Goal: Task Accomplishment & Management: Manage account settings

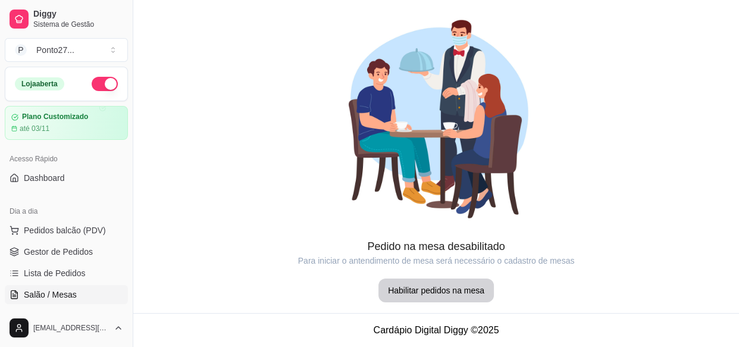
scroll to position [142, 0]
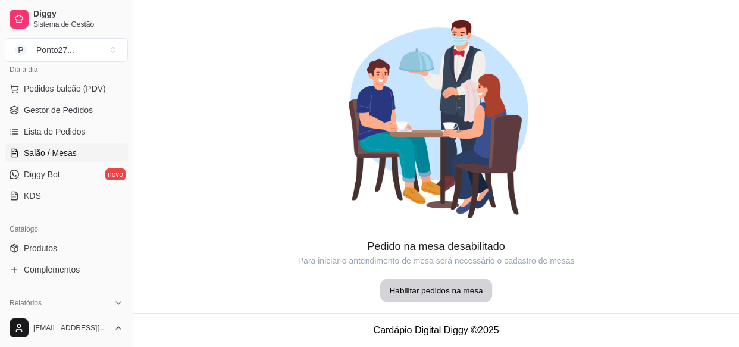
click at [424, 293] on button "Habilitar pedidos na mesa" at bounding box center [436, 290] width 112 height 23
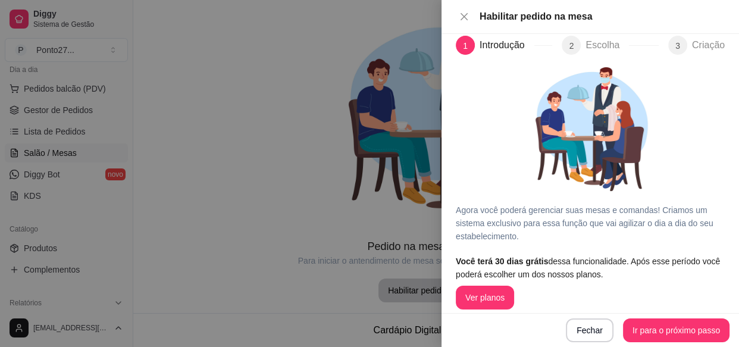
scroll to position [23, 0]
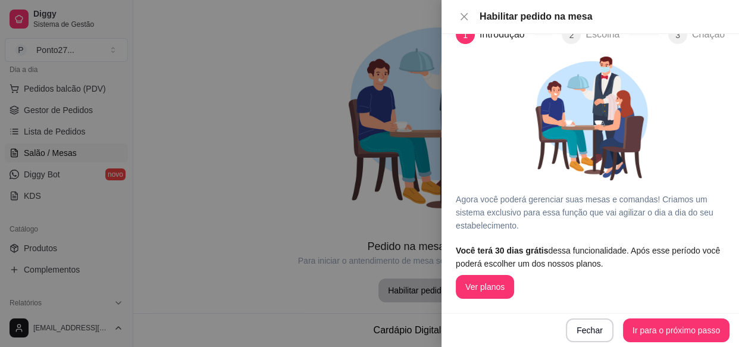
click at [484, 289] on button "Ver planos" at bounding box center [485, 287] width 58 height 24
click at [672, 333] on button "Ir para o próximo passo" at bounding box center [676, 330] width 107 height 24
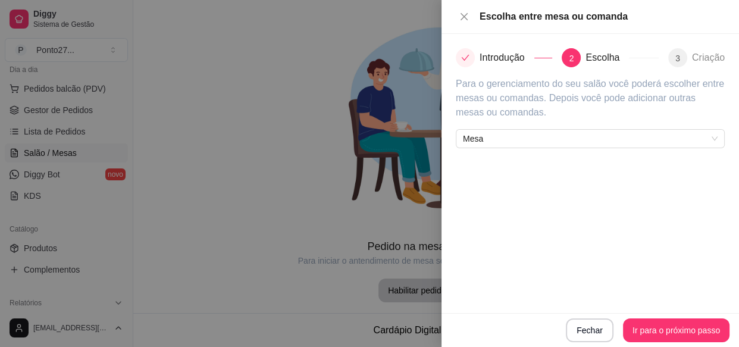
scroll to position [0, 0]
click at [712, 142] on span "Mesa" at bounding box center [590, 139] width 255 height 18
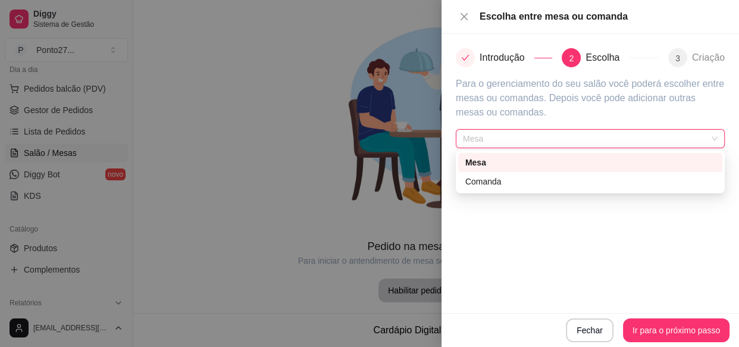
click at [703, 159] on div "Mesa" at bounding box center [590, 162] width 250 height 13
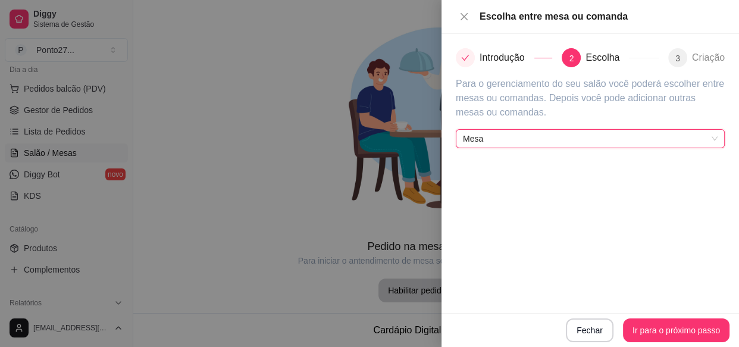
click at [701, 331] on div "Fechar Ir para o próximo passo" at bounding box center [590, 330] width 278 height 24
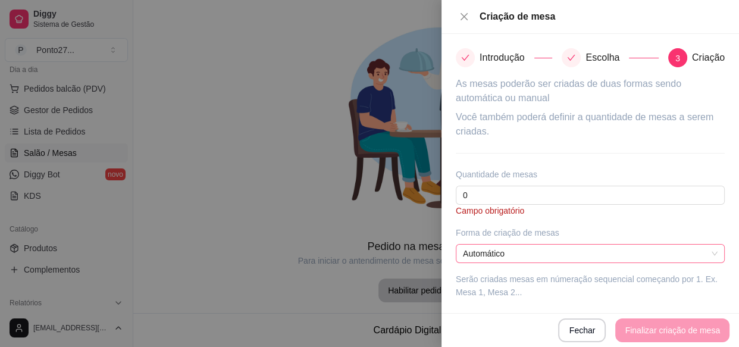
click at [715, 252] on span "Automático" at bounding box center [590, 254] width 255 height 18
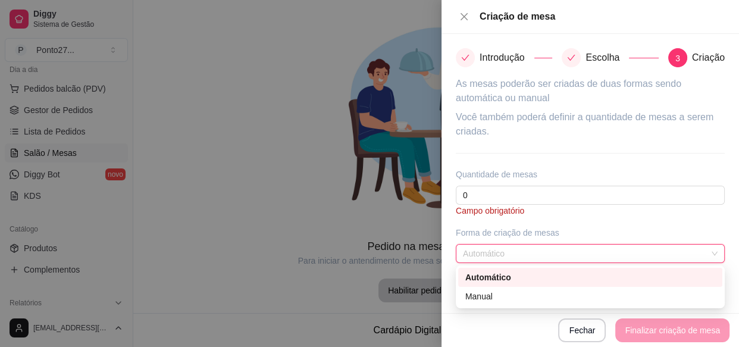
click at [715, 252] on span "Automático" at bounding box center [590, 254] width 255 height 18
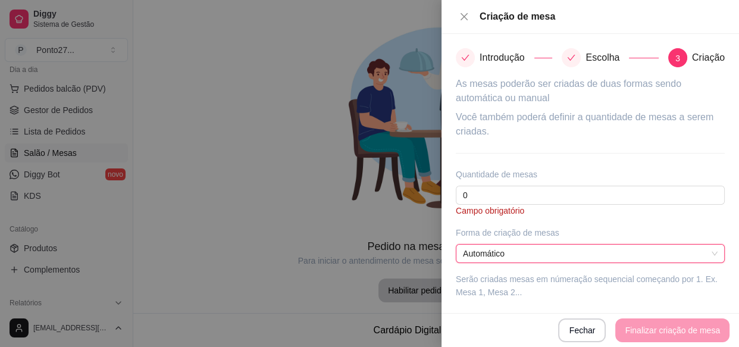
click at [717, 258] on span "Automático" at bounding box center [590, 254] width 255 height 18
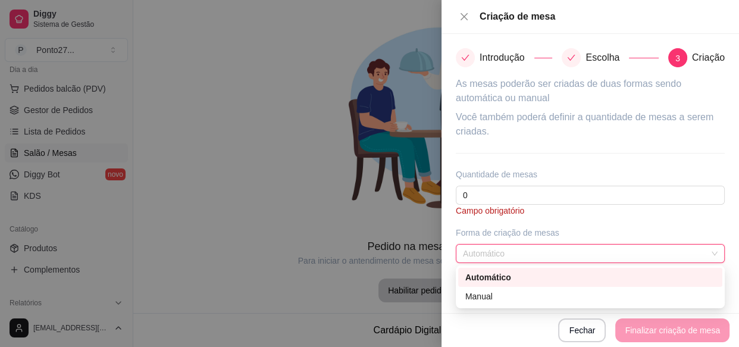
click at [653, 287] on div "Manual" at bounding box center [590, 296] width 264 height 19
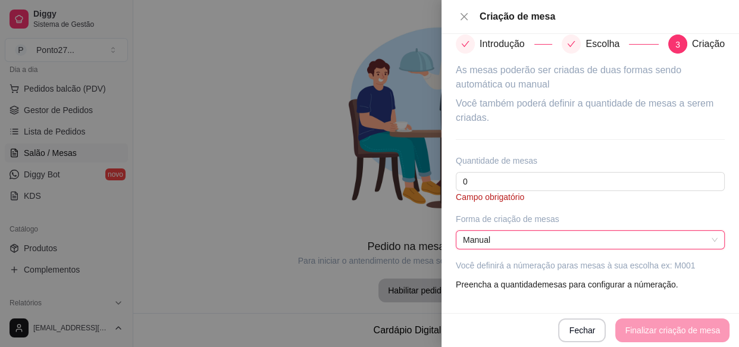
scroll to position [18, 0]
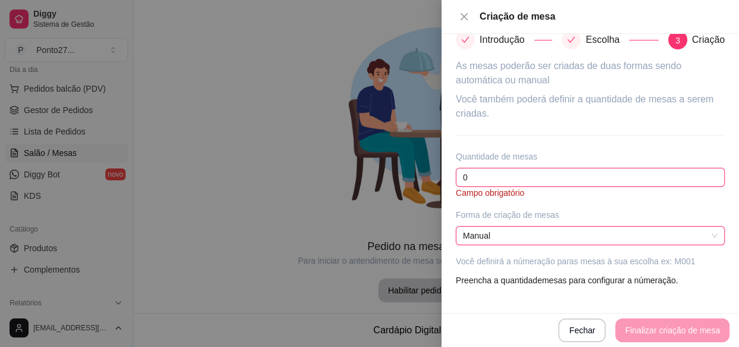
click at [696, 176] on input "0" at bounding box center [590, 177] width 269 height 19
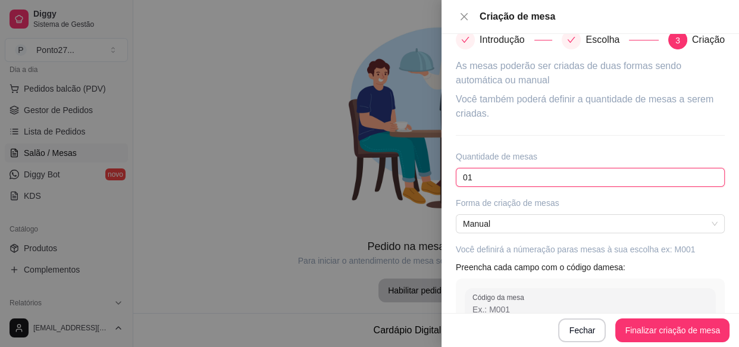
type input "0"
type input "13"
click at [672, 337] on button "Finalizar criação de mesa" at bounding box center [672, 330] width 111 height 23
click at [669, 333] on button "Finalizar criação de mesa" at bounding box center [672, 330] width 114 height 24
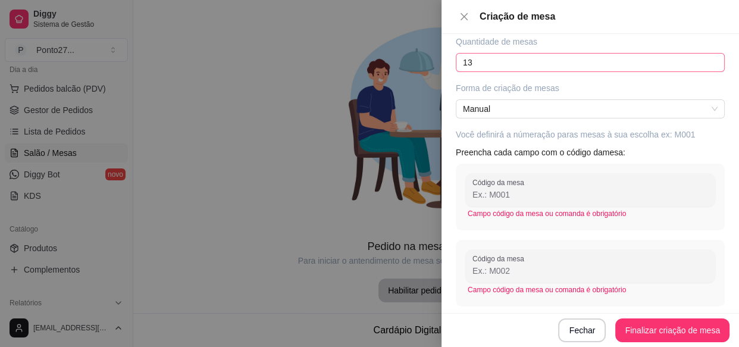
scroll to position [127, 0]
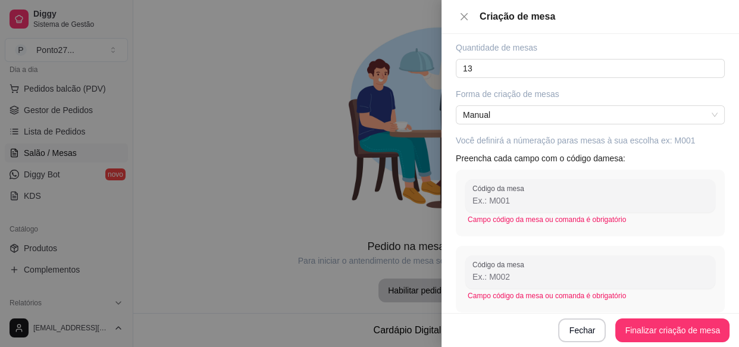
click at [586, 197] on input "Código da mesa" at bounding box center [590, 201] width 236 height 12
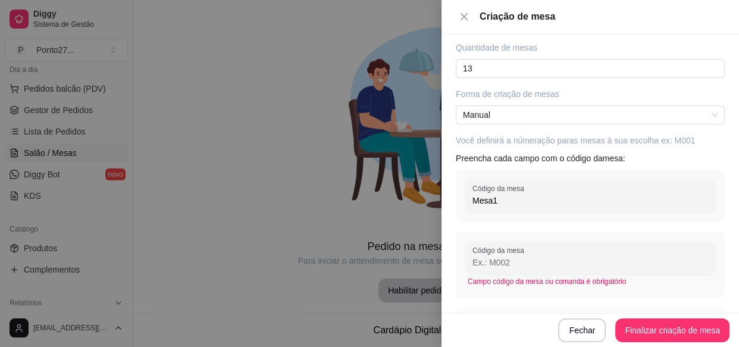
type input "Mesa1"
click at [556, 261] on input "Código da mesa" at bounding box center [590, 262] width 236 height 12
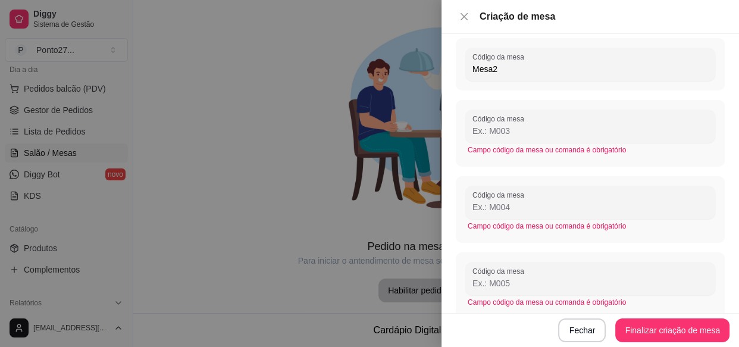
scroll to position [327, 0]
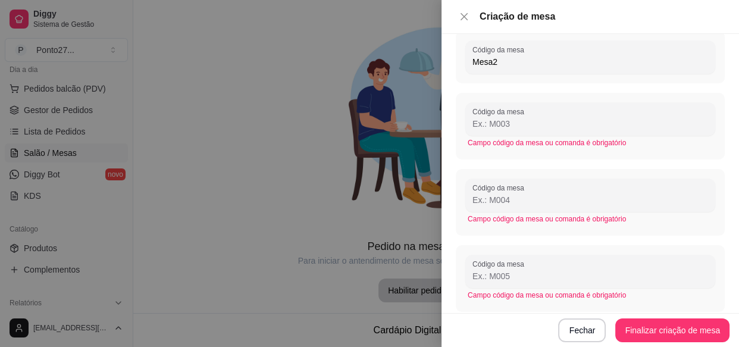
type input "Mesa2"
click at [547, 118] on input "Código da mesa" at bounding box center [590, 124] width 236 height 12
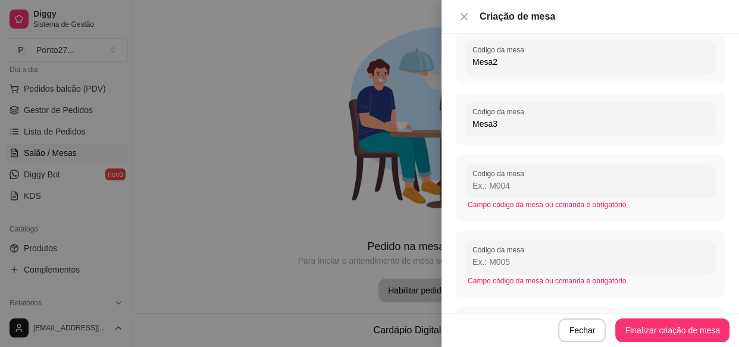
type input "Mesa3"
click at [541, 184] on input "Código da mesa" at bounding box center [590, 186] width 236 height 12
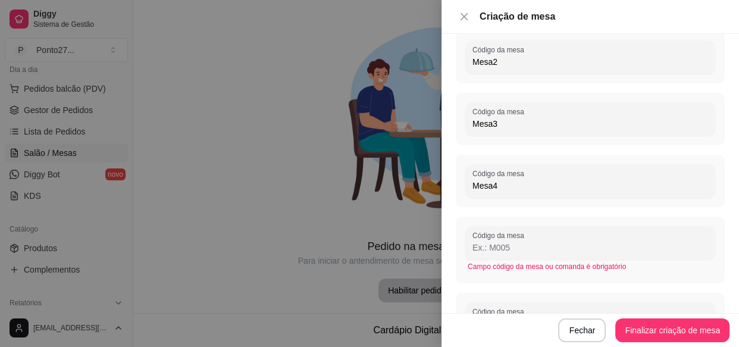
type input "Mesa4"
click at [527, 252] on input "Código da mesa" at bounding box center [590, 248] width 236 height 12
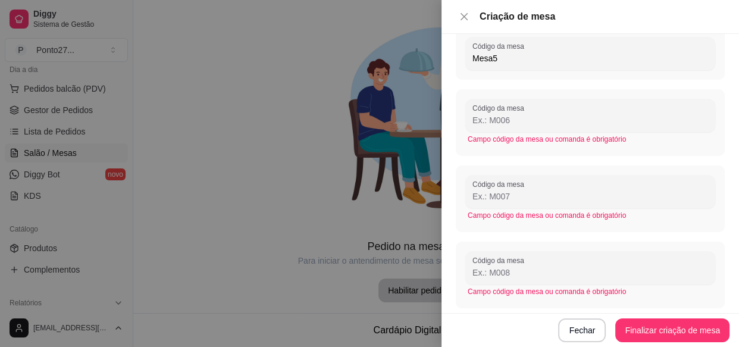
scroll to position [531, 0]
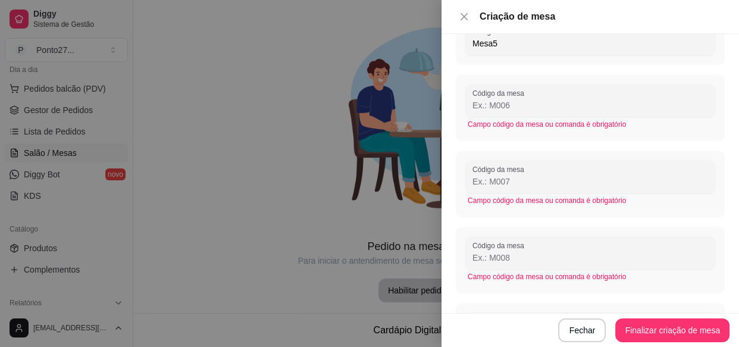
type input "Mesa5"
click at [547, 105] on input "Código da mesa" at bounding box center [590, 105] width 236 height 12
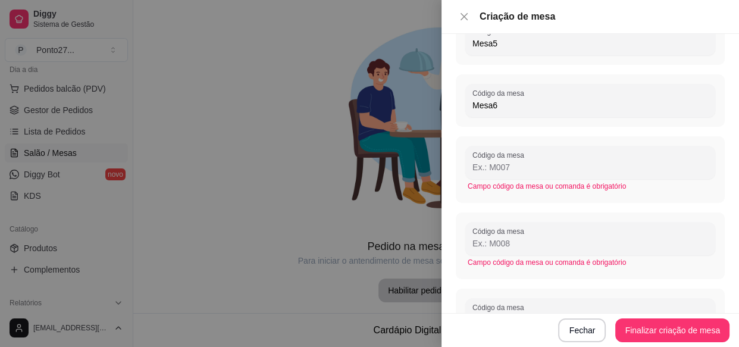
type input "Mesa6"
click at [518, 168] on input "Código da mesa" at bounding box center [590, 167] width 236 height 12
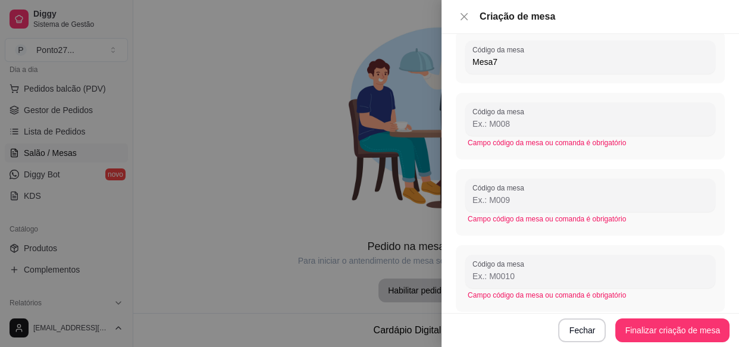
scroll to position [652, 0]
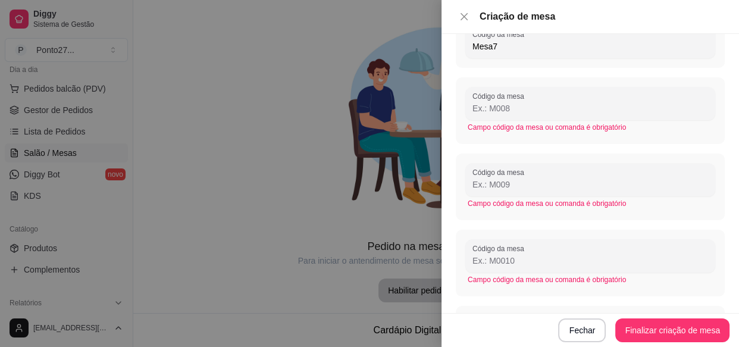
type input "Mesa7"
click at [563, 111] on input "Código da mesa" at bounding box center [590, 108] width 236 height 12
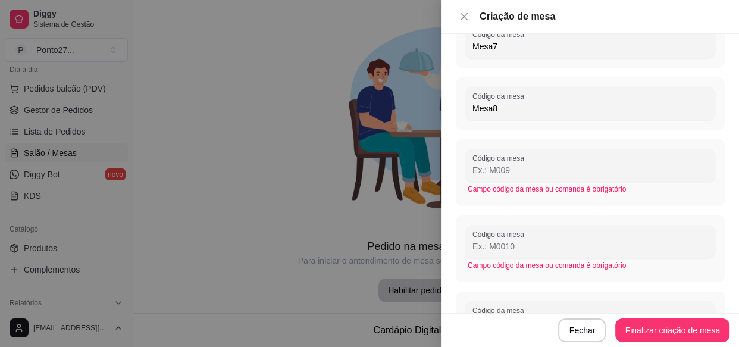
type input "Mesa8"
click at [529, 170] on input "Código da mesa" at bounding box center [590, 170] width 236 height 12
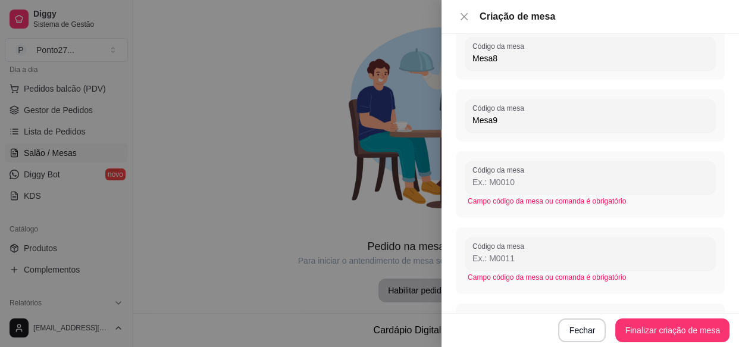
scroll to position [758, 0]
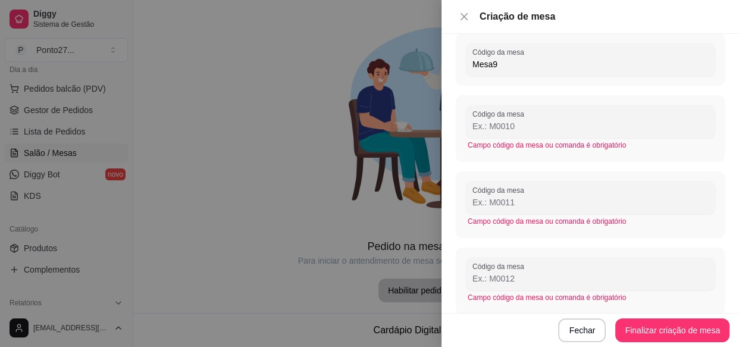
type input "Mesa9"
click at [553, 127] on input "Código da mesa" at bounding box center [590, 126] width 236 height 12
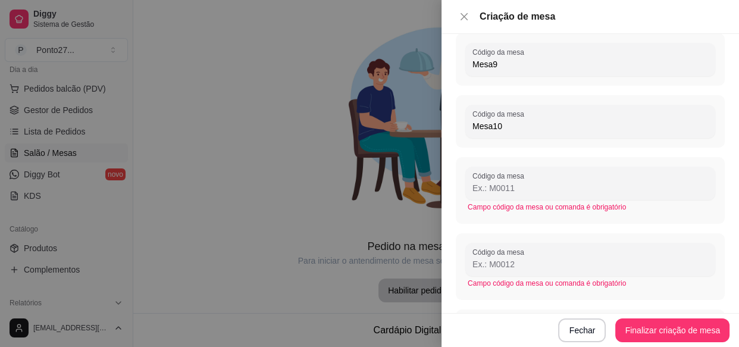
type input "Mesa10"
click at [533, 184] on input "Código da mesa" at bounding box center [590, 188] width 236 height 12
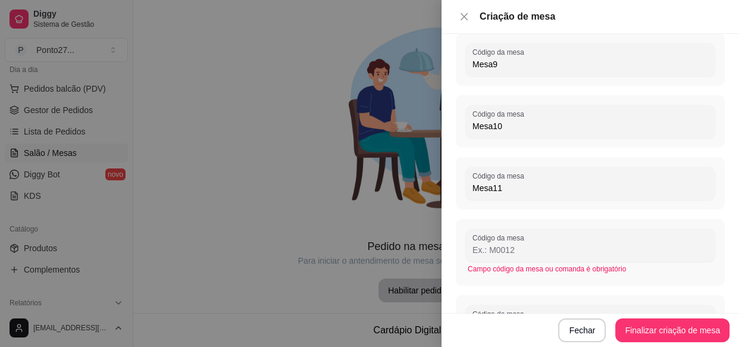
type input "Mesa11"
click at [529, 244] on input "Código da mesa" at bounding box center [590, 250] width 236 height 12
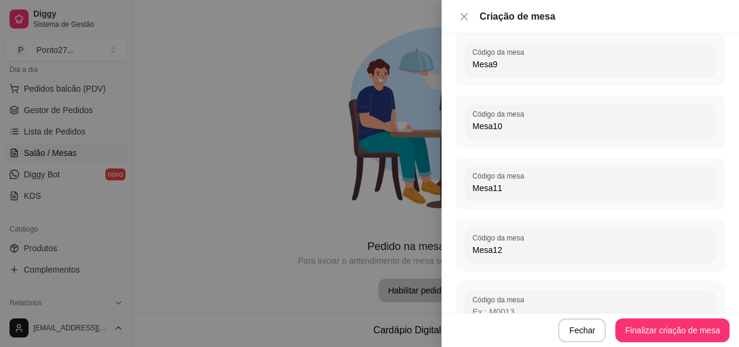
scroll to position [815, 0]
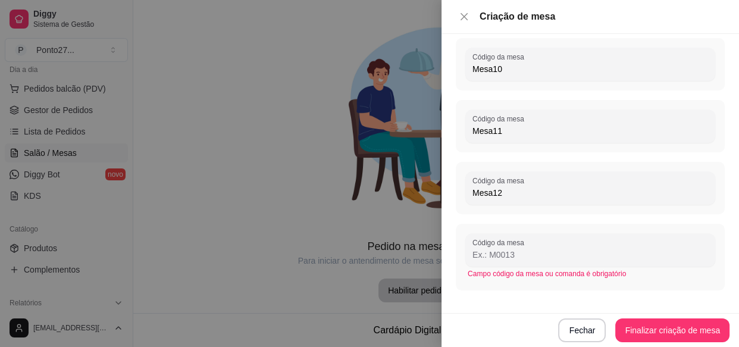
type input "Mesa12"
click at [519, 253] on input "Código da mesa" at bounding box center [590, 255] width 236 height 12
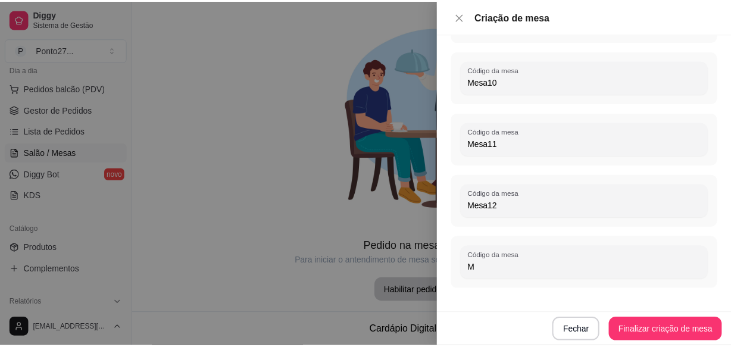
scroll to position [801, 0]
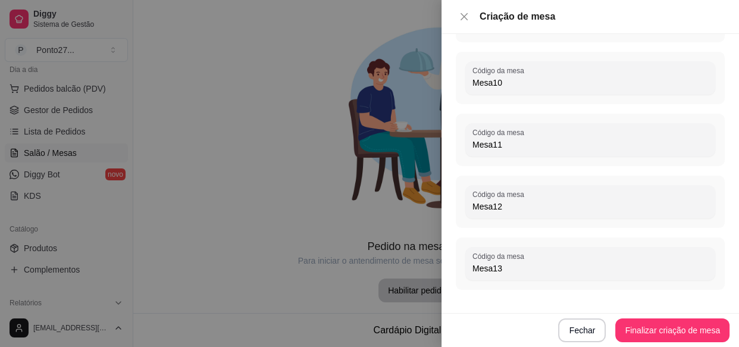
type input "Mesa13"
click at [663, 334] on button "Finalizar criação de mesa" at bounding box center [672, 330] width 111 height 23
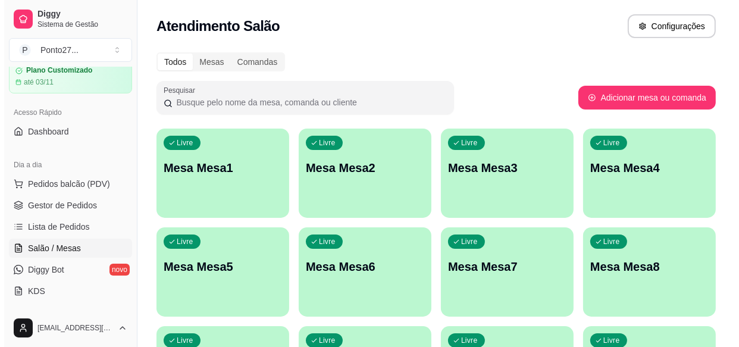
scroll to position [48, 0]
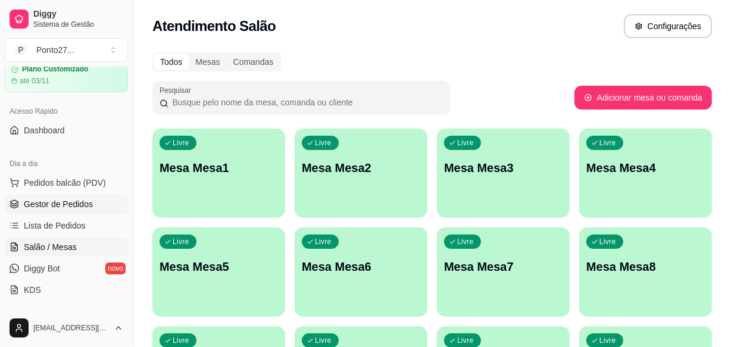
click at [71, 208] on span "Gestor de Pedidos" at bounding box center [58, 204] width 69 height 12
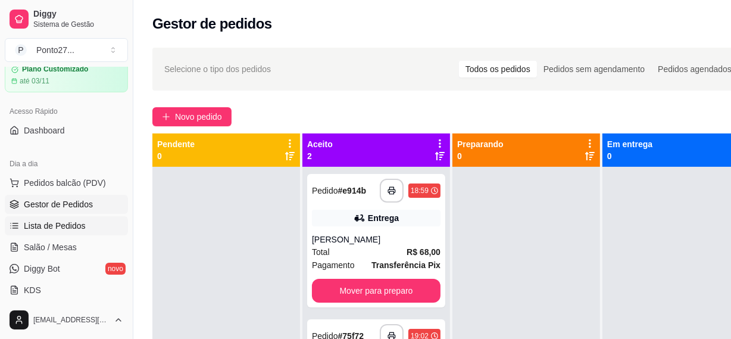
click at [68, 224] on span "Lista de Pedidos" at bounding box center [55, 226] width 62 height 12
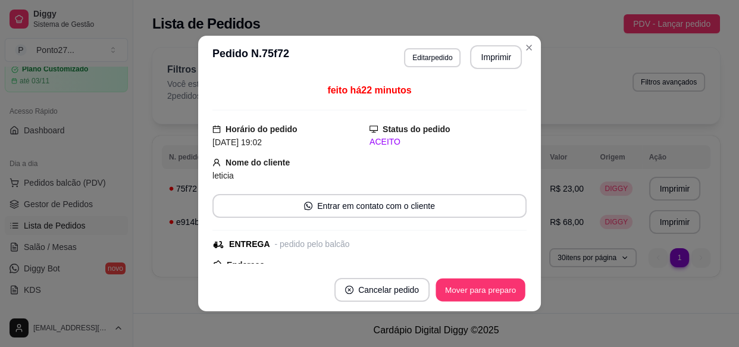
click at [482, 287] on button "Mover para preparo" at bounding box center [480, 289] width 89 height 23
click at [492, 287] on button "Mover para entrega" at bounding box center [481, 290] width 92 height 24
click at [577, 101] on div "Filtros para pedidos Você está vendo os pedidos de hoje. 2 pedidos encontrados …" at bounding box center [436, 81] width 538 height 39
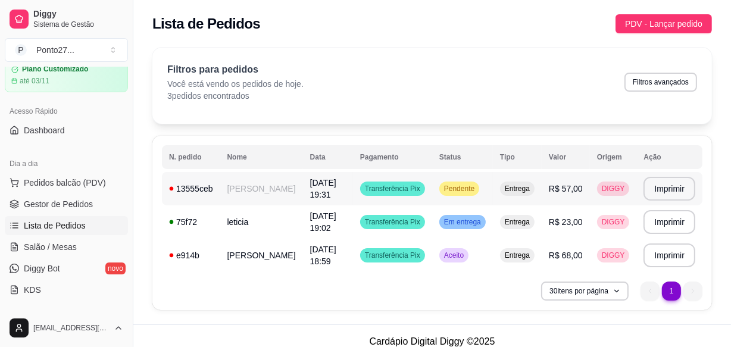
click at [230, 187] on td "[PERSON_NAME]" at bounding box center [261, 188] width 83 height 33
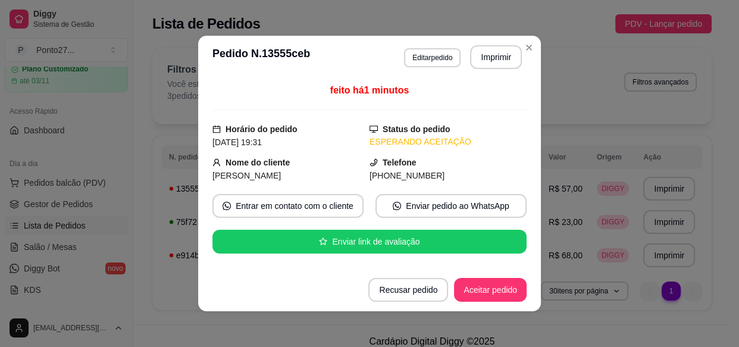
scroll to position [312, 0]
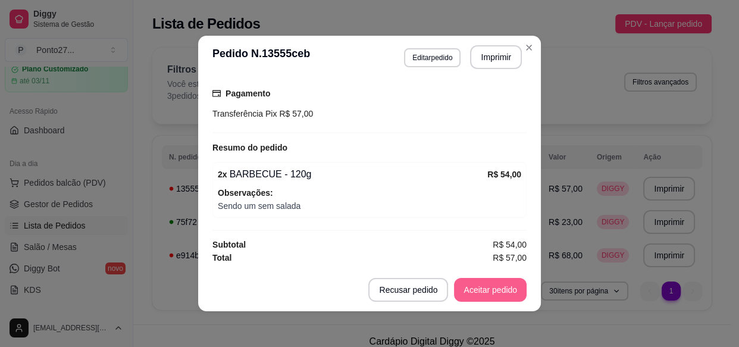
click at [485, 297] on button "Aceitar pedido" at bounding box center [490, 290] width 73 height 24
click at [485, 296] on button "Mover para preparo" at bounding box center [480, 289] width 89 height 23
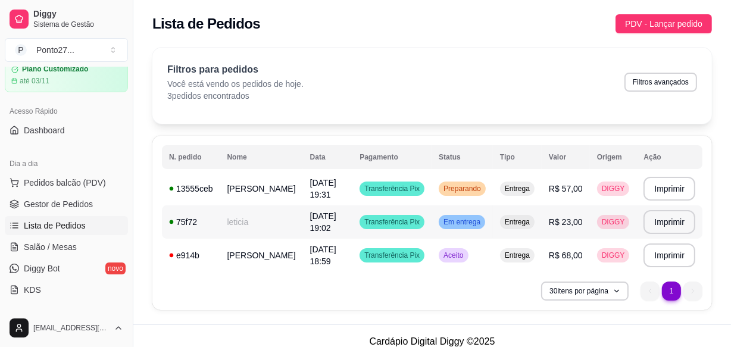
click at [464, 216] on div "Em entrega" at bounding box center [462, 222] width 46 height 14
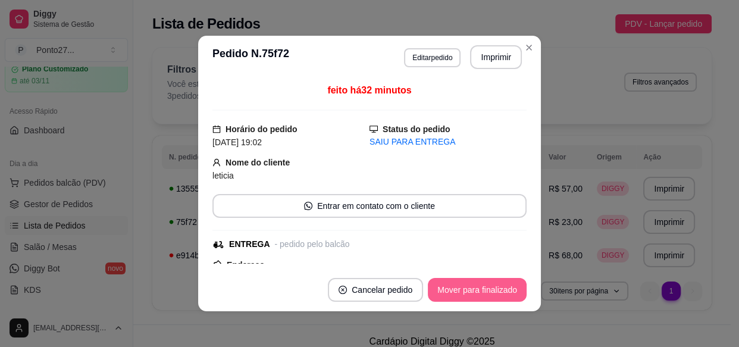
click at [465, 285] on button "Mover para finalizado" at bounding box center [477, 290] width 99 height 24
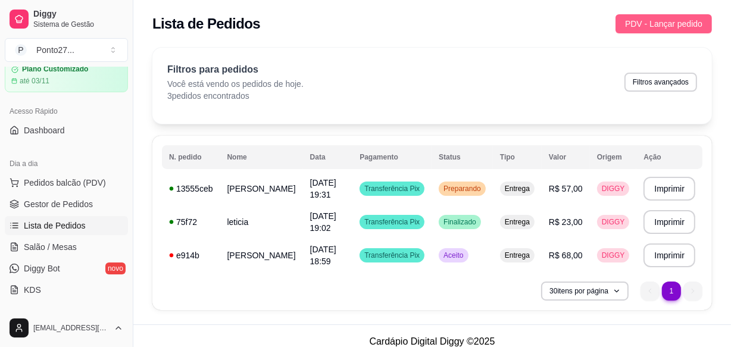
click at [631, 20] on span "PDV - Lançar pedido" at bounding box center [663, 23] width 77 height 13
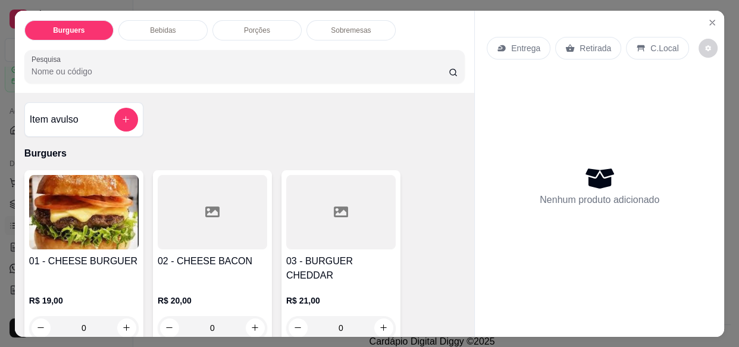
click at [529, 42] on p "Entrega" at bounding box center [525, 48] width 29 height 12
click at [572, 38] on div "Retirada" at bounding box center [588, 48] width 66 height 23
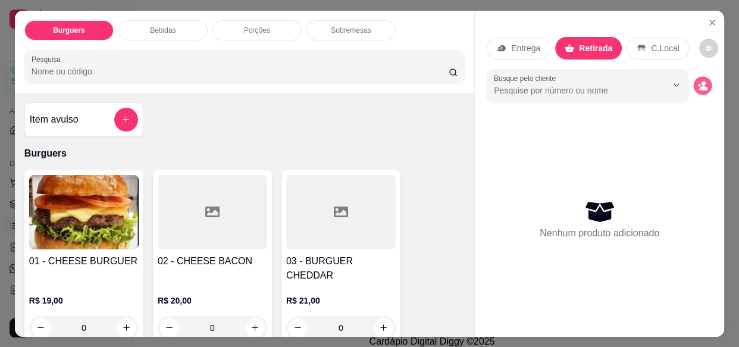
click at [699, 86] on icon "decrease-product-quantity" at bounding box center [703, 88] width 8 height 4
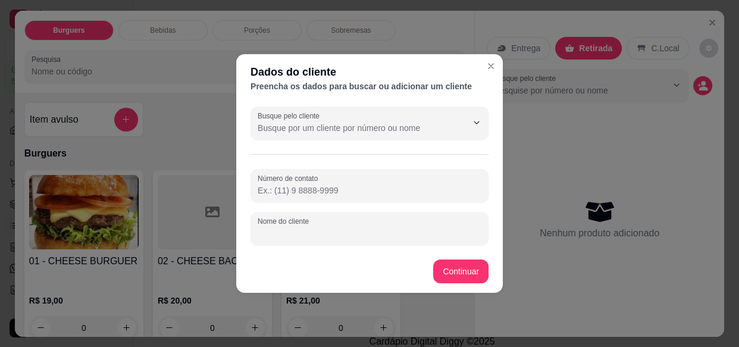
click at [327, 230] on input "Nome do cliente" at bounding box center [370, 233] width 224 height 12
type input "inacio"
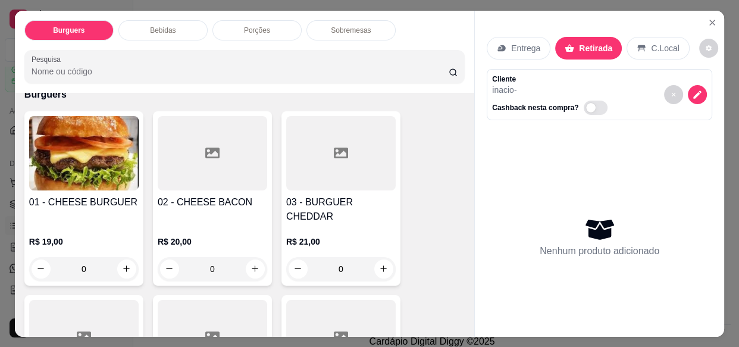
scroll to position [65, 0]
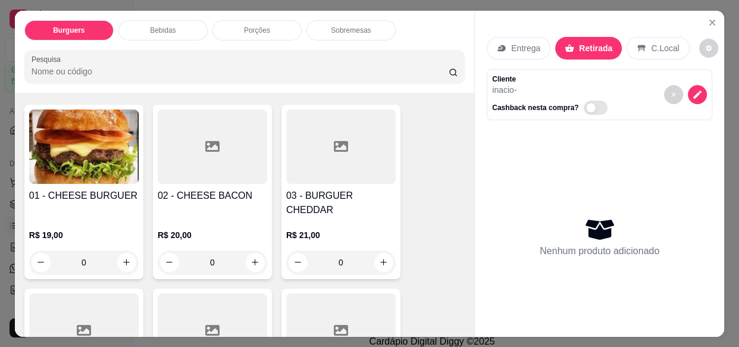
click at [256, 250] on div "0" at bounding box center [212, 262] width 109 height 24
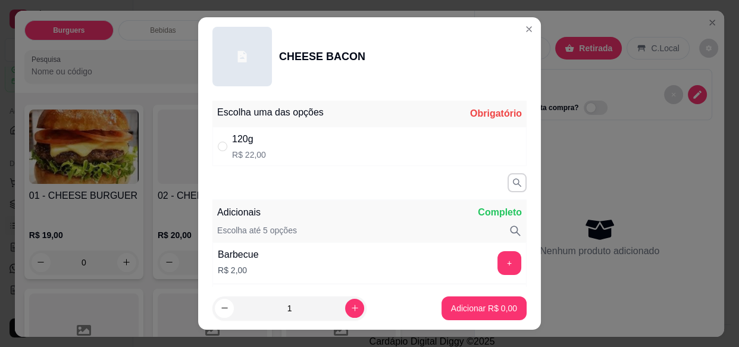
click at [371, 141] on div "120g R$ 22,00" at bounding box center [369, 146] width 314 height 39
radio input "true"
click at [493, 315] on button "Adicionar R$ 22,00" at bounding box center [482, 308] width 90 height 24
type input "1"
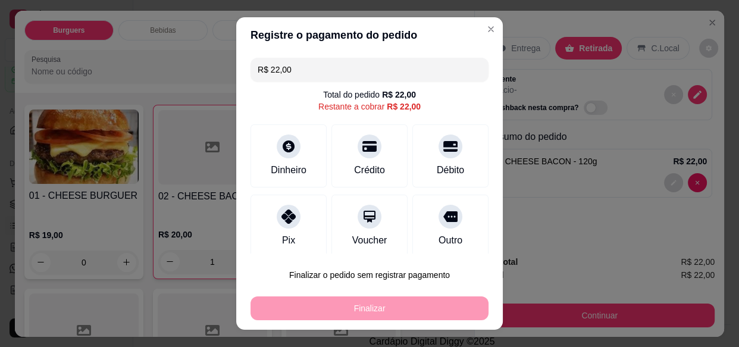
click at [281, 218] on icon at bounding box center [288, 216] width 14 height 14
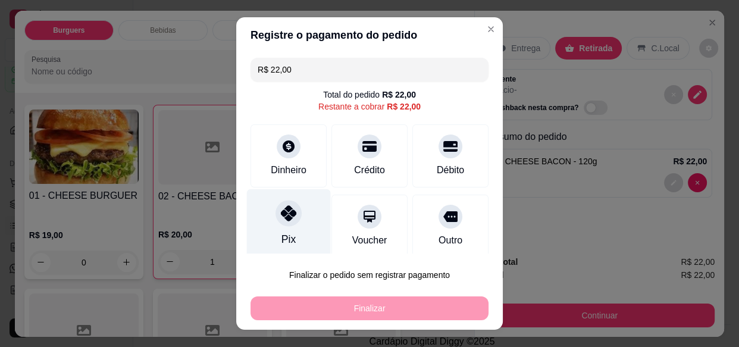
type input "R$ 0,00"
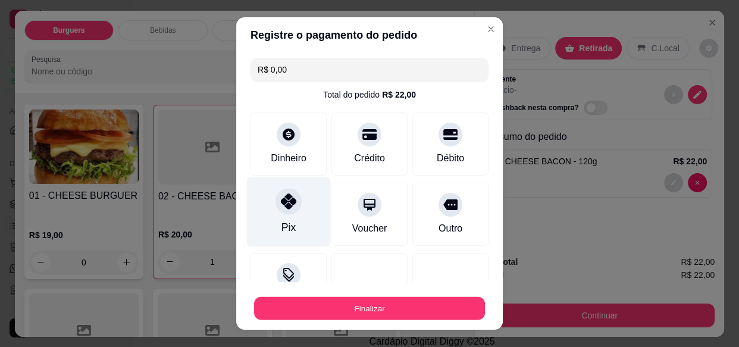
click at [371, 308] on button "Finalizar" at bounding box center [369, 307] width 231 height 23
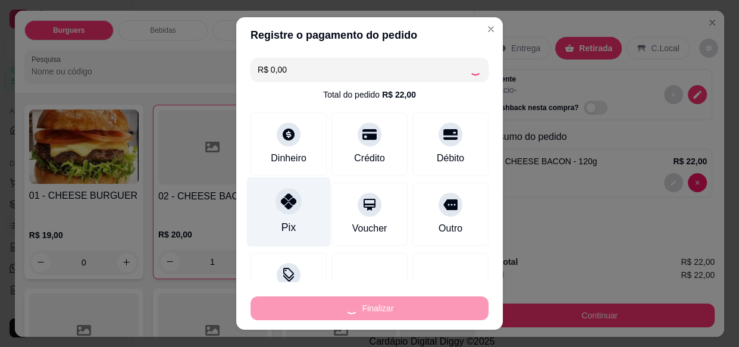
type input "0"
type input "-R$ 22,00"
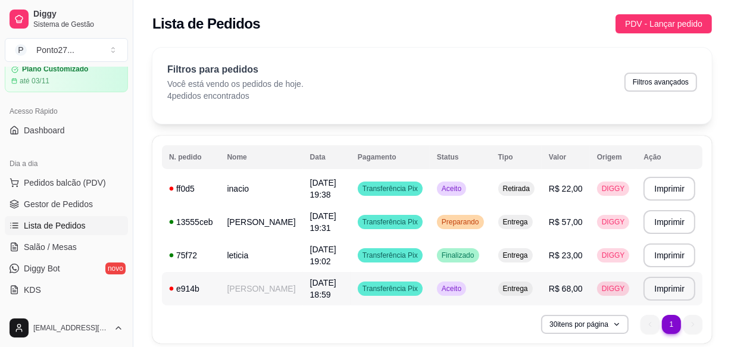
click at [471, 286] on td "Aceito" at bounding box center [460, 288] width 61 height 33
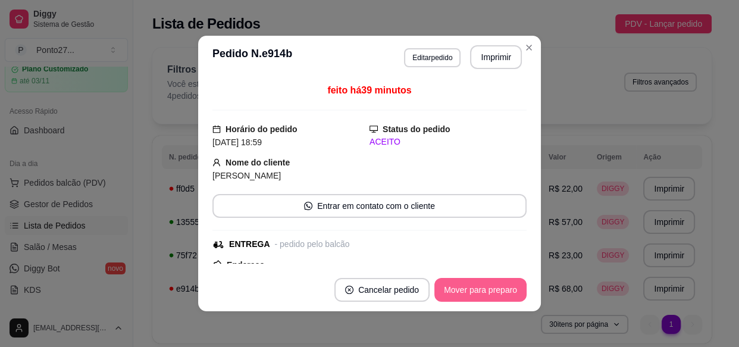
click at [457, 289] on button "Mover para preparo" at bounding box center [480, 290] width 92 height 24
click at [499, 297] on button "Mover para preparo" at bounding box center [480, 289] width 89 height 23
click at [477, 288] on button "Mover para entrega" at bounding box center [480, 289] width 89 height 23
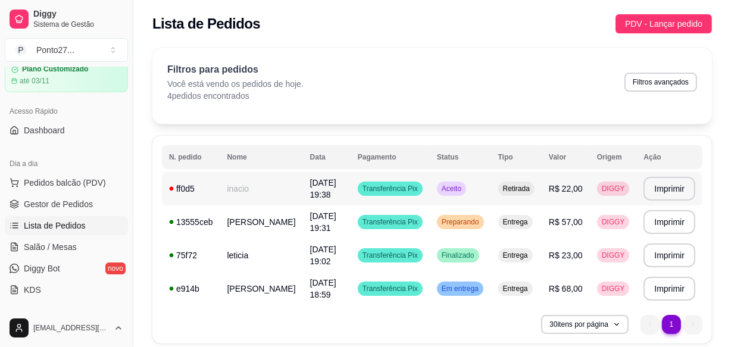
click at [454, 187] on span "Aceito" at bounding box center [451, 189] width 24 height 10
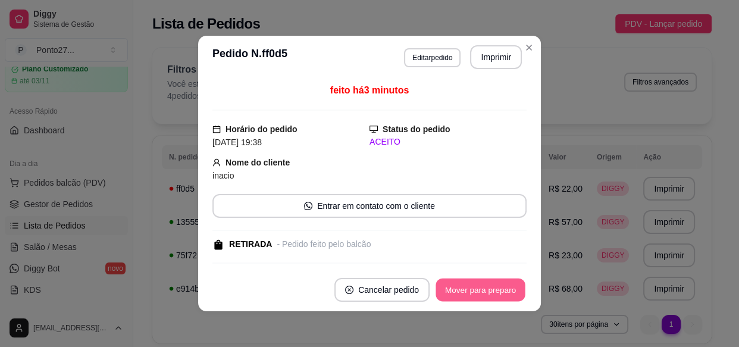
click at [475, 283] on button "Mover para preparo" at bounding box center [480, 289] width 89 height 23
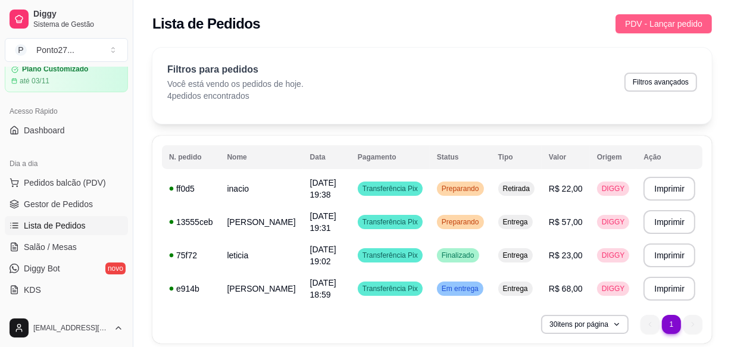
click at [646, 27] on span "PDV - Lançar pedido" at bounding box center [663, 23] width 77 height 13
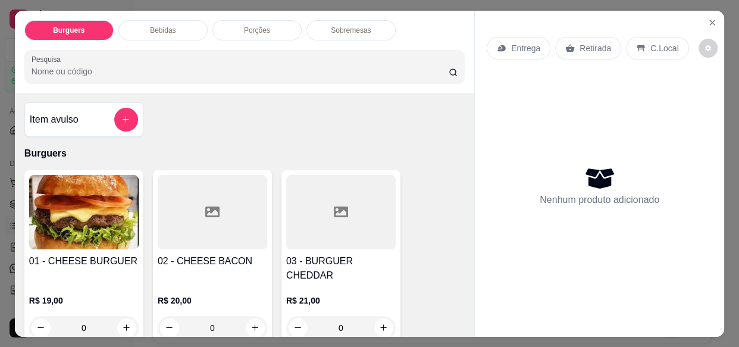
click at [517, 43] on p "Entrega" at bounding box center [525, 48] width 29 height 12
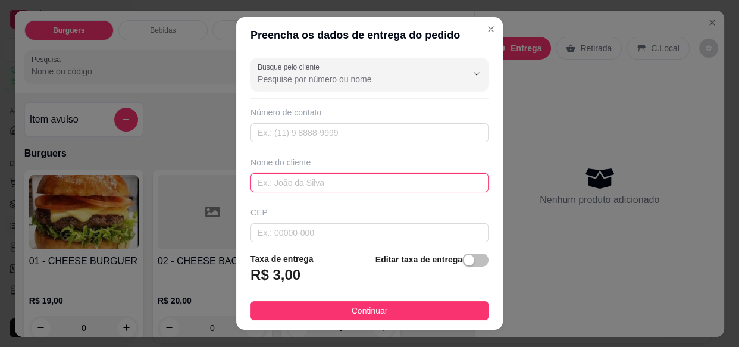
click at [342, 186] on input "text" at bounding box center [369, 182] width 238 height 19
type input "dani do rogerin"
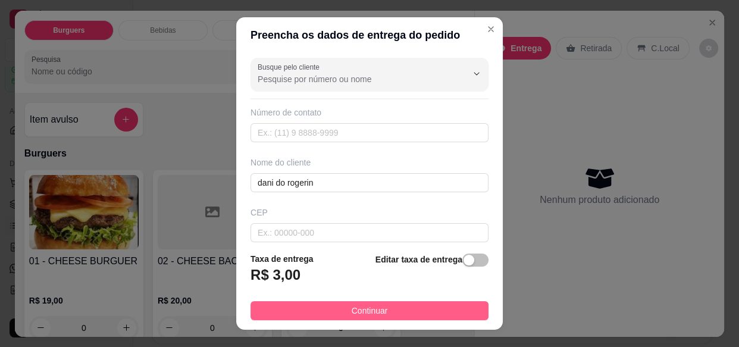
click at [391, 317] on button "Continuar" at bounding box center [369, 310] width 238 height 19
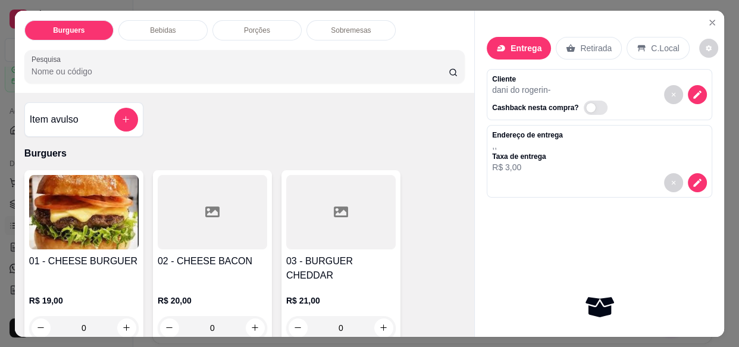
click at [250, 316] on div "0" at bounding box center [212, 328] width 109 height 24
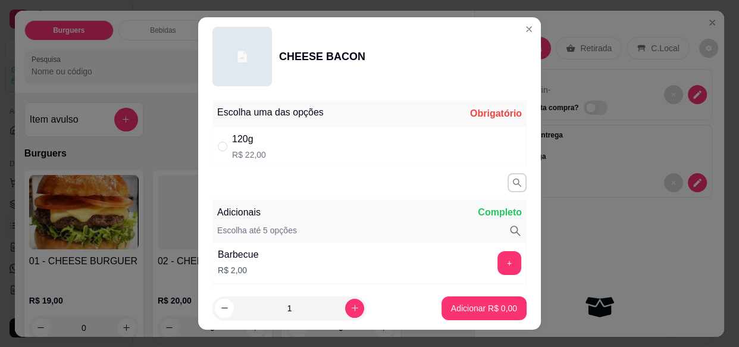
click at [361, 155] on div "120g R$ 22,00" at bounding box center [369, 146] width 314 height 39
radio input "true"
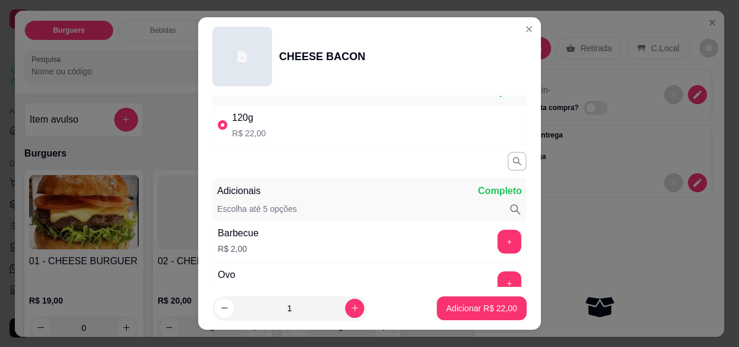
scroll to position [73, 0]
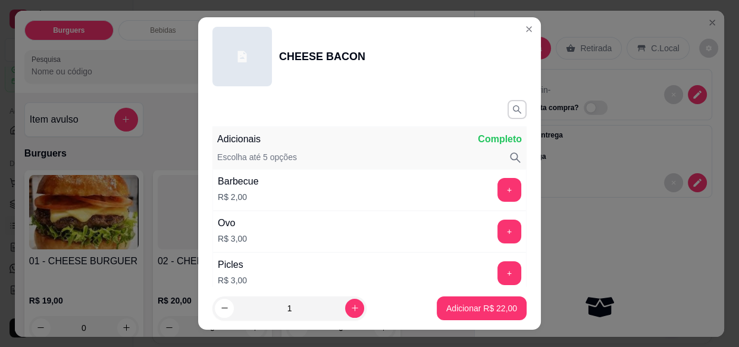
click at [497, 192] on button "+" at bounding box center [509, 190] width 24 height 24
click at [474, 309] on p "Adicionar R$ 24,00" at bounding box center [481, 308] width 71 height 12
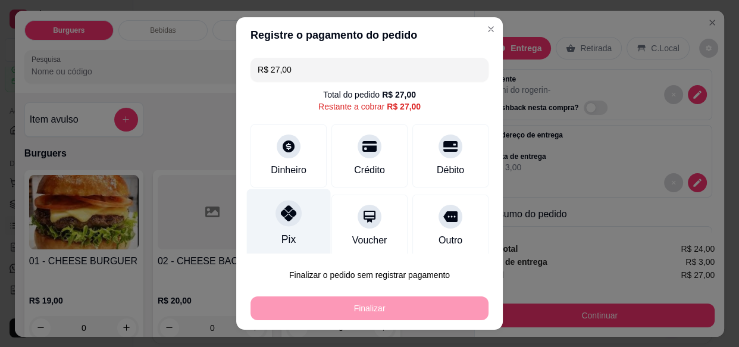
click at [283, 224] on div at bounding box center [288, 214] width 26 height 26
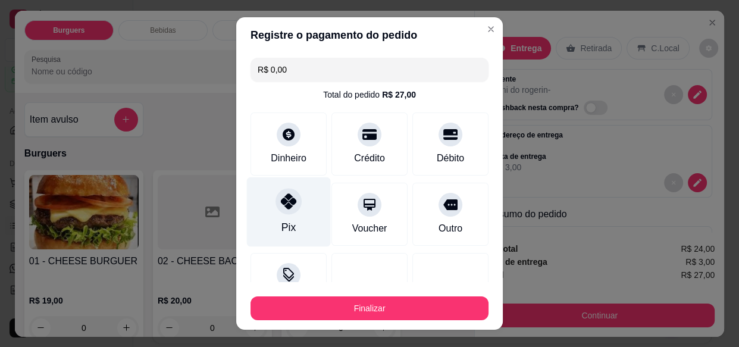
click at [350, 312] on button "Finalizar" at bounding box center [369, 308] width 238 height 24
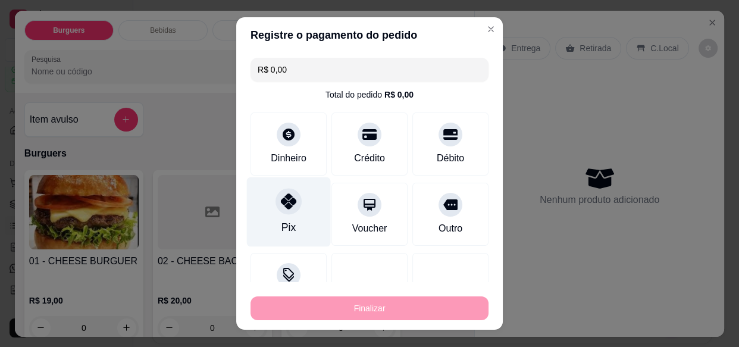
type input "-R$ 27,00"
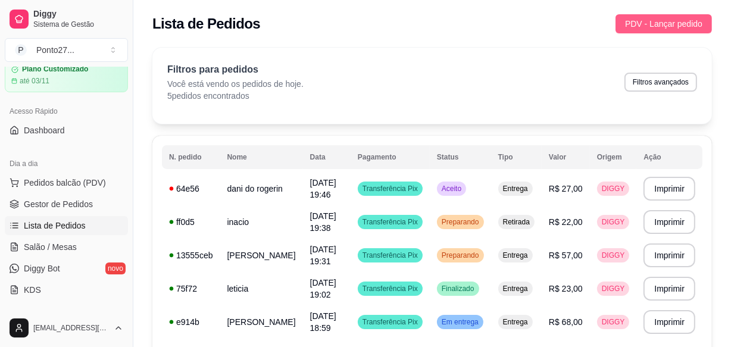
click at [649, 29] on span "PDV - Lançar pedido" at bounding box center [663, 23] width 77 height 13
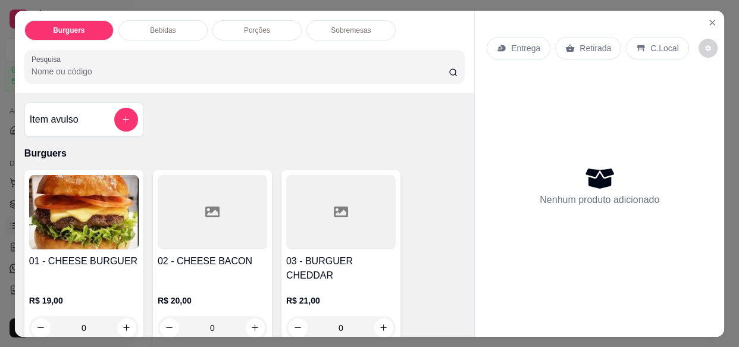
click at [511, 43] on p "Entrega" at bounding box center [525, 48] width 29 height 12
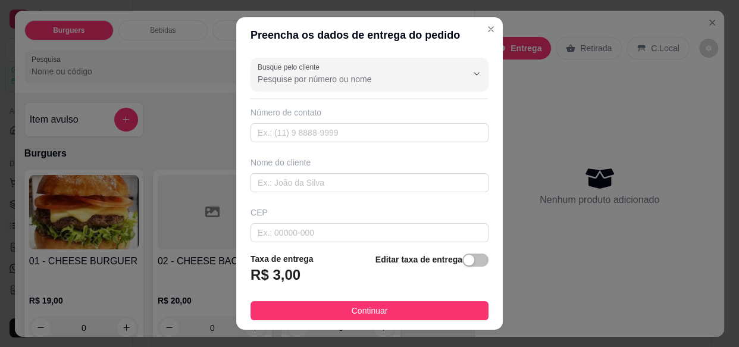
click at [478, 34] on div "Entrega Retirada C.Local Nenhum produto adicionado" at bounding box center [599, 164] width 249 height 307
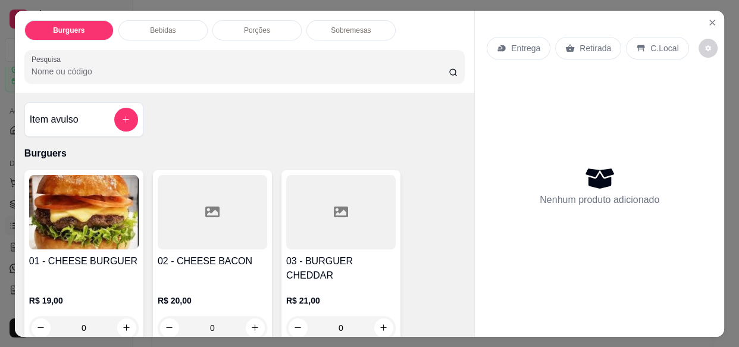
click at [591, 48] on p "Retirada" at bounding box center [596, 48] width 32 height 12
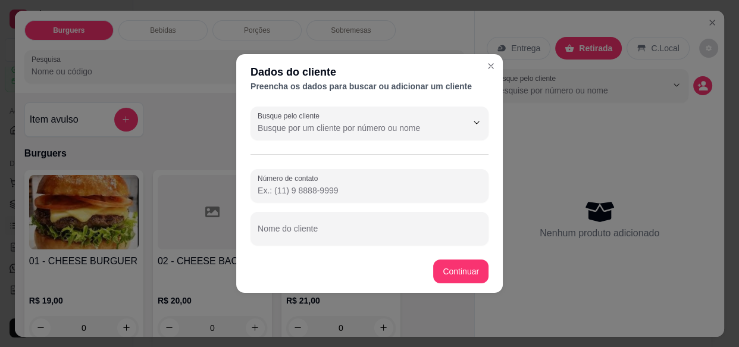
click at [324, 236] on input "Nome do cliente" at bounding box center [370, 233] width 224 height 12
type input "otavio"
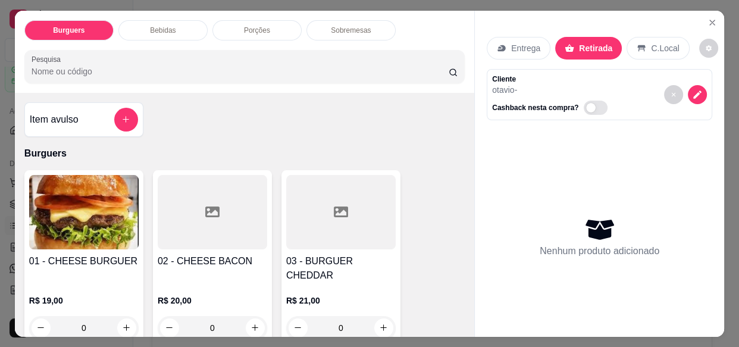
click at [255, 316] on div "0" at bounding box center [212, 328] width 109 height 24
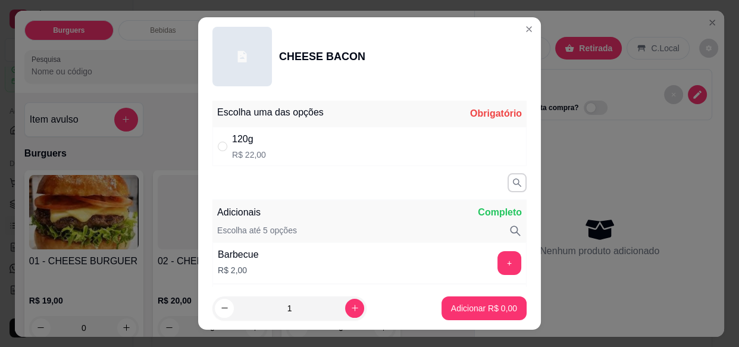
click at [447, 155] on div "120g R$ 22,00" at bounding box center [369, 146] width 314 height 39
radio input "true"
click at [474, 309] on p "Adicionar R$ 22,00" at bounding box center [481, 308] width 71 height 12
type input "1"
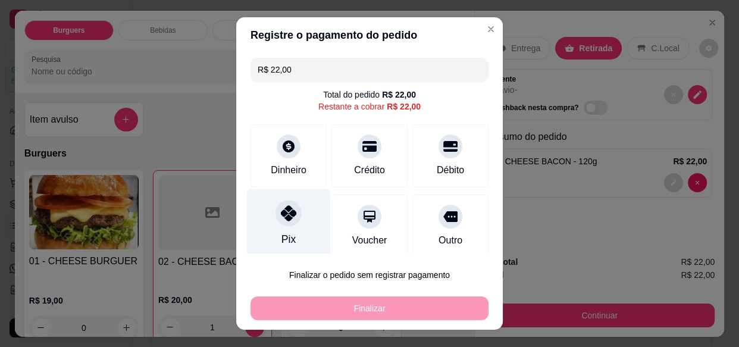
click at [289, 222] on div at bounding box center [288, 214] width 26 height 26
type input "R$ 0,00"
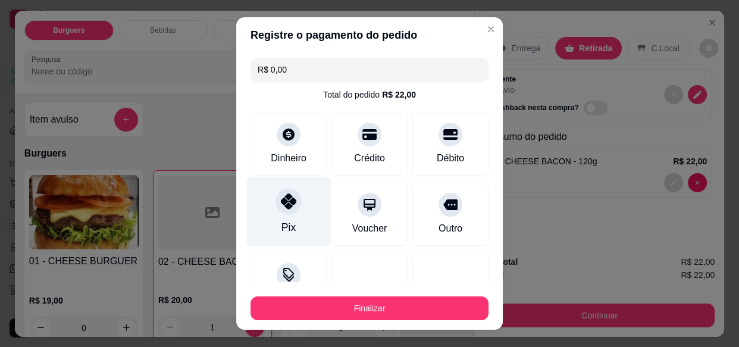
click at [337, 317] on button "Finalizar" at bounding box center [369, 308] width 238 height 24
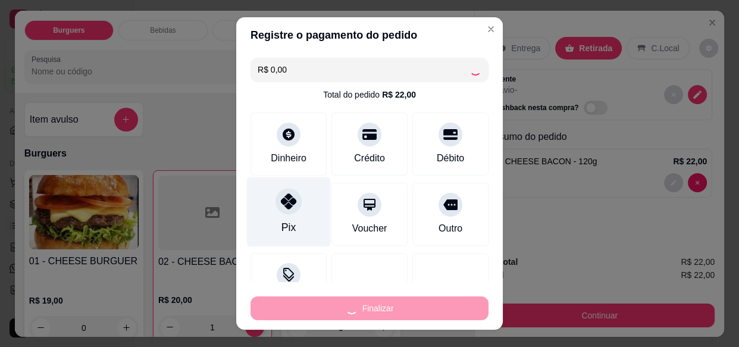
type input "0"
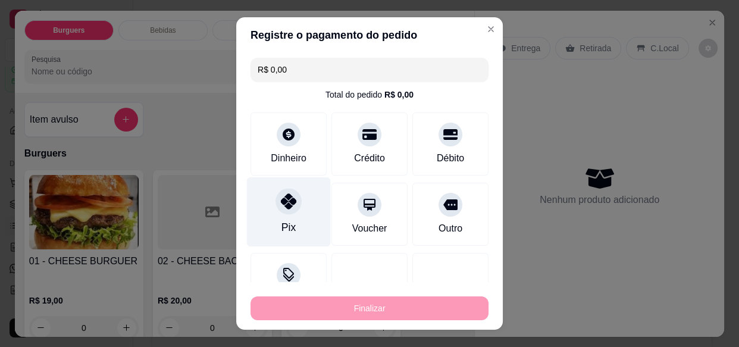
type input "-R$ 22,00"
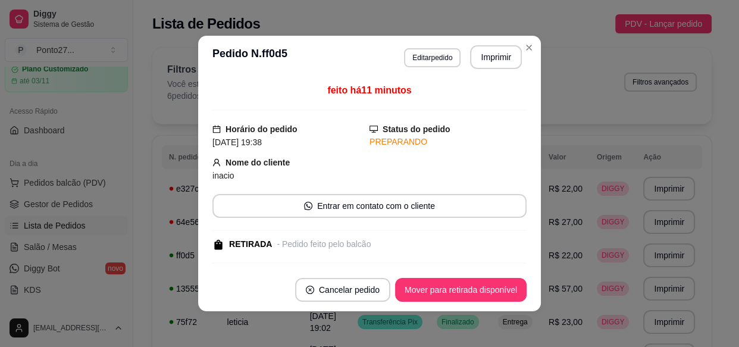
click at [487, 296] on button "Mover para retirada disponível" at bounding box center [460, 290] width 131 height 24
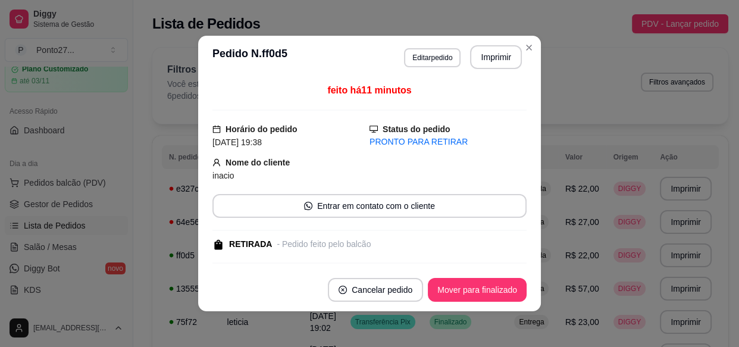
click at [593, 106] on div "Filtros para pedidos Você está vendo os pedidos de hoje. 6 pedidos encontrados …" at bounding box center [440, 86] width 576 height 76
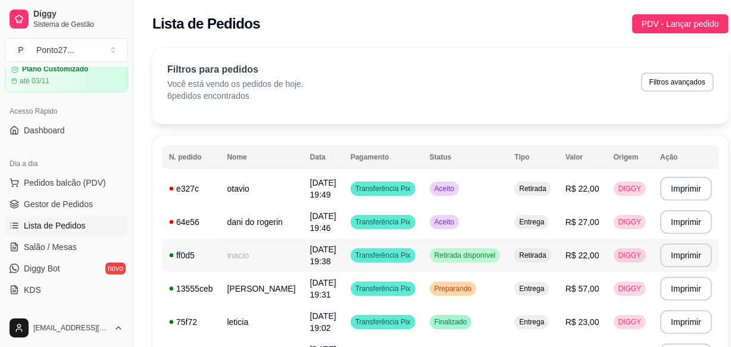
click at [446, 258] on span "Retirada disponível" at bounding box center [465, 255] width 66 height 10
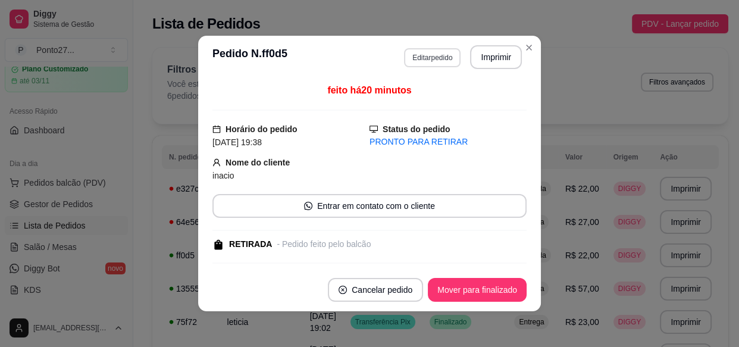
click at [415, 58] on button "Editar pedido" at bounding box center [432, 57] width 57 height 19
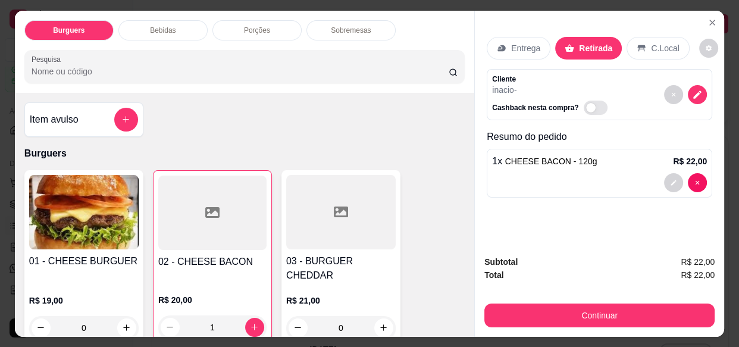
click at [178, 24] on div "Bebidas" at bounding box center [162, 30] width 89 height 20
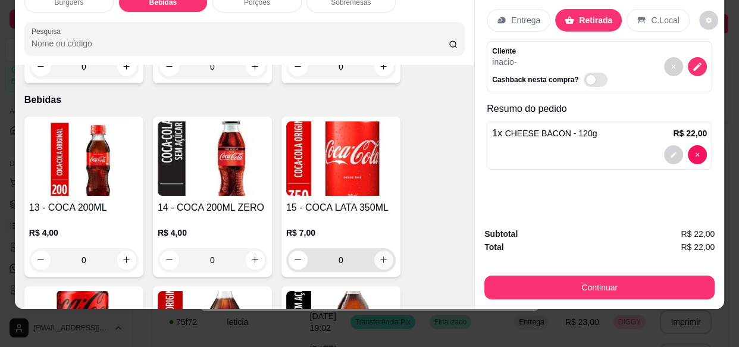
click at [379, 255] on icon "increase-product-quantity" at bounding box center [383, 259] width 9 height 9
type input "1"
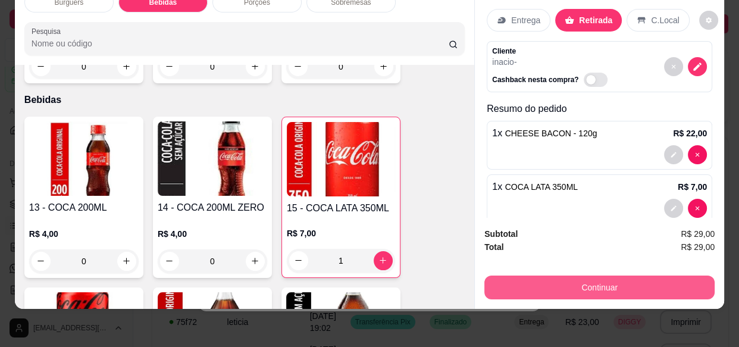
click at [560, 283] on button "Continuar" at bounding box center [599, 287] width 230 height 24
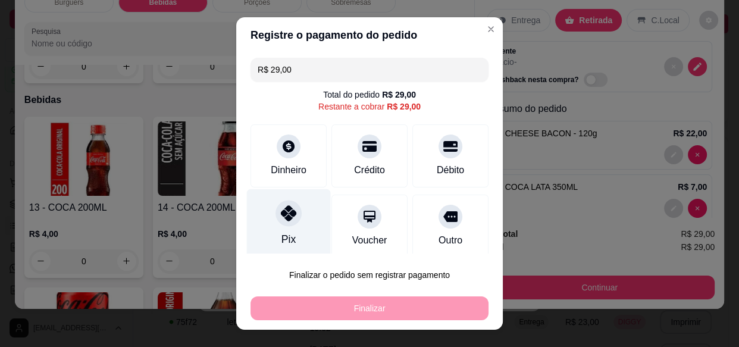
click at [290, 207] on div at bounding box center [288, 214] width 26 height 26
type input "R$ 0,00"
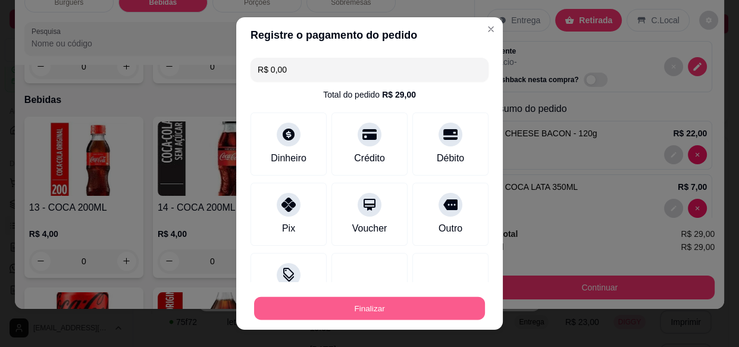
click at [394, 303] on button "Finalizar" at bounding box center [369, 307] width 231 height 23
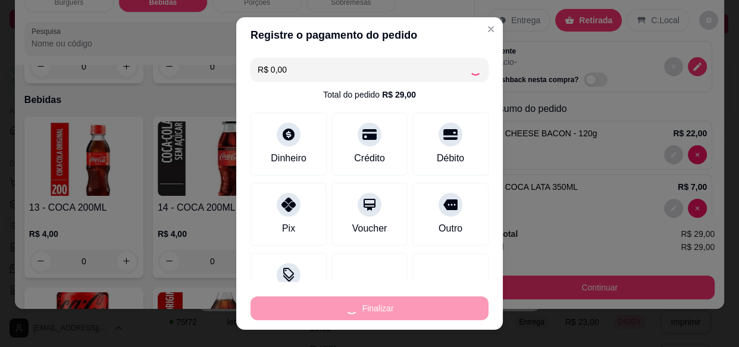
type input "0"
type input "-R$ 29,00"
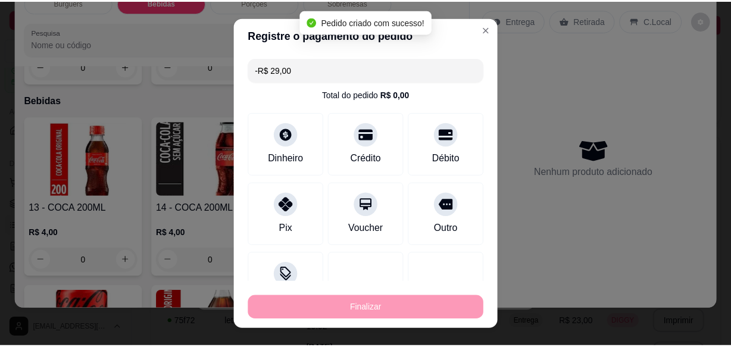
scroll to position [769, 0]
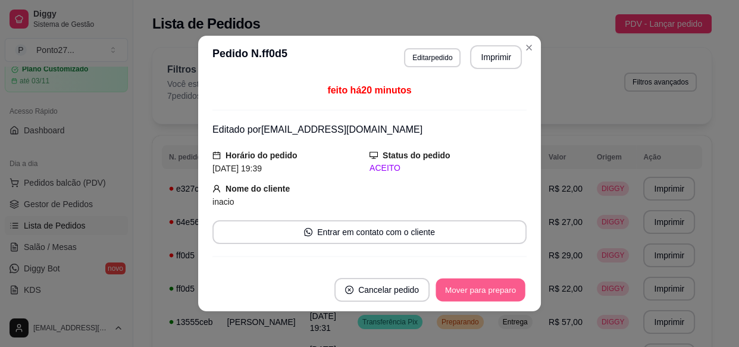
click at [489, 283] on button "Mover para preparo" at bounding box center [480, 289] width 89 height 23
click at [489, 283] on button "Mover para retirada disponível" at bounding box center [460, 289] width 127 height 23
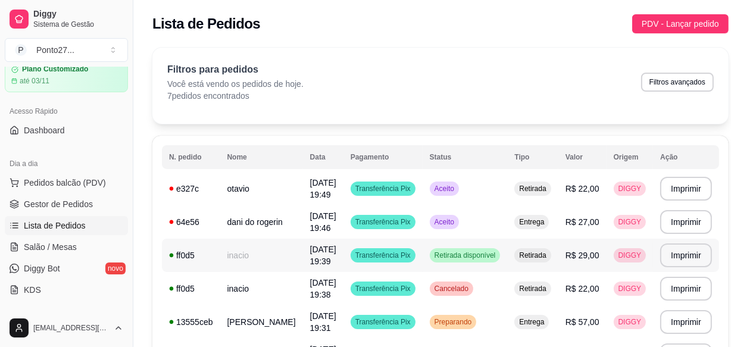
click at [447, 257] on span "Retirada disponível" at bounding box center [465, 255] width 66 height 10
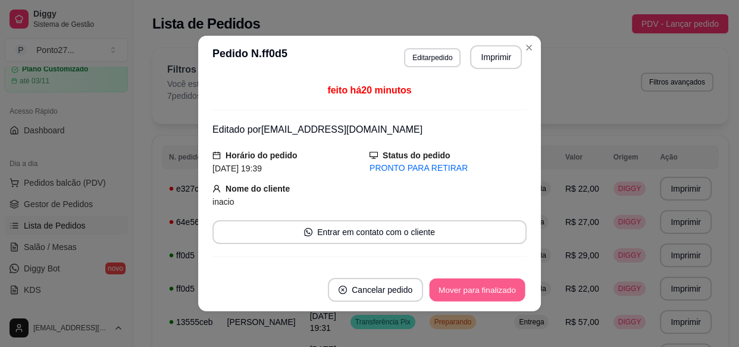
click at [480, 284] on button "Mover para finalizado" at bounding box center [478, 289] width 96 height 23
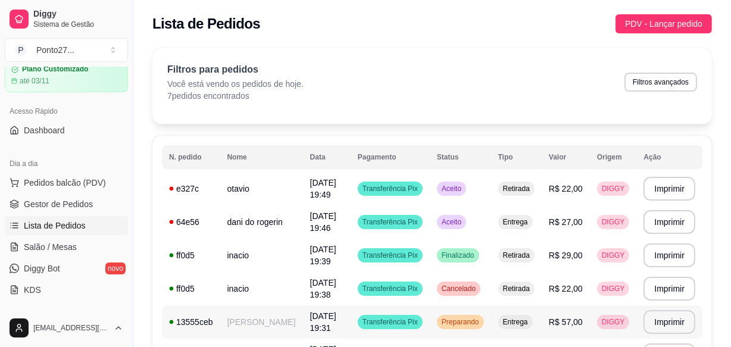
click at [466, 323] on span "Preparando" at bounding box center [460, 322] width 42 height 10
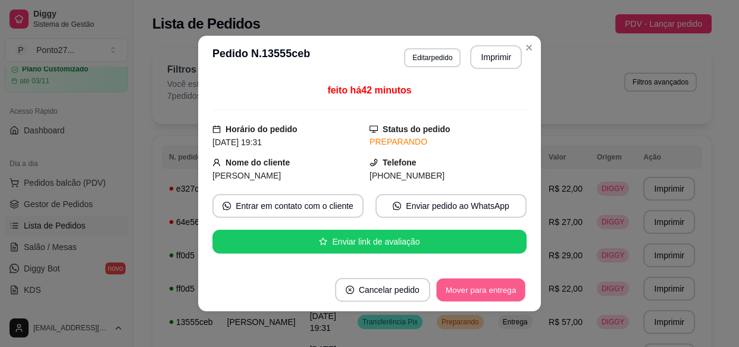
click at [485, 296] on button "Mover para entrega" at bounding box center [480, 289] width 89 height 23
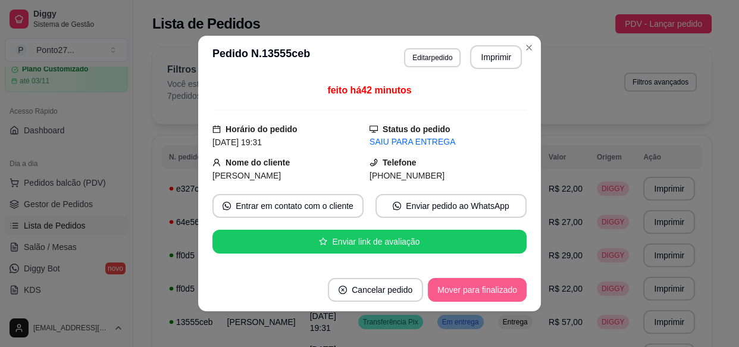
click at [565, 277] on td "R$ 22,00" at bounding box center [565, 288] width 48 height 33
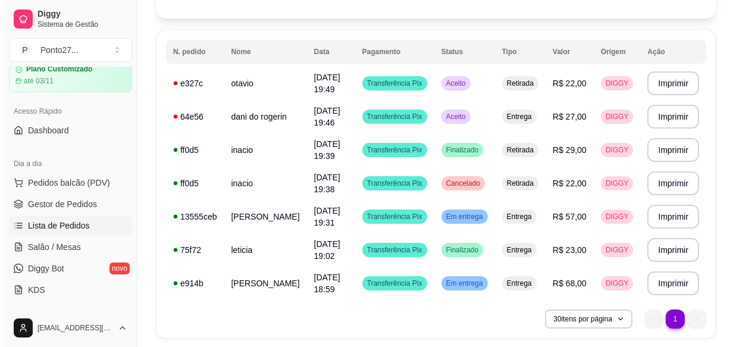
scroll to position [106, 0]
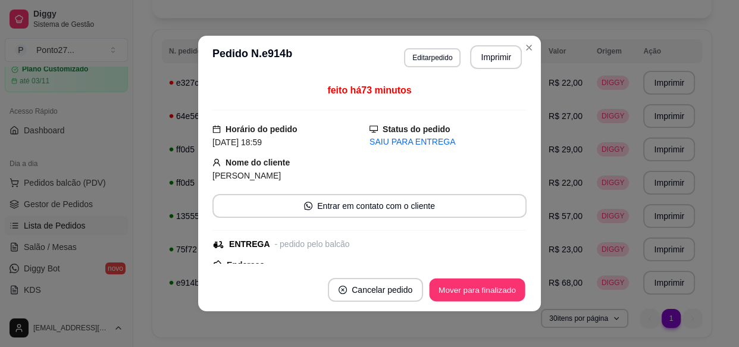
click at [468, 297] on button "Mover para finalizado" at bounding box center [478, 289] width 96 height 23
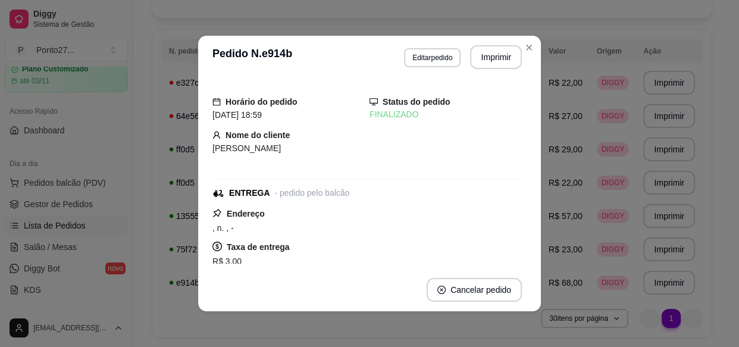
click at [447, 327] on div "30 itens por página 1 1" at bounding box center [432, 318] width 540 height 19
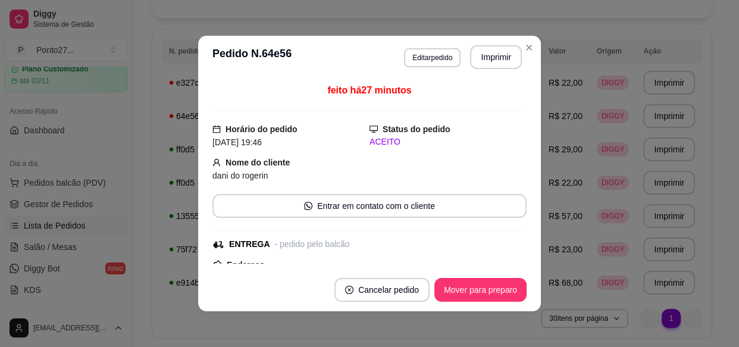
click at [458, 283] on button "Mover para preparo" at bounding box center [480, 290] width 92 height 24
click at [466, 295] on button "Mover para entrega" at bounding box center [480, 289] width 89 height 23
click at [416, 327] on div "30 itens por página 1 1" at bounding box center [432, 318] width 540 height 19
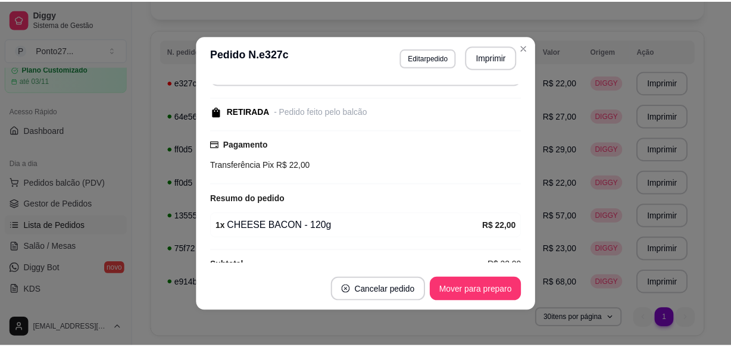
scroll to position [153, 0]
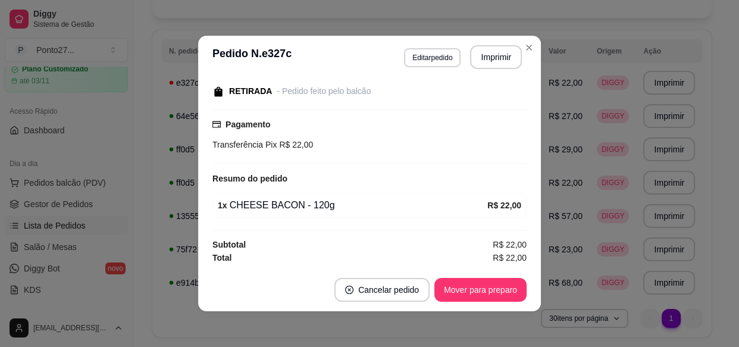
click at [528, 50] on th "Tipo" at bounding box center [516, 51] width 51 height 24
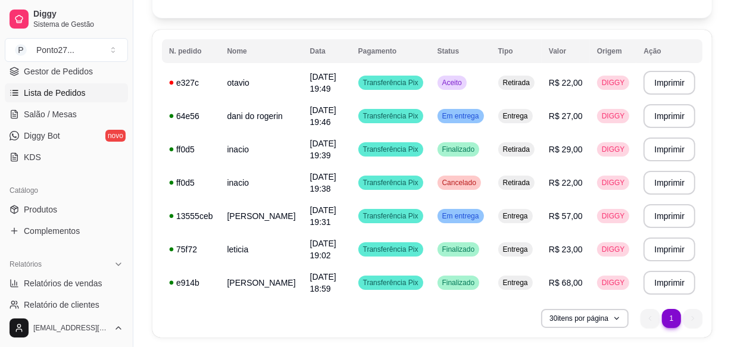
scroll to position [181, 0]
click at [57, 208] on link "Produtos" at bounding box center [66, 208] width 123 height 19
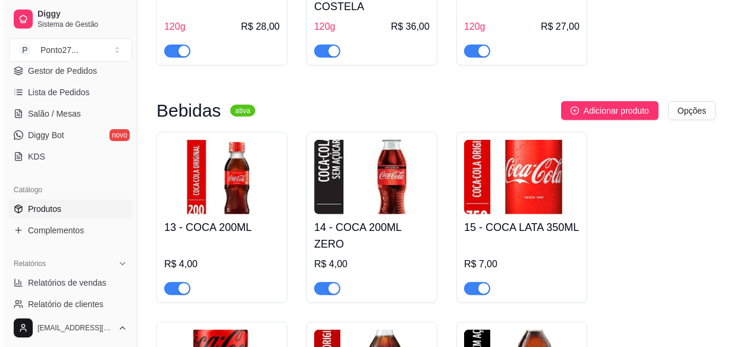
scroll to position [846, 0]
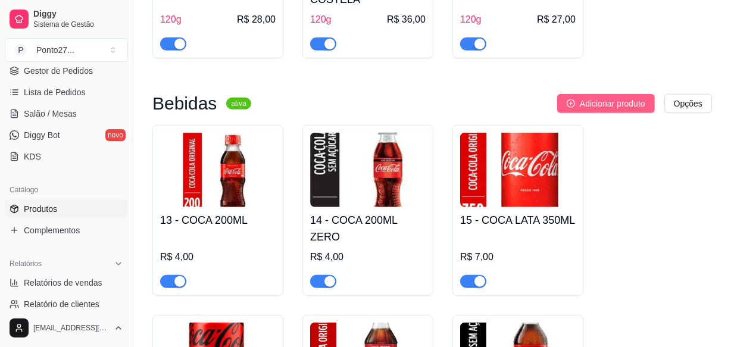
click at [625, 97] on span "Adicionar produto" at bounding box center [612, 103] width 65 height 13
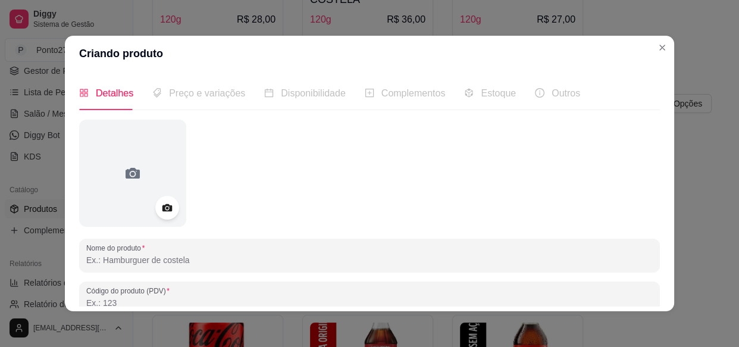
click at [137, 263] on input "Nome do produto" at bounding box center [369, 260] width 566 height 12
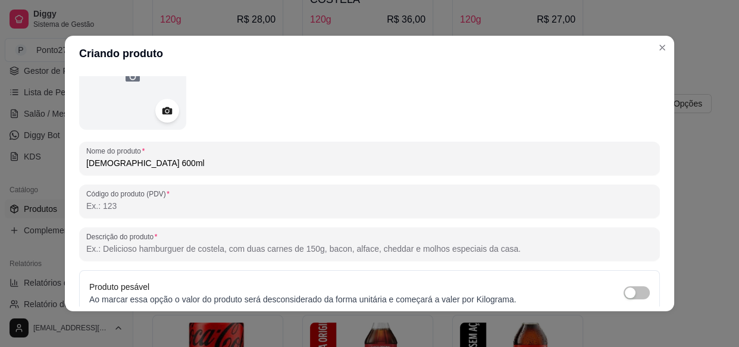
scroll to position [95, 0]
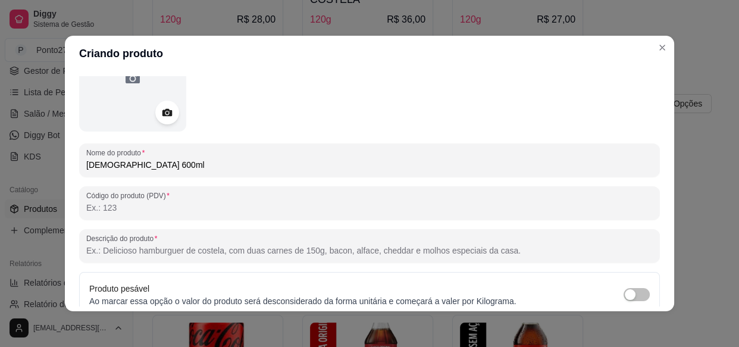
type input "[DEMOGRAPHIC_DATA] 600ml"
click at [385, 202] on input "Código do produto (PDV)" at bounding box center [369, 208] width 566 height 12
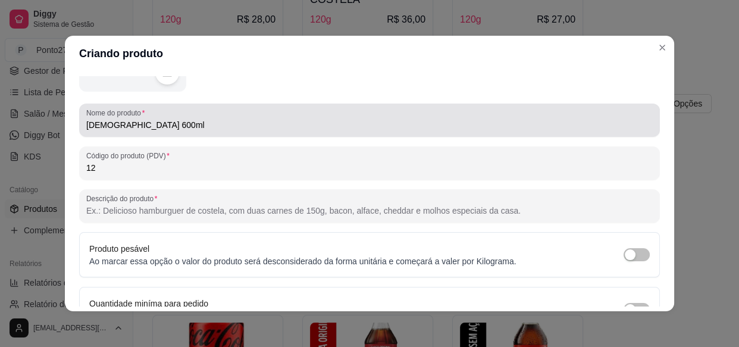
scroll to position [148, 0]
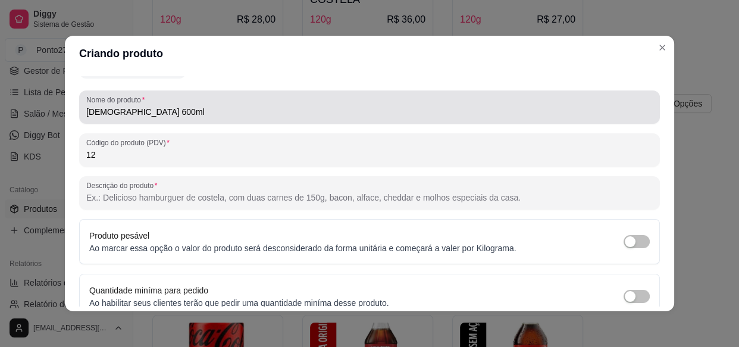
type input "12"
click at [406, 200] on input "Descrição do produto" at bounding box center [369, 198] width 566 height 12
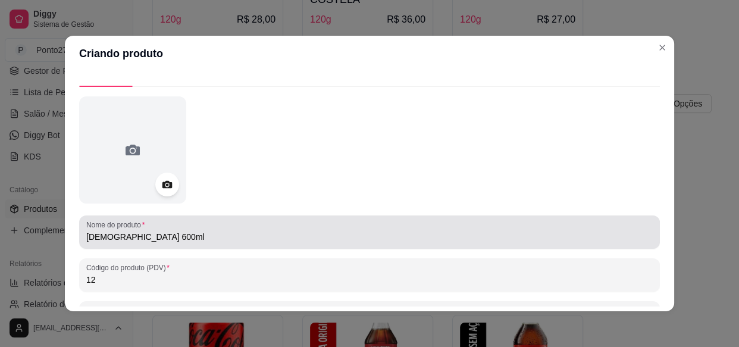
scroll to position [0, 0]
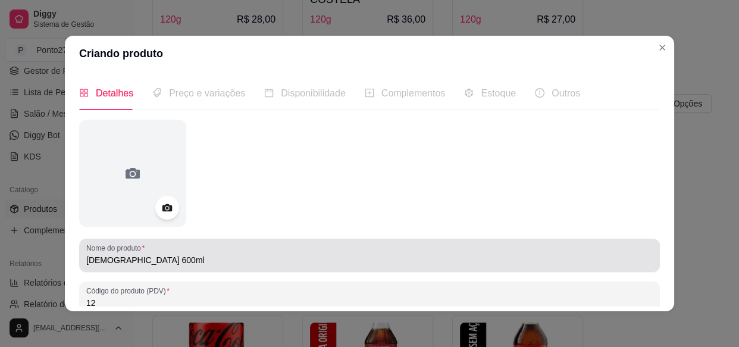
type input "Cerveja Brahma"
click at [203, 92] on span "Preço e variações" at bounding box center [207, 93] width 76 height 10
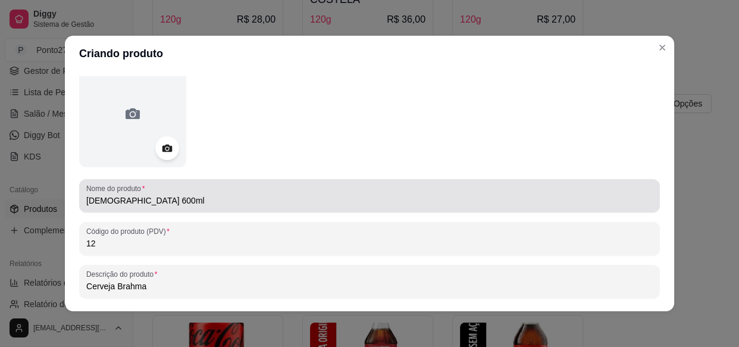
scroll to position [4, 0]
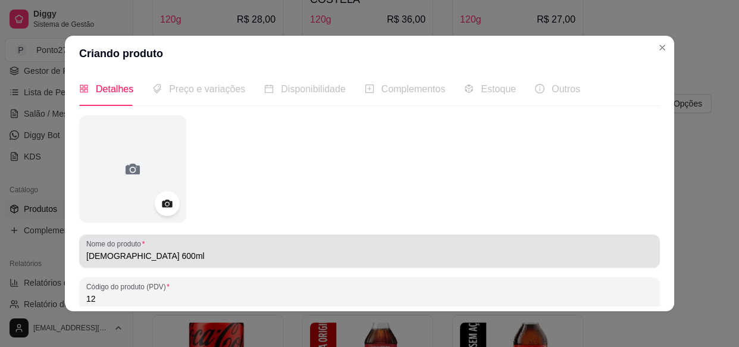
click at [165, 202] on circle at bounding box center [166, 203] width 3 height 3
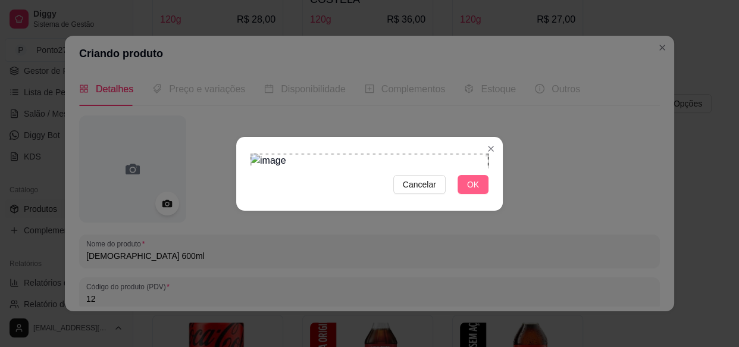
click at [472, 191] on span "OK" at bounding box center [473, 184] width 12 height 13
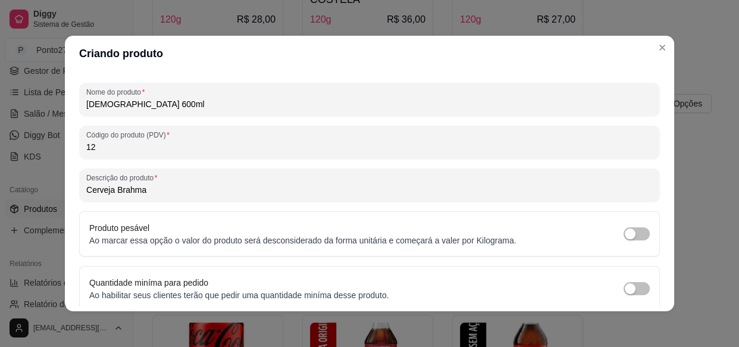
scroll to position [203, 0]
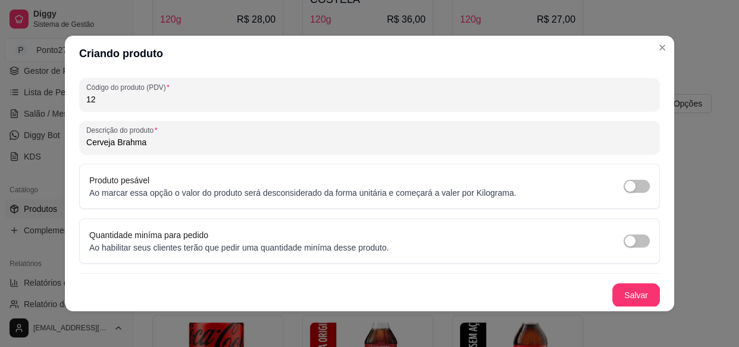
click at [631, 296] on button "Salvar" at bounding box center [636, 295] width 48 height 24
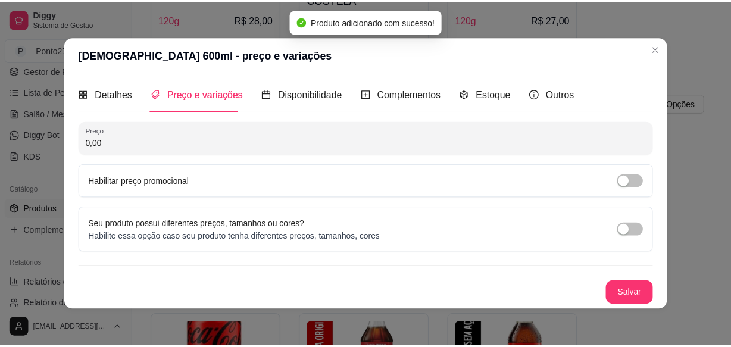
scroll to position [0, 0]
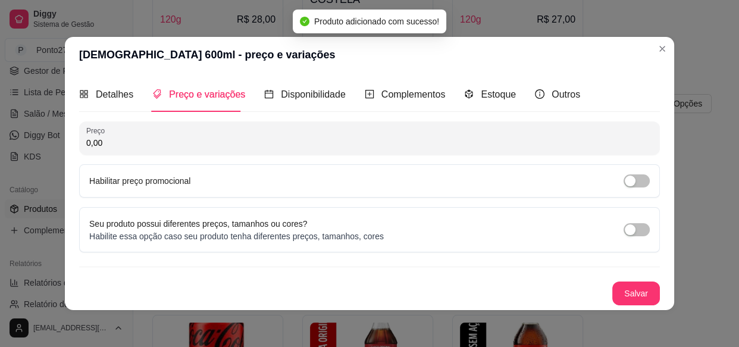
click at [204, 137] on input "0,00" at bounding box center [369, 143] width 566 height 12
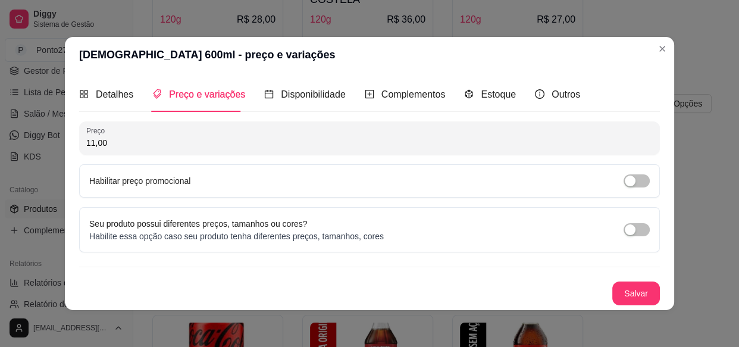
type input "11,00"
click at [637, 297] on button "Salvar" at bounding box center [636, 293] width 48 height 24
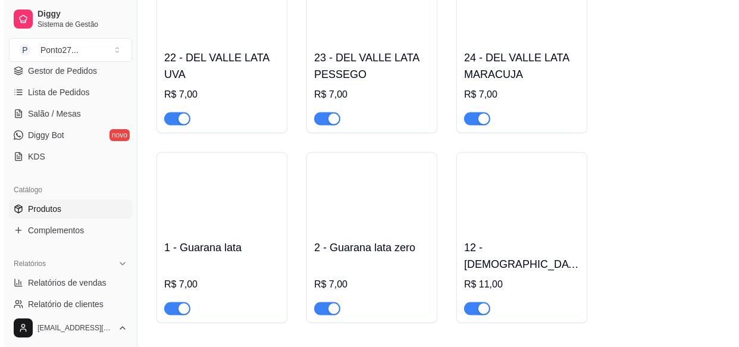
scroll to position [1561, 0]
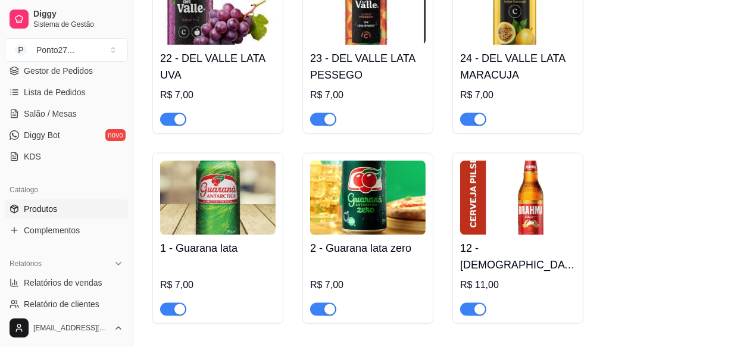
click at [546, 198] on img at bounding box center [517, 198] width 115 height 74
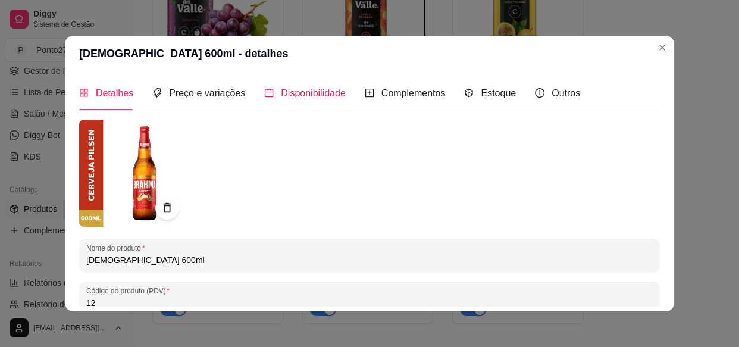
click at [321, 99] on div "Disponibilidade" at bounding box center [305, 93] width 82 height 15
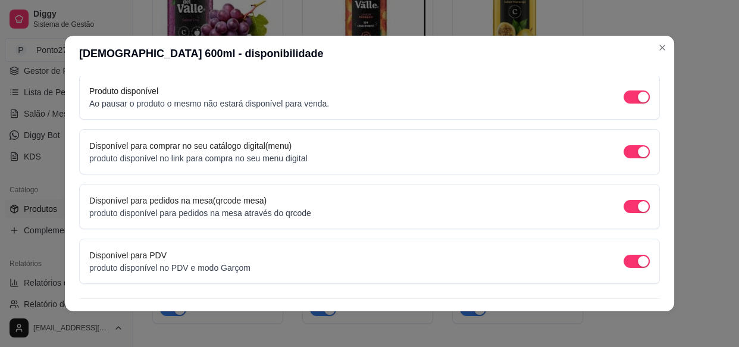
scroll to position [118, 0]
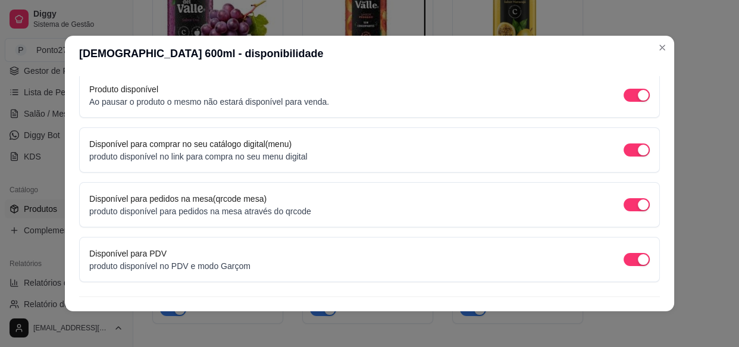
click at [264, 273] on div "Disponível para PDV produto disponível no PDV e modo Garçom" at bounding box center [369, 259] width 581 height 45
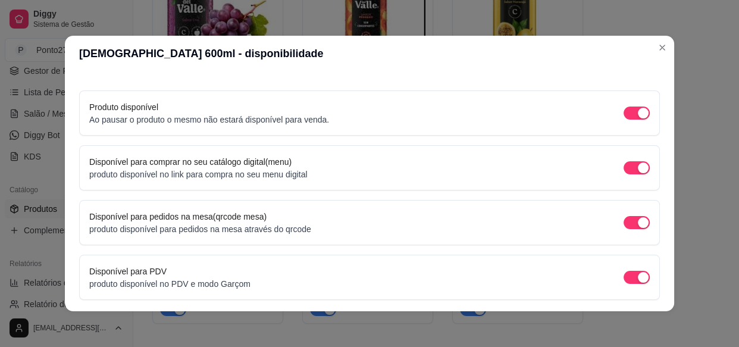
scroll to position [58, 0]
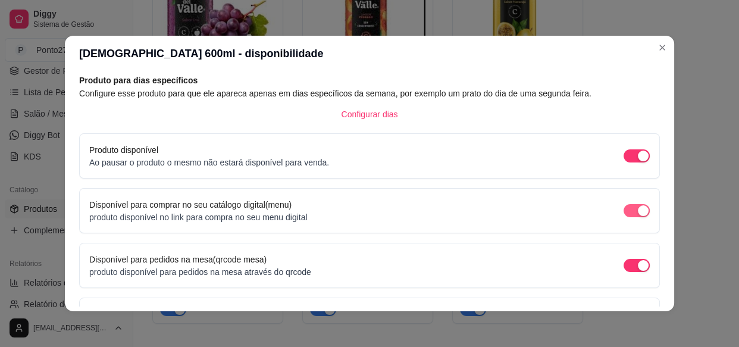
click at [624, 211] on span "button" at bounding box center [637, 210] width 26 height 13
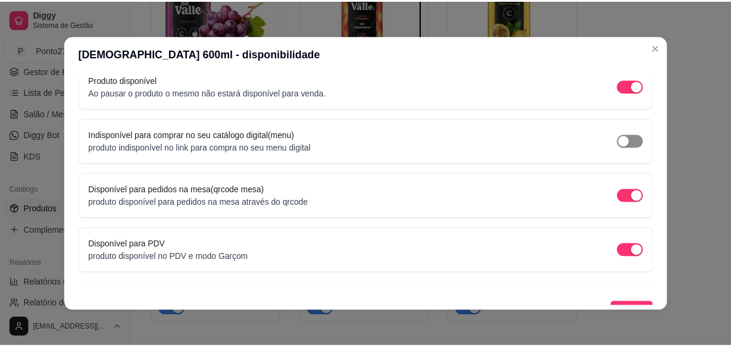
scroll to position [142, 0]
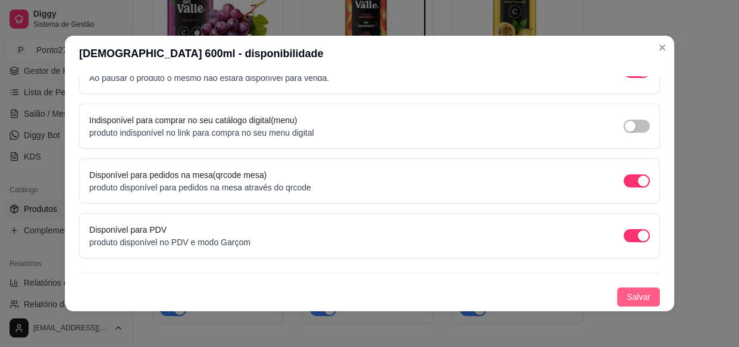
click at [630, 292] on span "Salvar" at bounding box center [639, 296] width 24 height 13
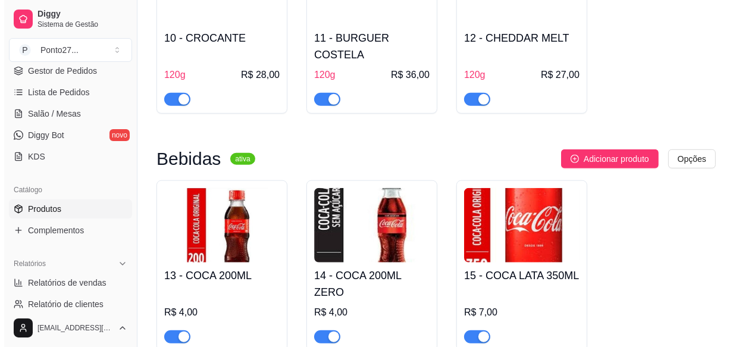
scroll to position [790, 0]
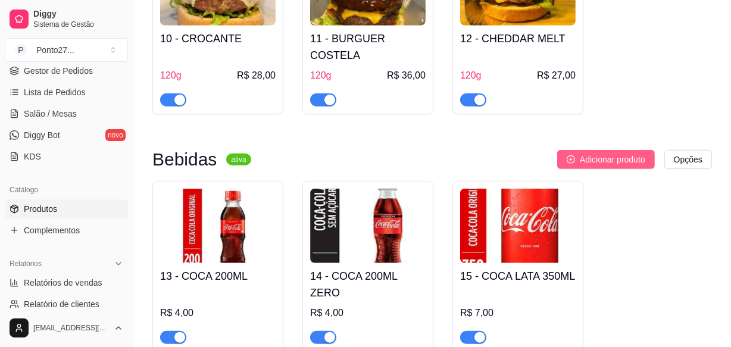
click at [606, 153] on span "Adicionar produto" at bounding box center [612, 159] width 65 height 13
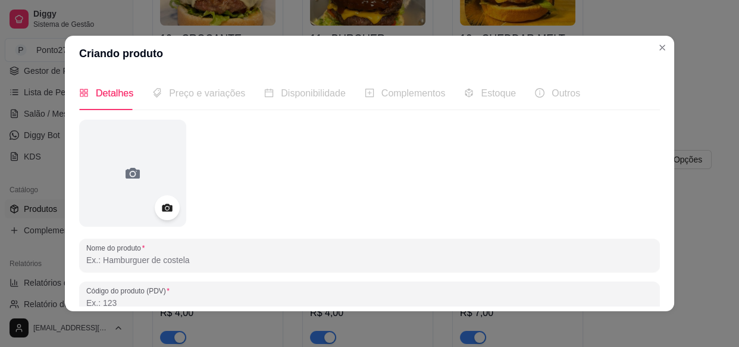
click at [160, 204] on icon at bounding box center [167, 208] width 14 height 14
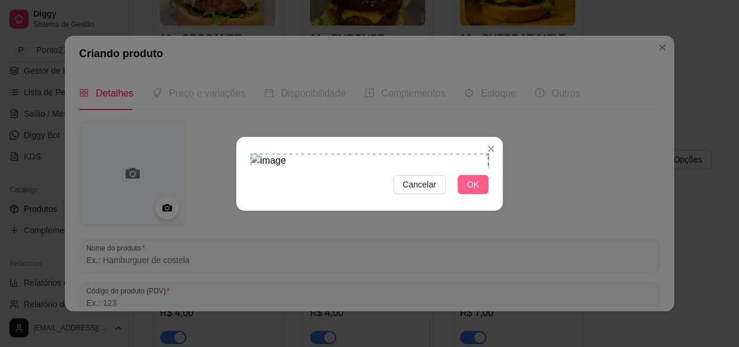
click at [474, 194] on button "OK" at bounding box center [473, 184] width 31 height 19
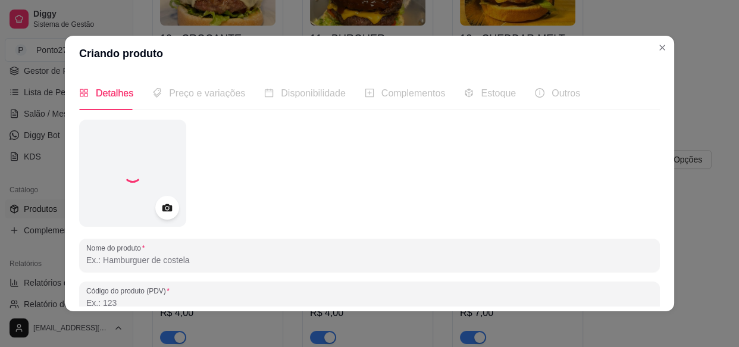
click at [286, 254] on input "Nome do produto" at bounding box center [369, 260] width 566 height 12
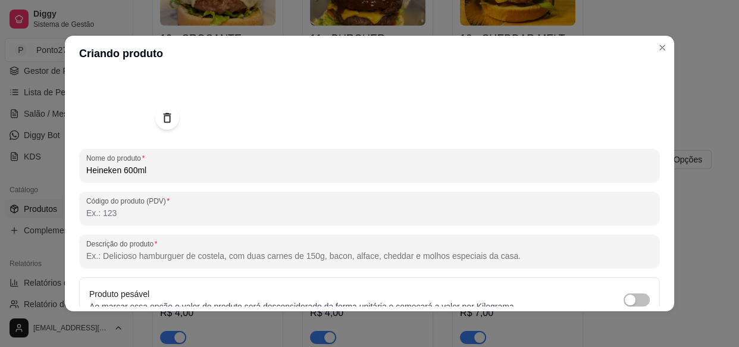
scroll to position [133, 0]
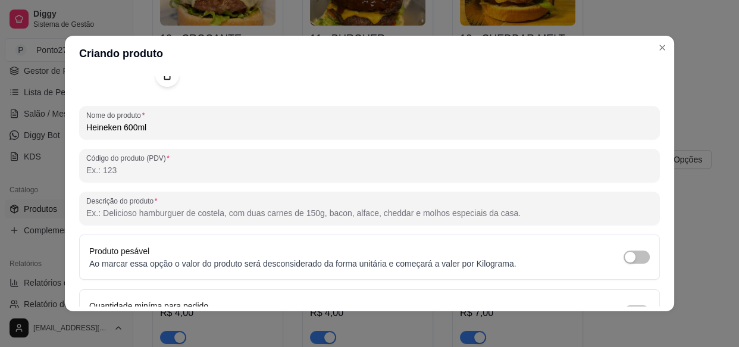
type input "Heineken 600ml"
click at [279, 171] on input "Código do produto (PDV)" at bounding box center [369, 170] width 566 height 12
type input "13"
click at [308, 215] on input "Descrição do produto" at bounding box center [369, 213] width 566 height 12
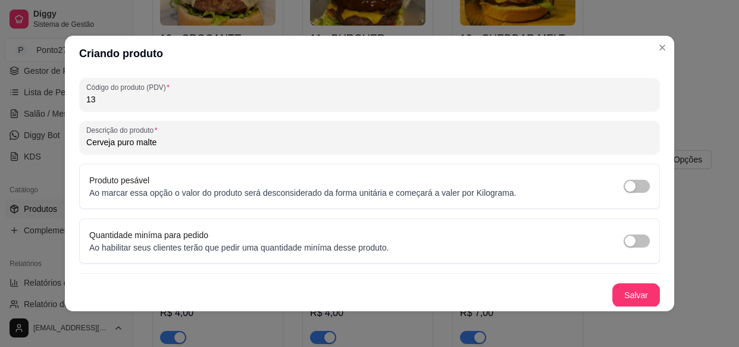
scroll to position [200, 0]
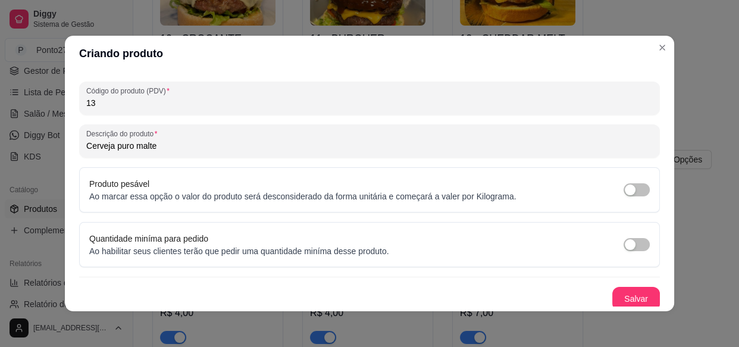
type input "Cerveja puro malte"
click at [624, 297] on button "Salvar" at bounding box center [636, 299] width 48 height 24
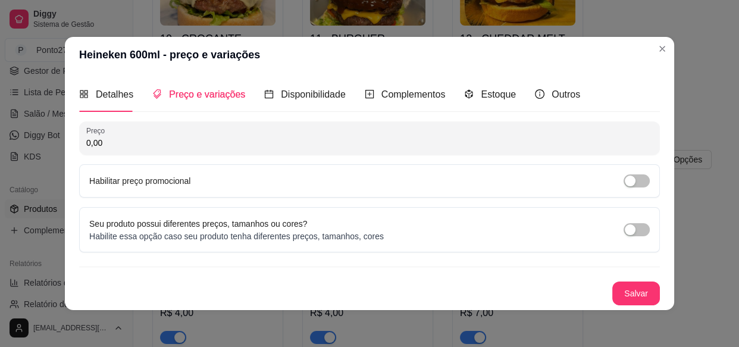
scroll to position [0, 0]
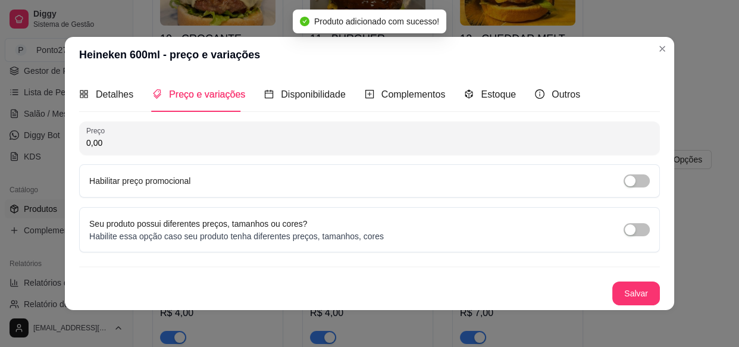
click at [226, 140] on input "0,00" at bounding box center [369, 143] width 566 height 12
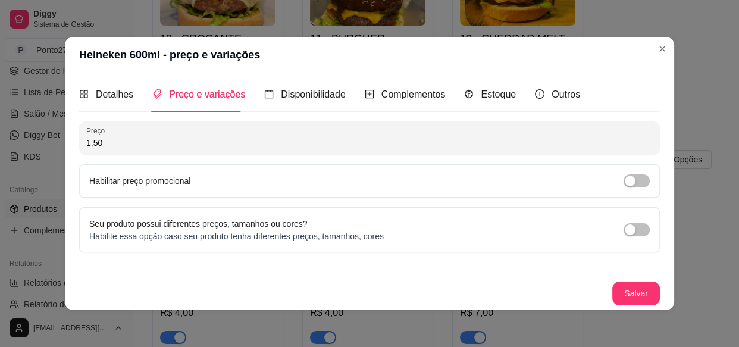
type input "15,00"
click at [300, 96] on span "Disponibilidade" at bounding box center [313, 94] width 65 height 10
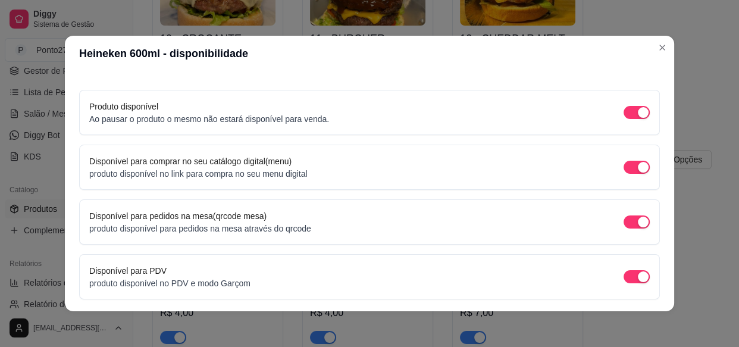
scroll to position [102, 0]
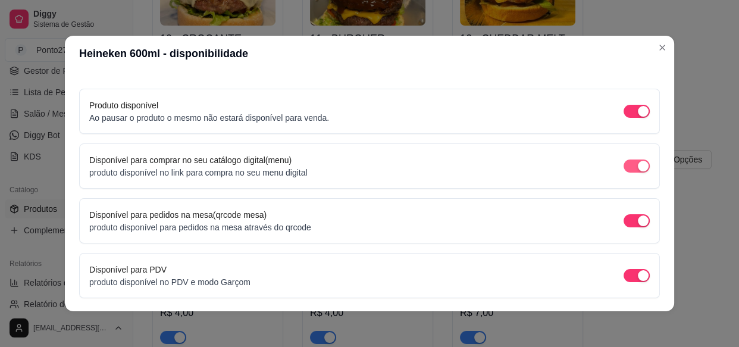
click at [638, 168] on div "button" at bounding box center [643, 166] width 11 height 11
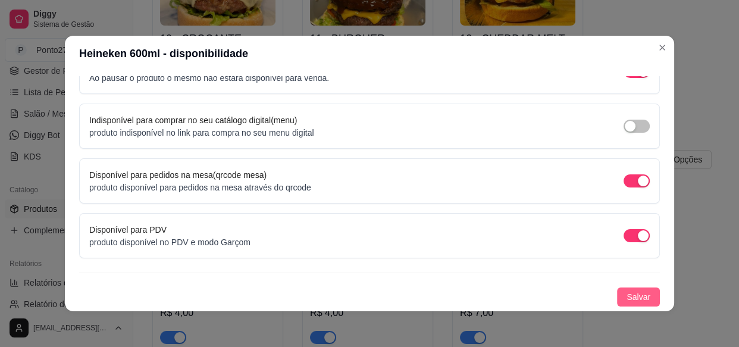
click at [628, 296] on span "Salvar" at bounding box center [639, 296] width 24 height 13
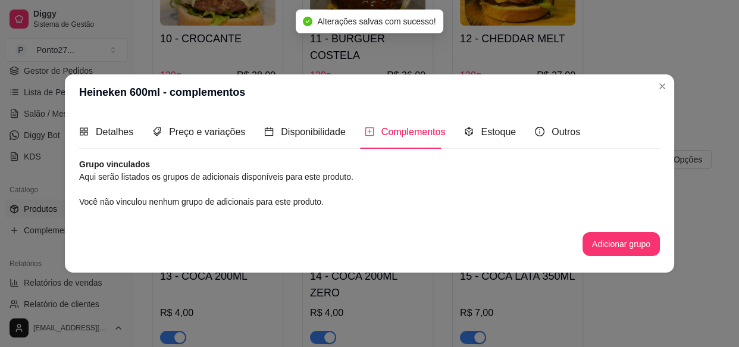
scroll to position [0, 0]
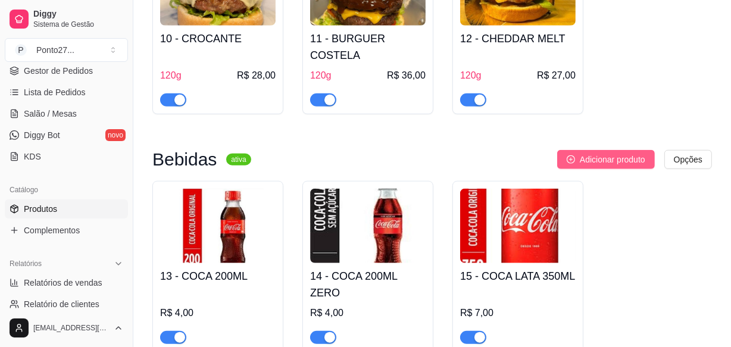
click at [625, 151] on button "Adicionar produto" at bounding box center [606, 159] width 98 height 19
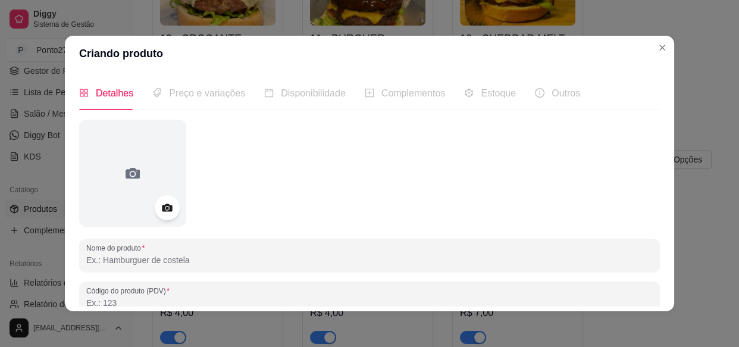
click at [170, 211] on div at bounding box center [167, 207] width 25 height 25
click at [160, 213] on icon at bounding box center [167, 208] width 14 height 14
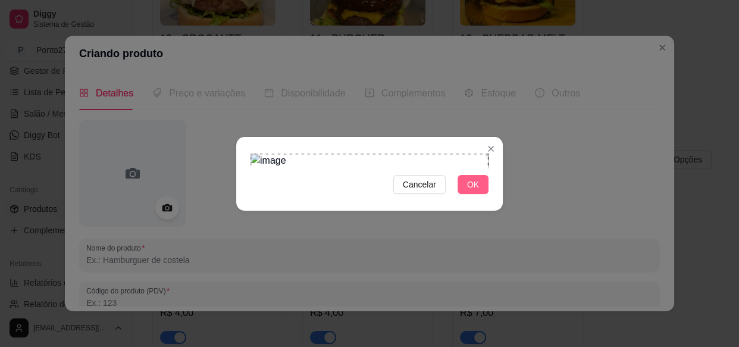
click at [469, 191] on span "OK" at bounding box center [473, 184] width 12 height 13
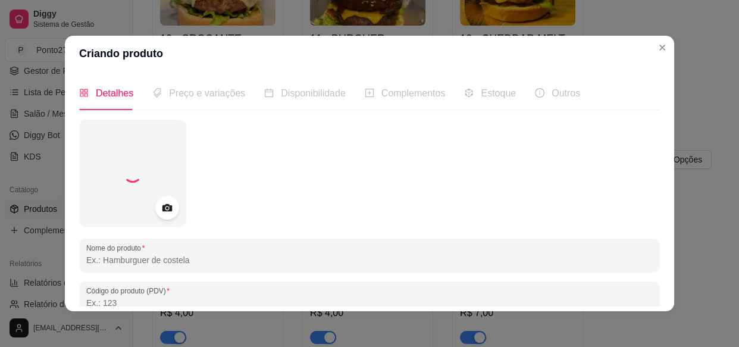
click at [183, 265] on input "Nome do produto" at bounding box center [369, 260] width 566 height 12
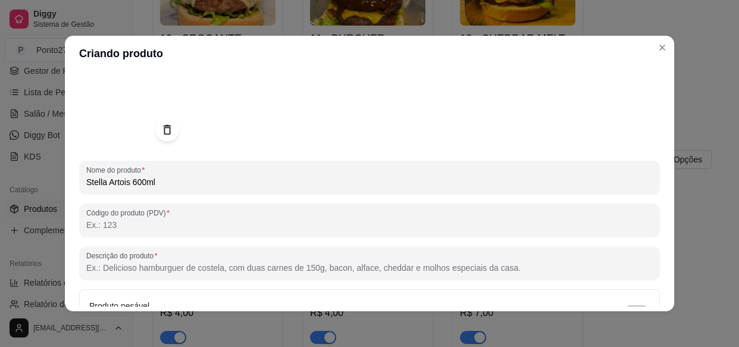
scroll to position [106, 0]
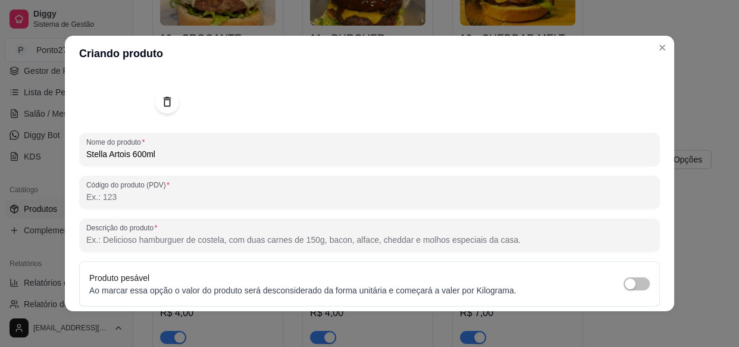
type input "Stella Artois 600ml"
click at [279, 194] on input "Código do produto (PDV)" at bounding box center [369, 197] width 566 height 12
type input "14"
click at [251, 234] on input "Descrição do produto" at bounding box center [369, 240] width 566 height 12
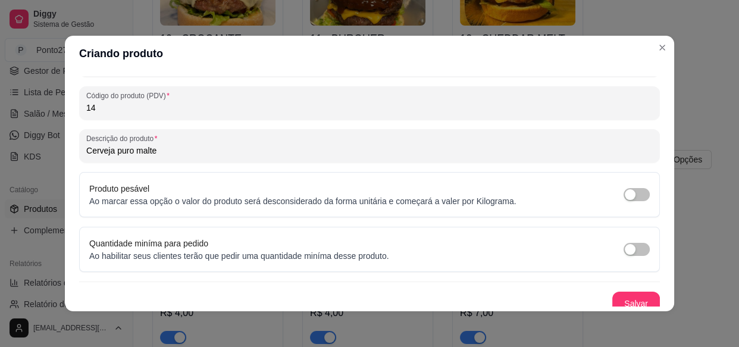
scroll to position [203, 0]
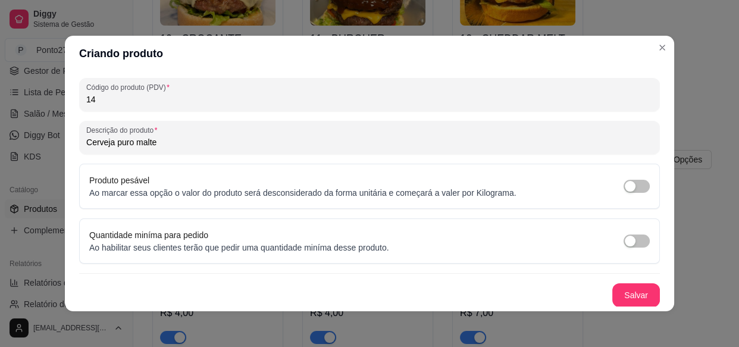
type input "Cerveja puro malte"
click at [618, 297] on button "Salvar" at bounding box center [636, 295] width 48 height 24
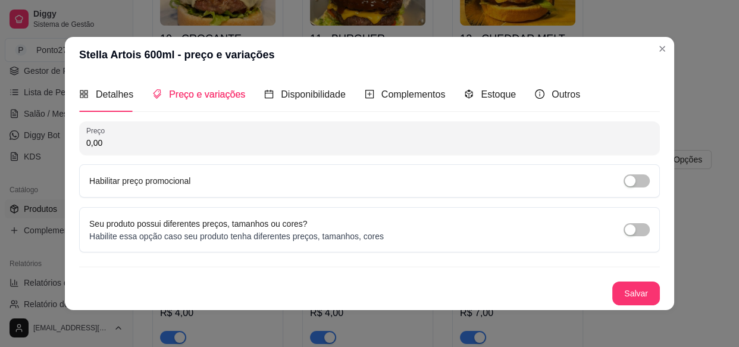
scroll to position [0, 0]
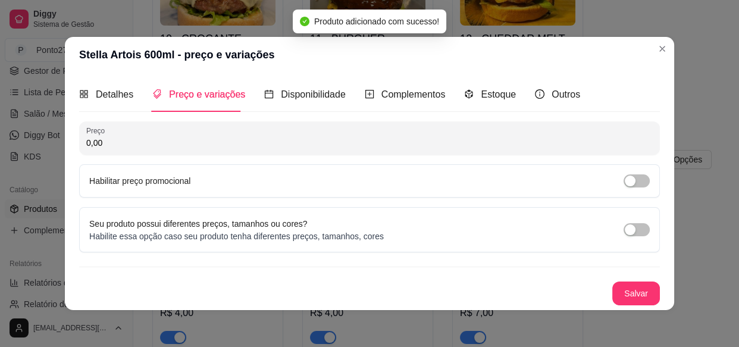
click at [347, 142] on input "0,00" at bounding box center [369, 143] width 566 height 12
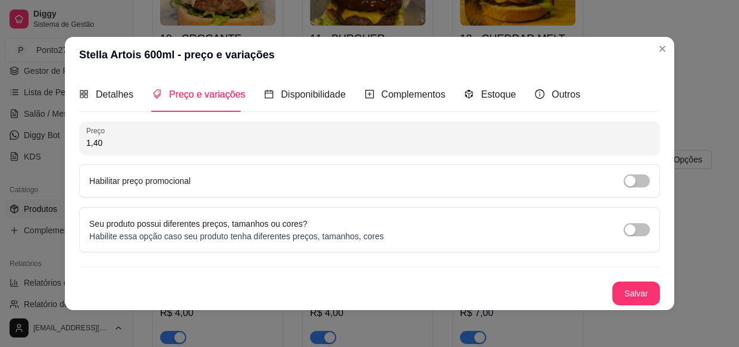
type input "14,00"
click at [300, 101] on div "Disponibilidade" at bounding box center [305, 94] width 82 height 15
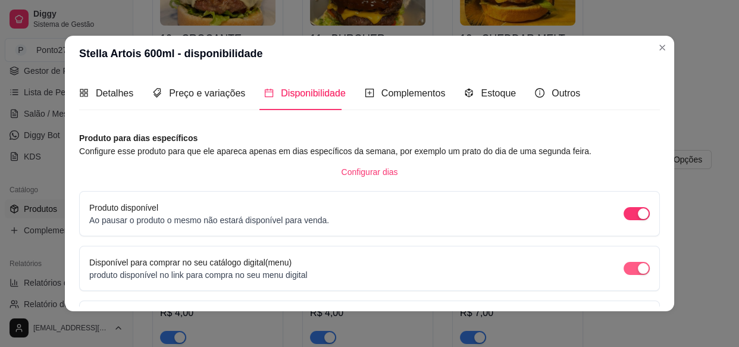
click at [624, 267] on span "button" at bounding box center [637, 268] width 26 height 13
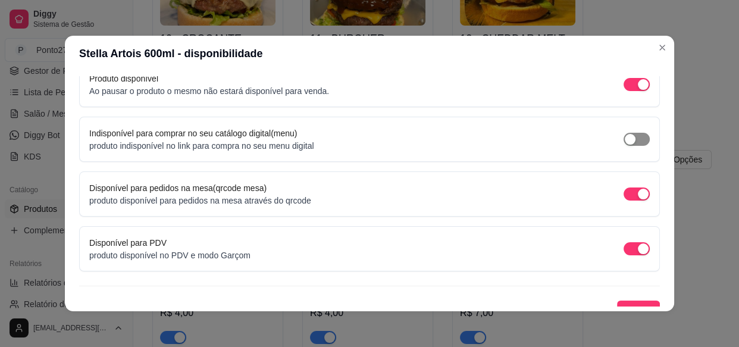
scroll to position [142, 0]
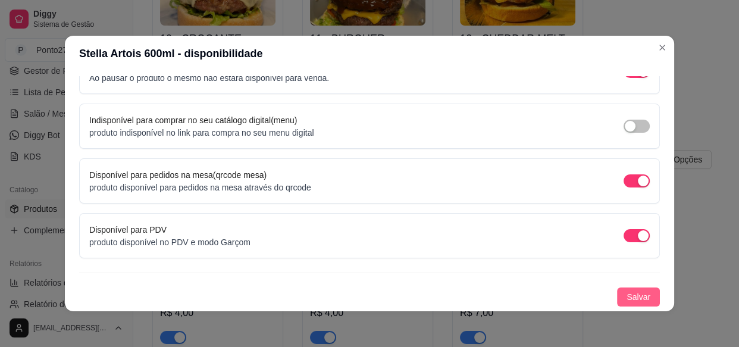
click at [636, 295] on span "Salvar" at bounding box center [639, 296] width 24 height 13
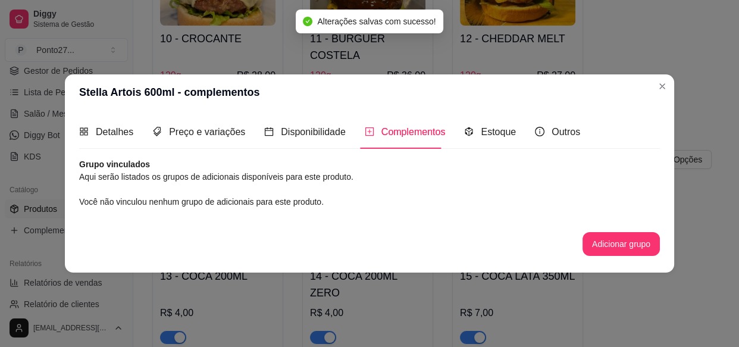
scroll to position [0, 0]
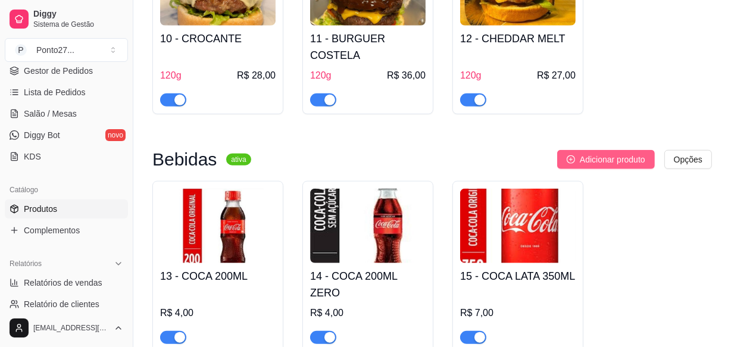
click at [606, 153] on span "Adicionar produto" at bounding box center [612, 159] width 65 height 13
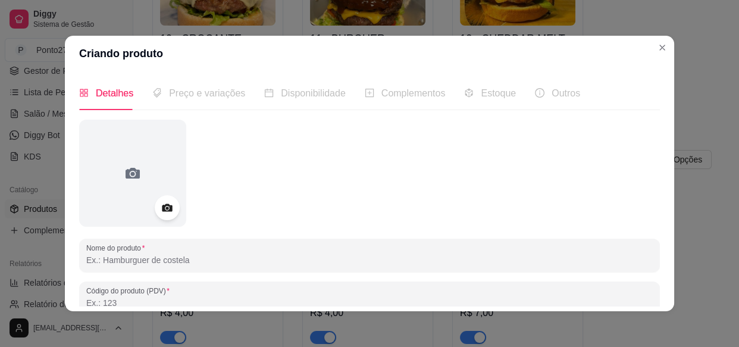
click at [155, 214] on div at bounding box center [167, 207] width 25 height 25
click at [165, 214] on icon at bounding box center [167, 208] width 14 height 14
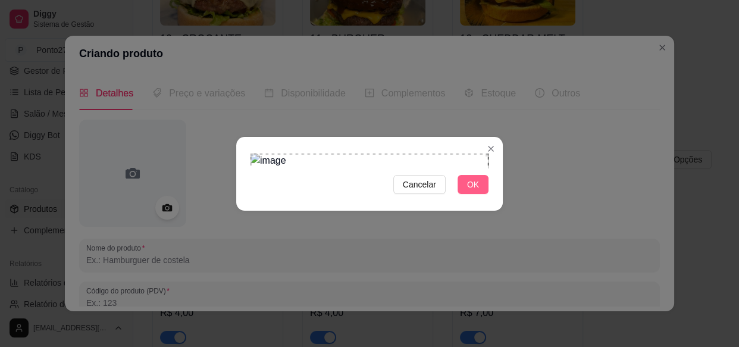
click at [469, 191] on span "OK" at bounding box center [473, 184] width 12 height 13
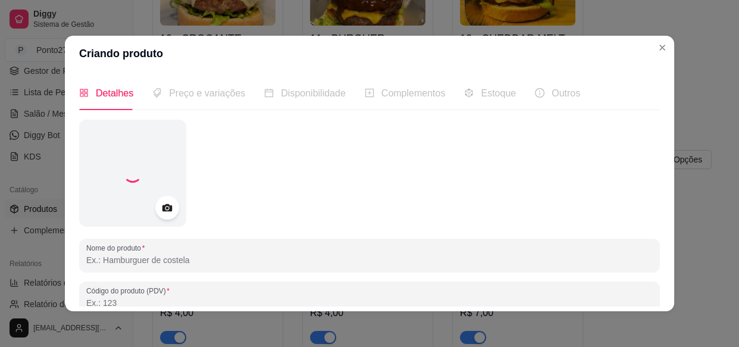
click at [203, 258] on input "Nome do produto" at bounding box center [369, 260] width 566 height 12
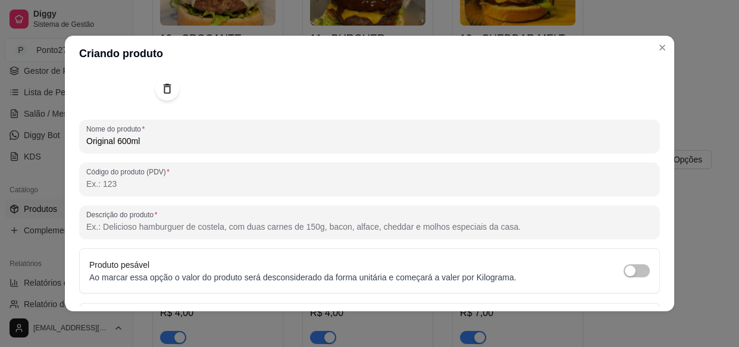
scroll to position [123, 0]
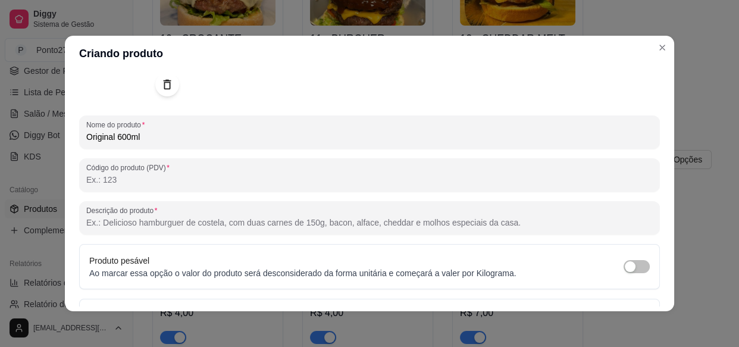
type input "Original 600ml"
click at [295, 178] on input "Código do produto (PDV)" at bounding box center [369, 180] width 566 height 12
type input "15"
click at [339, 219] on input "Descrição do produto" at bounding box center [369, 223] width 566 height 12
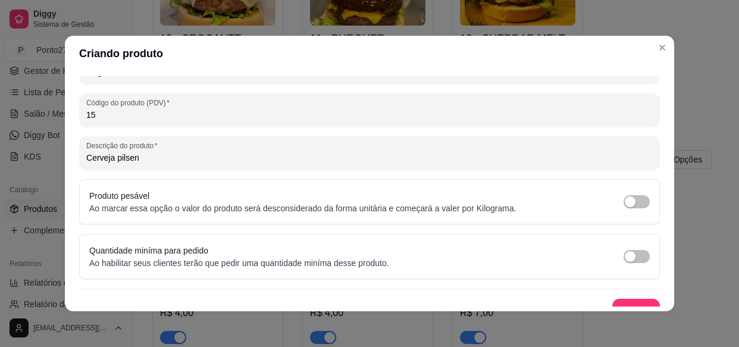
scroll to position [203, 0]
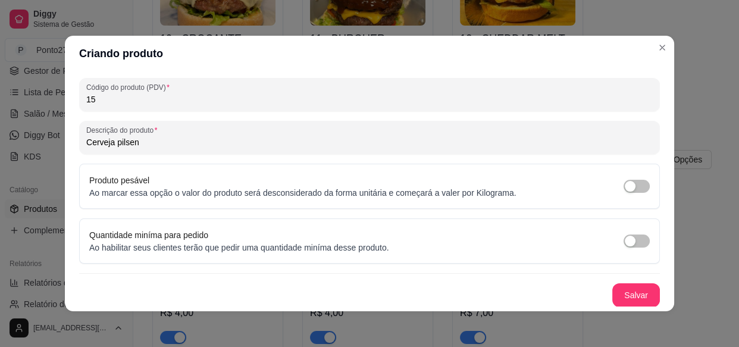
type input "Cerveja pilsen"
click at [630, 297] on button "Salvar" at bounding box center [636, 295] width 48 height 24
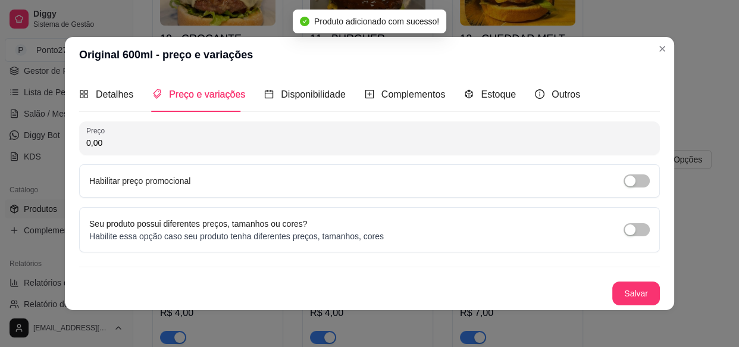
click at [240, 142] on input "0,00" at bounding box center [369, 143] width 566 height 12
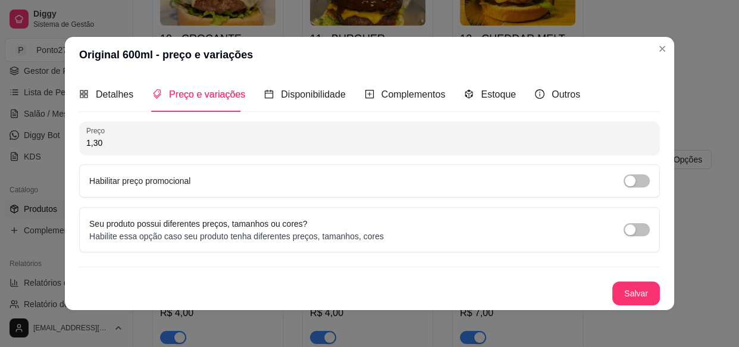
type input "13,00"
click at [312, 97] on span "Disponibilidade" at bounding box center [313, 94] width 65 height 10
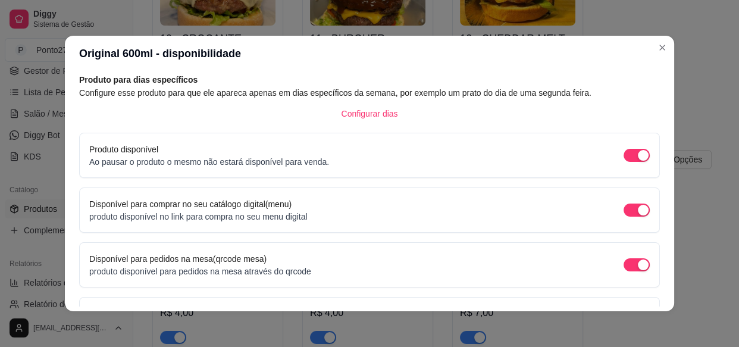
scroll to position [92, 0]
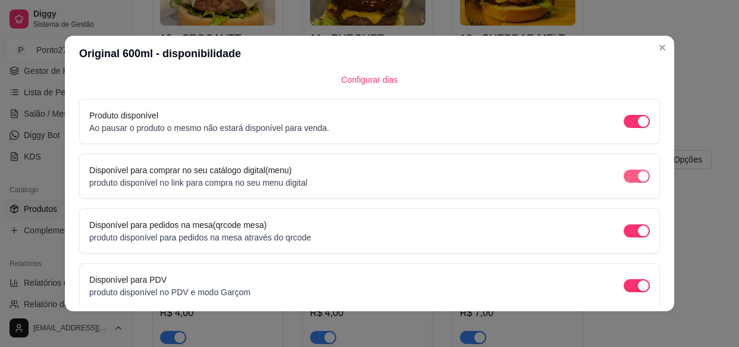
click at [638, 178] on div "button" at bounding box center [643, 176] width 11 height 11
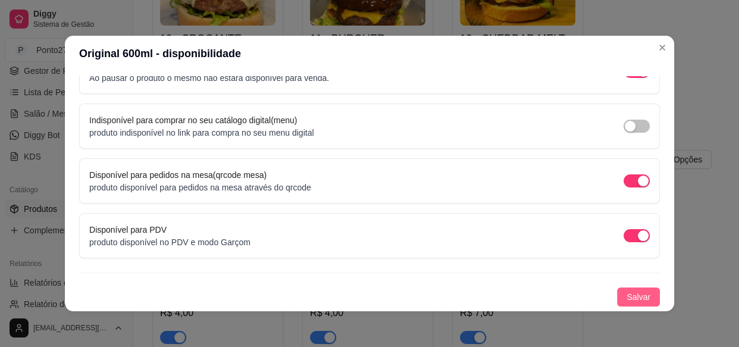
click at [627, 299] on span "Salvar" at bounding box center [639, 296] width 24 height 13
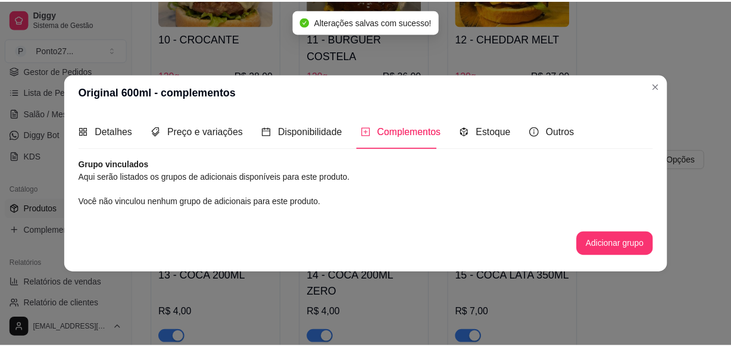
scroll to position [0, 0]
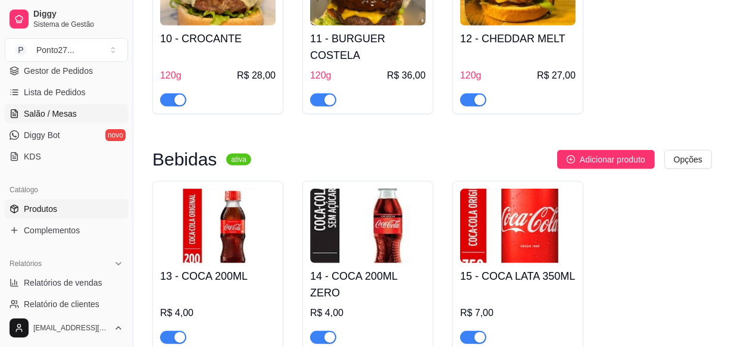
click at [61, 112] on span "Salão / Mesas" at bounding box center [50, 114] width 53 height 12
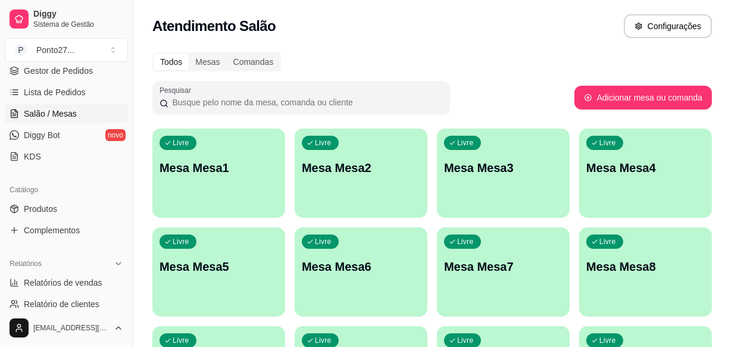
click at [208, 174] on p "Mesa Mesa1" at bounding box center [218, 167] width 118 height 17
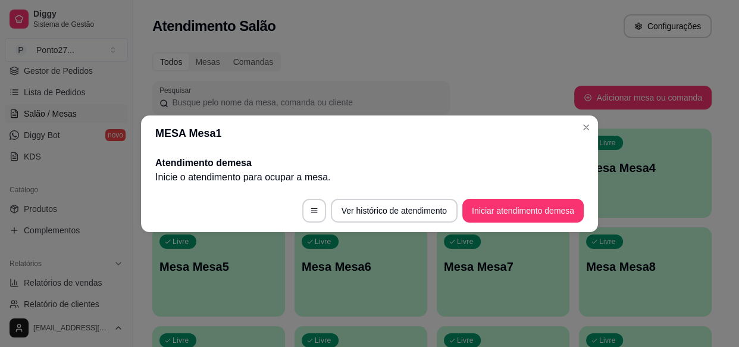
click at [497, 58] on div "Todos Mesas Comandas" at bounding box center [431, 61] width 559 height 19
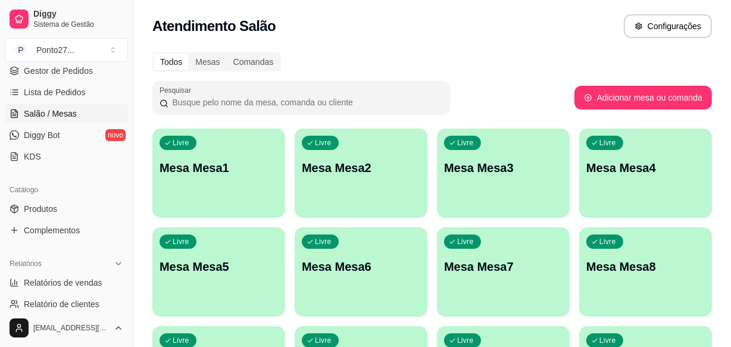
click at [240, 179] on div "Livre Mesa Mesa1" at bounding box center [218, 166] width 133 height 75
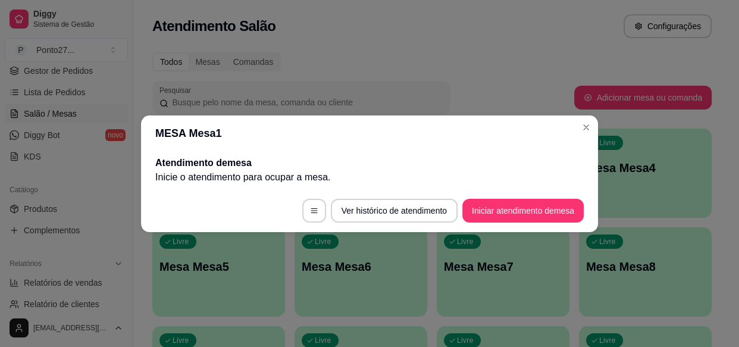
click at [530, 217] on button "Iniciar atendimento de mesa" at bounding box center [522, 211] width 121 height 24
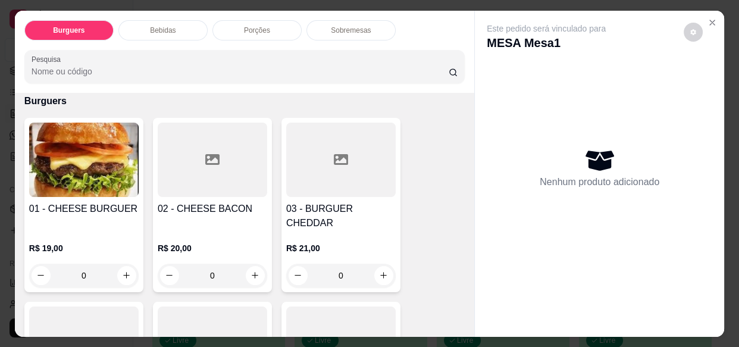
scroll to position [54, 0]
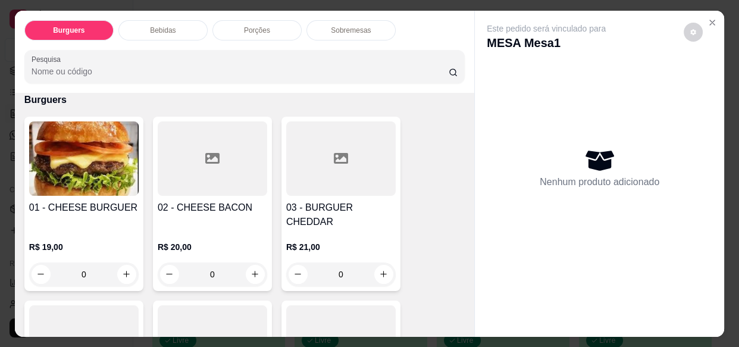
click at [119, 263] on div "0" at bounding box center [83, 274] width 109 height 24
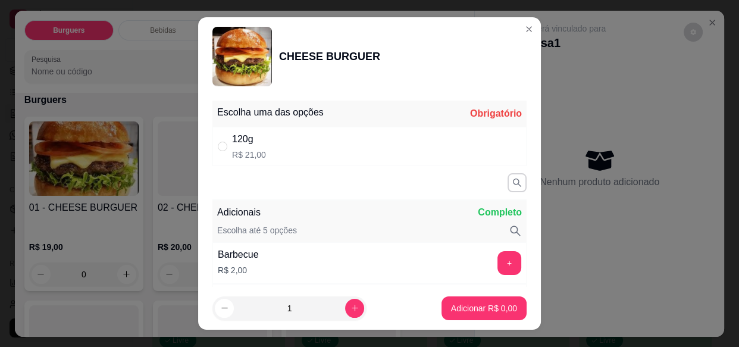
click at [340, 148] on div "120g R$ 21,00" at bounding box center [369, 146] width 314 height 39
radio input "true"
click at [465, 311] on p "Adicionar R$ 21,00" at bounding box center [481, 308] width 71 height 12
type input "1"
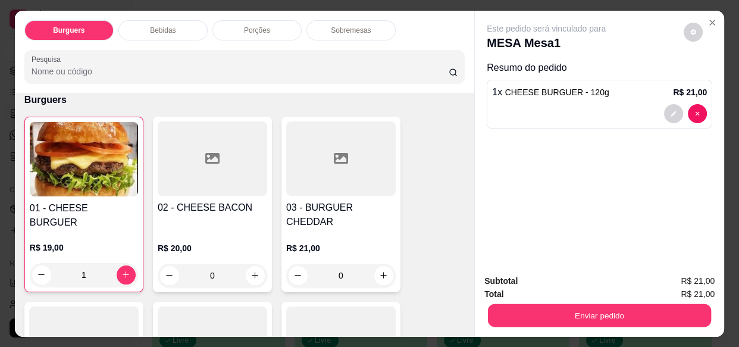
click at [588, 308] on button "Enviar pedido" at bounding box center [599, 314] width 223 height 23
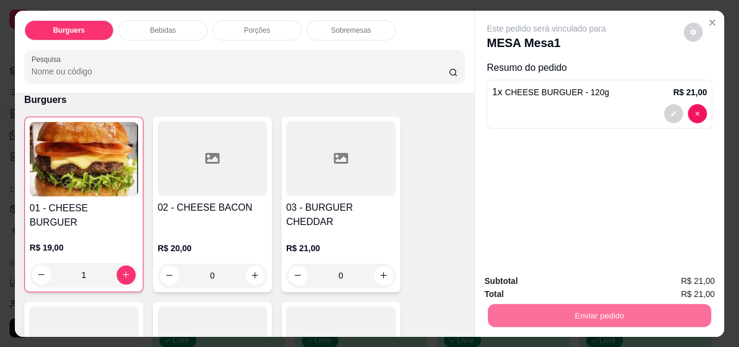
click at [613, 281] on button "Registrar cliente" at bounding box center [604, 281] width 79 height 23
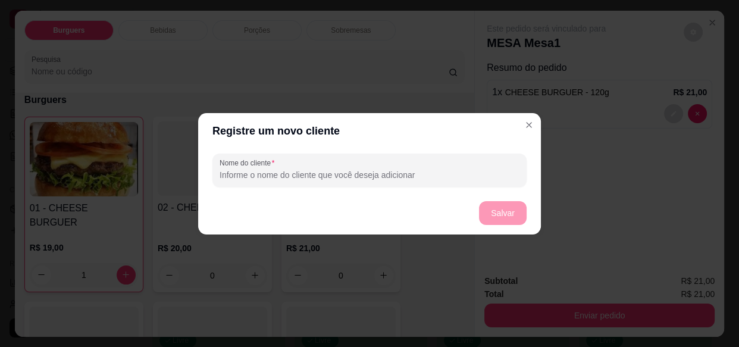
click at [461, 174] on input "Nome do cliente" at bounding box center [370, 175] width 300 height 12
type input "i"
type input "p"
type input "otavio"
click at [500, 212] on button "Salvar" at bounding box center [503, 213] width 48 height 24
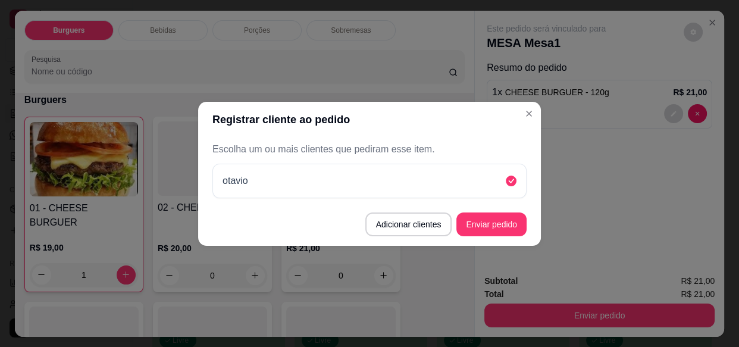
click at [509, 221] on button "Enviar pedido" at bounding box center [491, 224] width 70 height 24
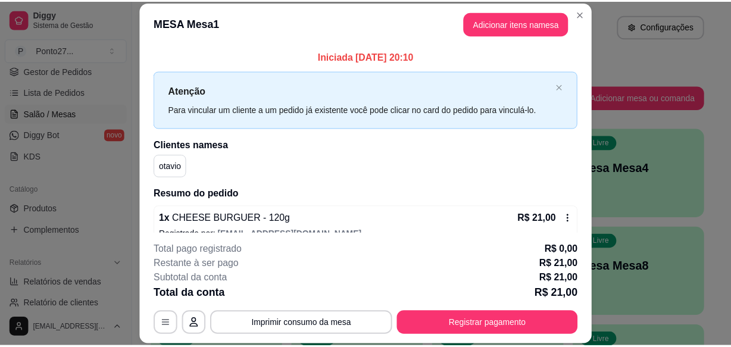
scroll to position [33, 0]
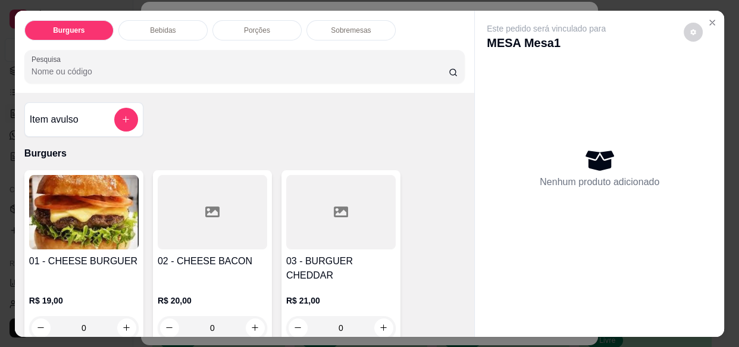
click at [714, 26] on div "Este pedido será vinculado para MESA Mesa1 Nenhum produto adicionado" at bounding box center [599, 164] width 249 height 307
click at [707, 18] on icon "Close" at bounding box center [712, 23] width 10 height 10
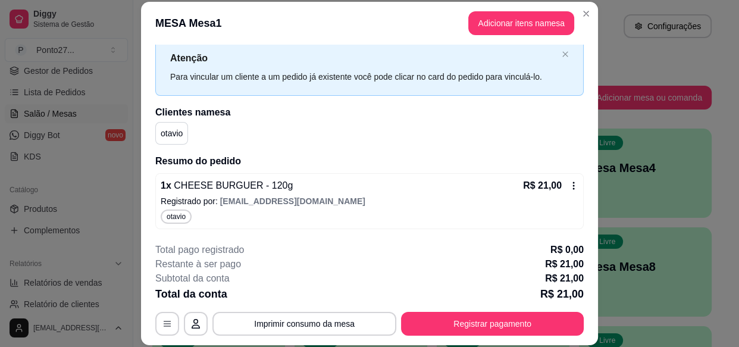
click at [585, 13] on div "Atendimento Salão Configurações" at bounding box center [431, 22] width 597 height 45
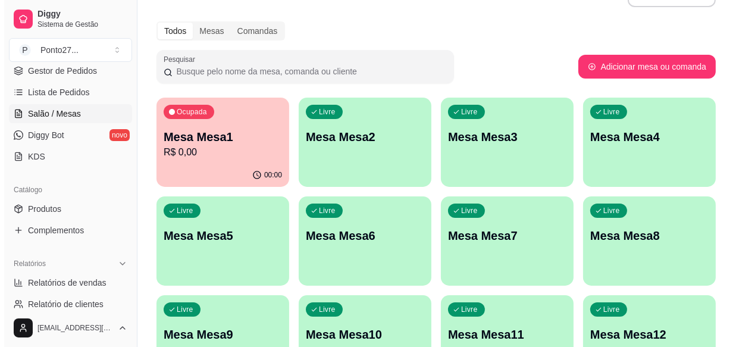
scroll to position [0, 0]
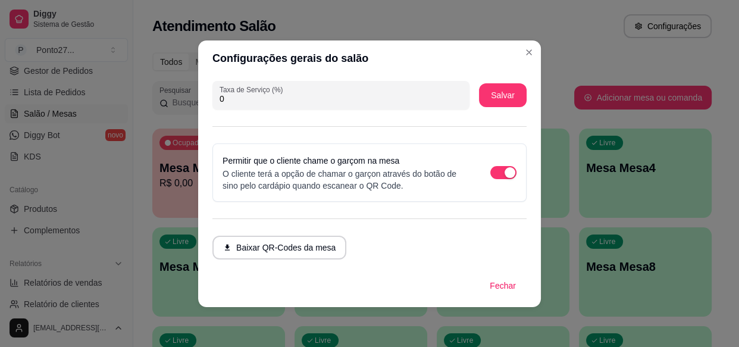
click at [294, 246] on button "Baixar QR-Codes da mesa" at bounding box center [279, 248] width 134 height 24
click at [502, 287] on div "Livre Mesa Mesa7" at bounding box center [503, 264] width 133 height 75
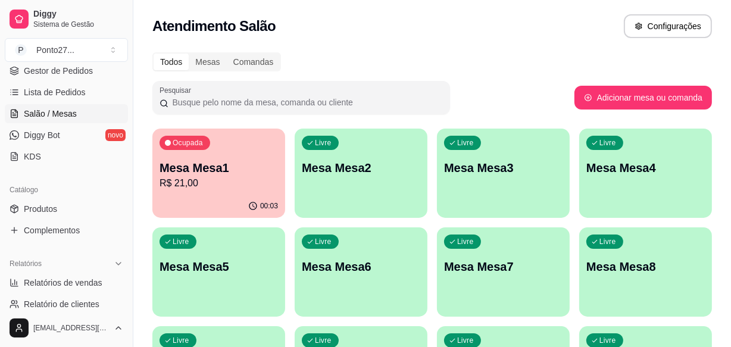
click at [225, 189] on p "R$ 21,00" at bounding box center [218, 183] width 118 height 14
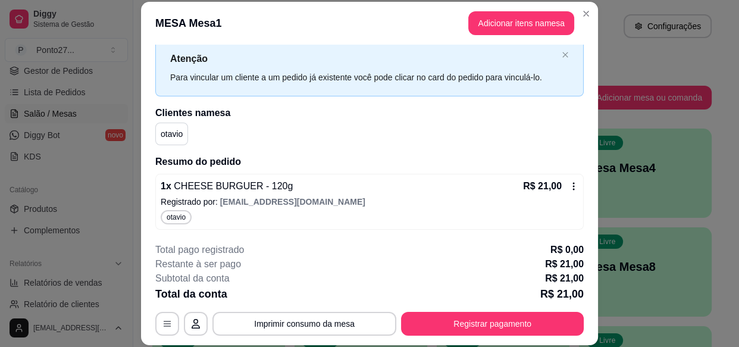
scroll to position [36, 0]
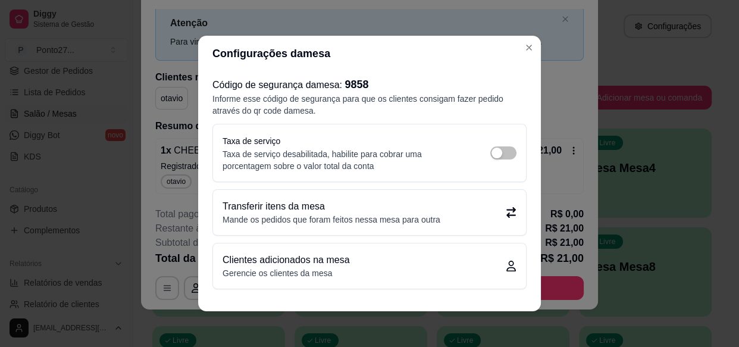
click at [525, 48] on div "Atenção Para vincular um cliente a um pedido já existente você pode clicar no c…" at bounding box center [369, 32] width 428 height 58
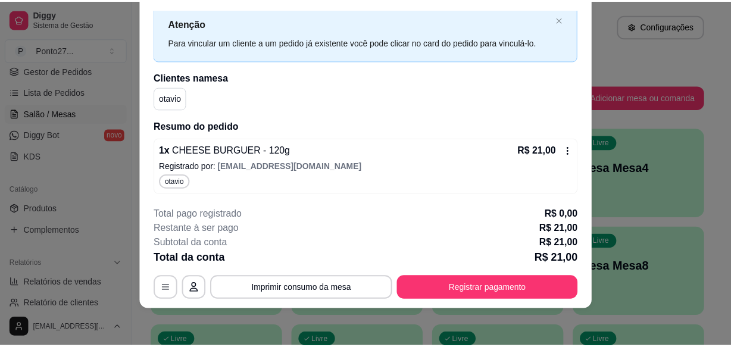
scroll to position [0, 0]
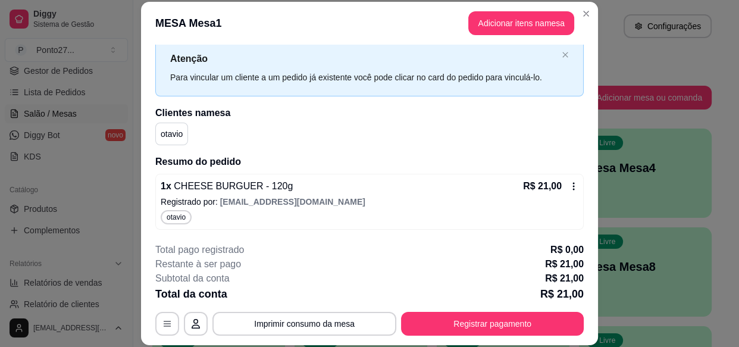
click at [583, 18] on div "Atendimento Salão Configurações" at bounding box center [431, 26] width 559 height 24
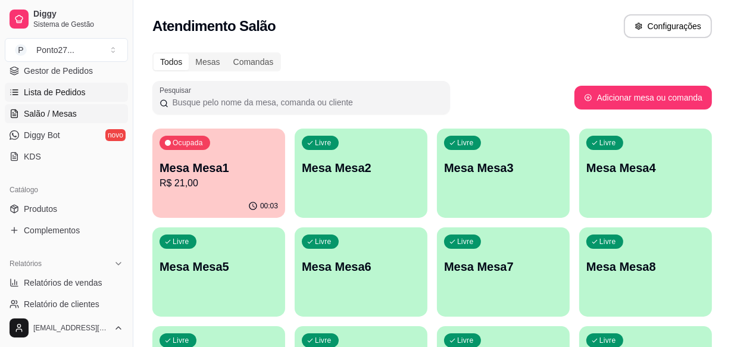
click at [78, 95] on span "Lista de Pedidos" at bounding box center [55, 92] width 62 height 12
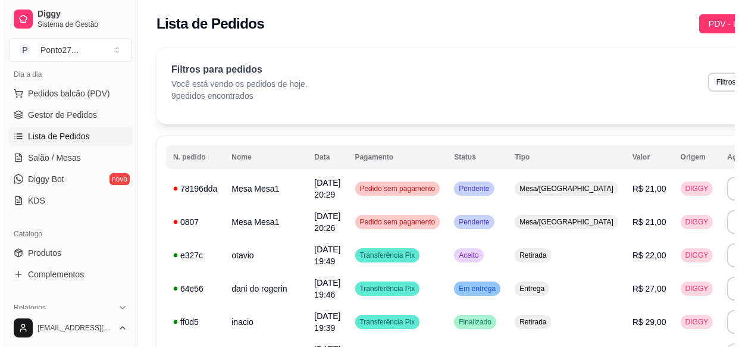
scroll to position [131, 0]
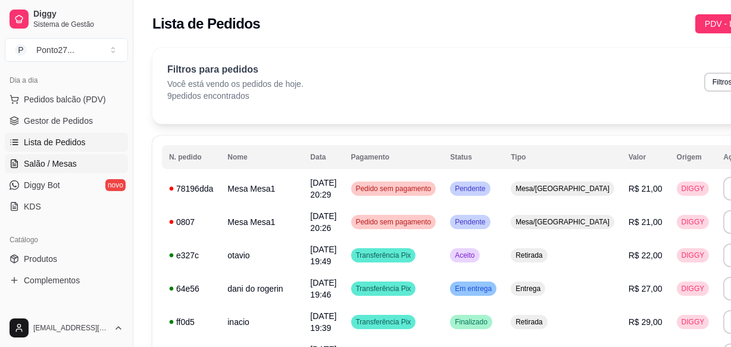
click at [68, 161] on span "Salão / Mesas" at bounding box center [50, 164] width 53 height 12
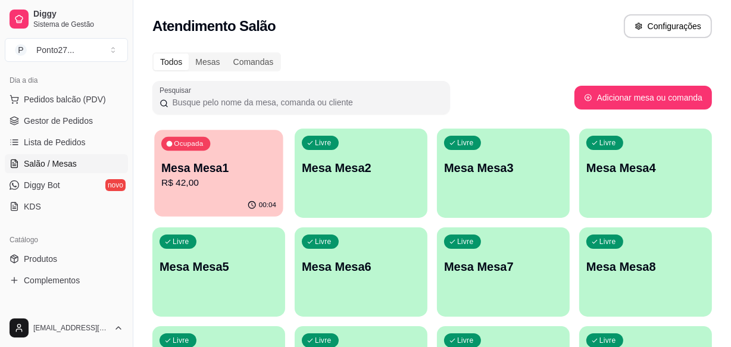
click at [227, 156] on div "Ocupada Mesa Mesa1 R$ 42,00" at bounding box center [218, 162] width 129 height 64
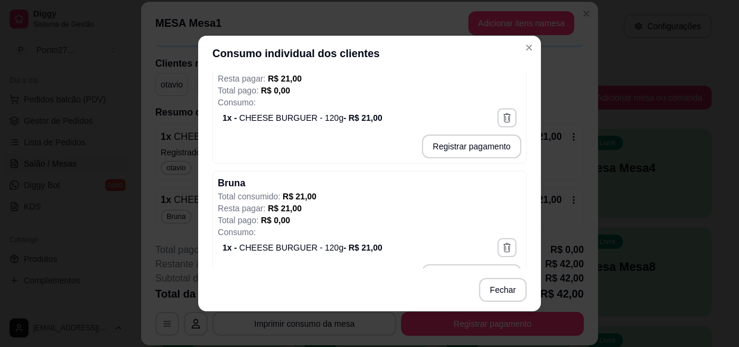
scroll to position [205, 0]
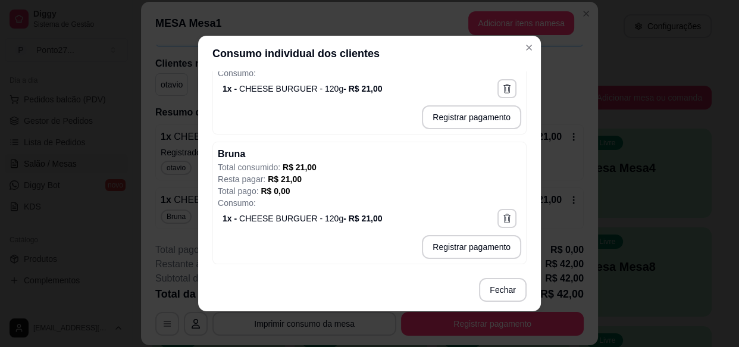
click at [471, 236] on div "R$ 42,00 Quantia por pessoa ( 1 pessoas) R$ 42,00 Total do pedido R$ 42,00 Rest…" at bounding box center [369, 146] width 267 height 187
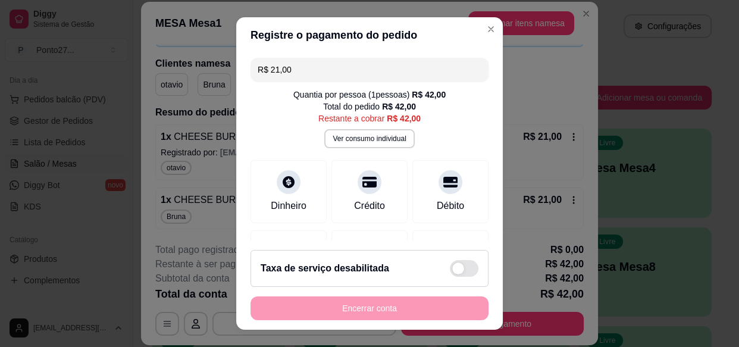
type input "R$ 21,00"
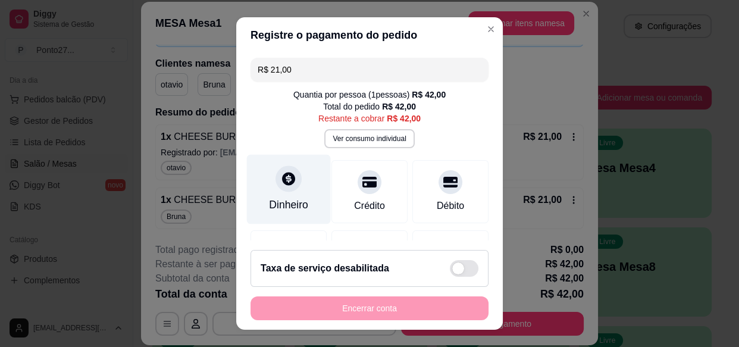
click at [283, 201] on div "Dinheiro" at bounding box center [288, 204] width 39 height 15
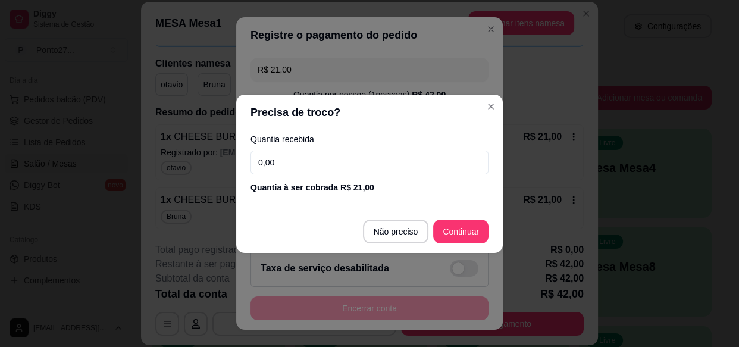
click at [394, 164] on input "0,00" at bounding box center [369, 163] width 238 height 24
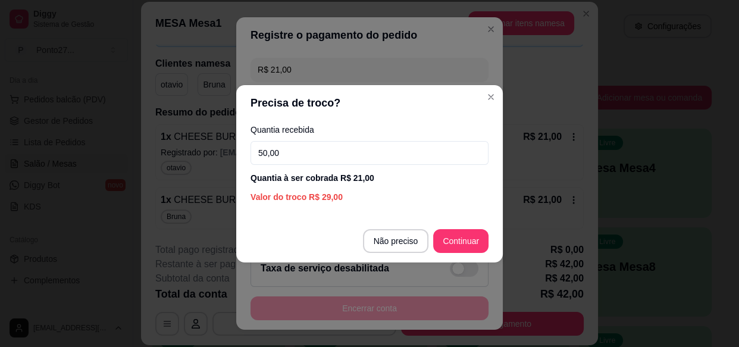
type input "50,00"
click at [464, 237] on div "Outro" at bounding box center [450, 261] width 76 height 63
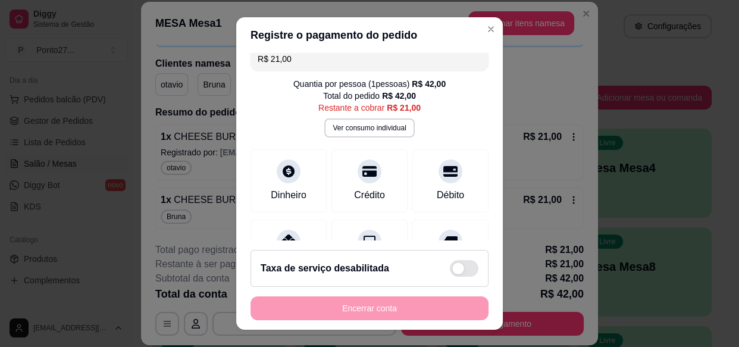
scroll to position [11, 0]
click at [479, 34] on button "Adicionar itens na mesa" at bounding box center [521, 23] width 106 height 24
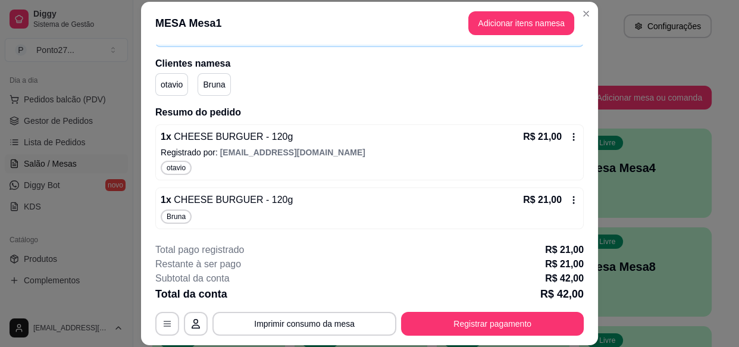
click at [588, 30] on header "MESA Mesa1 Adicionar itens na mesa" at bounding box center [369, 23] width 457 height 43
click at [577, 15] on div "Atendimento Salão Configurações" at bounding box center [431, 26] width 559 height 24
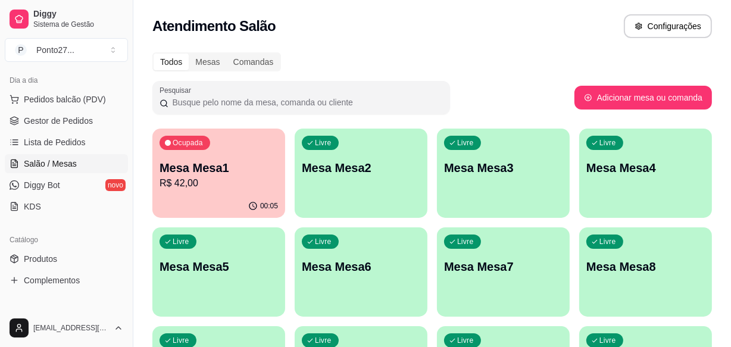
click at [228, 195] on div "00:05" at bounding box center [218, 206] width 133 height 23
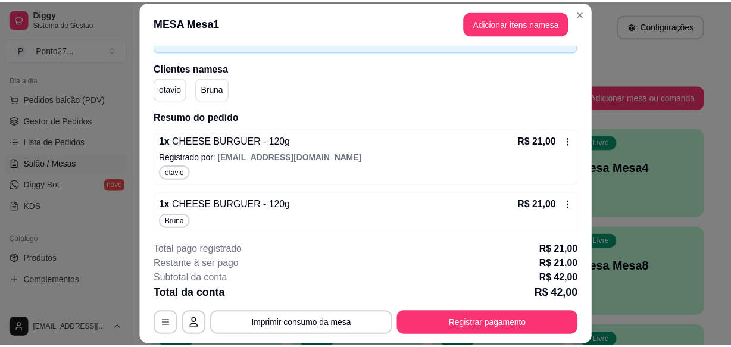
scroll to position [82, 0]
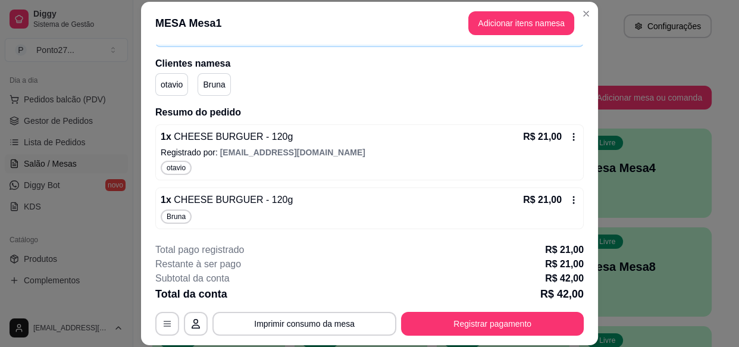
click at [578, 18] on div "Atendimento Salão Configurações" at bounding box center [431, 26] width 559 height 24
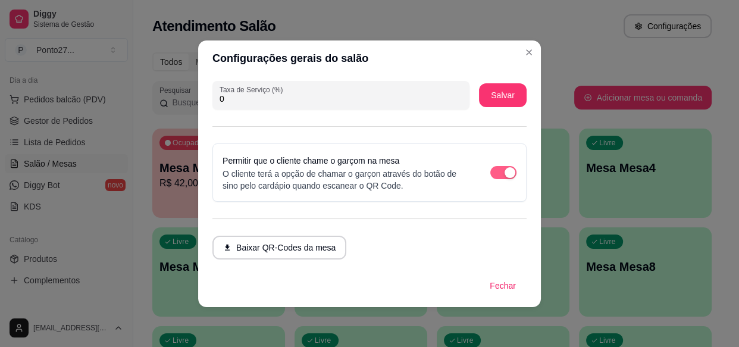
click at [505, 173] on div "button" at bounding box center [510, 172] width 11 height 11
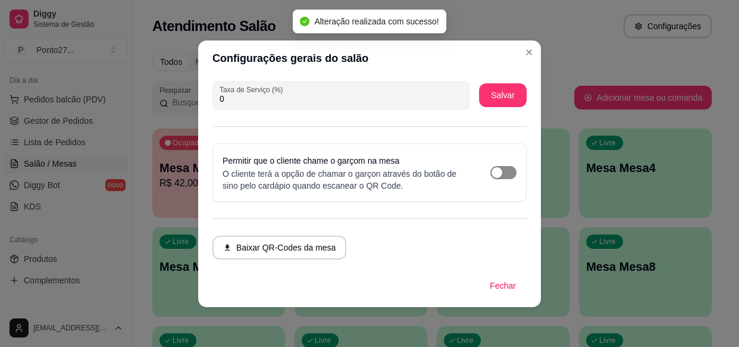
click at [507, 173] on span "button" at bounding box center [503, 172] width 26 height 13
click at [526, 55] on div "Todos Mesas Comandas" at bounding box center [431, 61] width 559 height 19
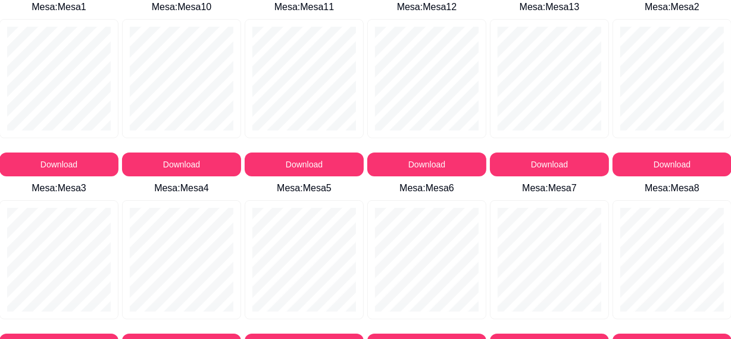
click at [70, 162] on button "Download" at bounding box center [58, 164] width 119 height 24
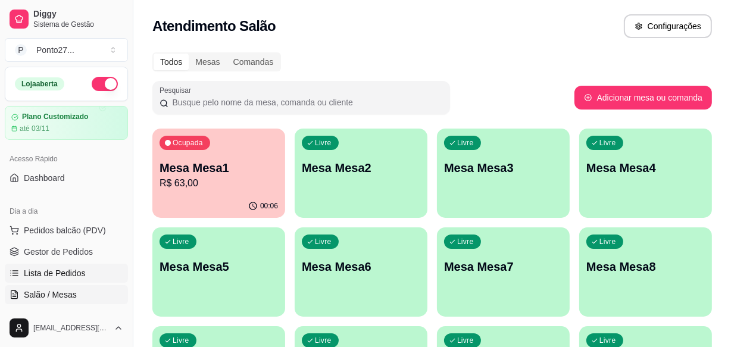
click at [55, 274] on span "Lista de Pedidos" at bounding box center [55, 273] width 62 height 12
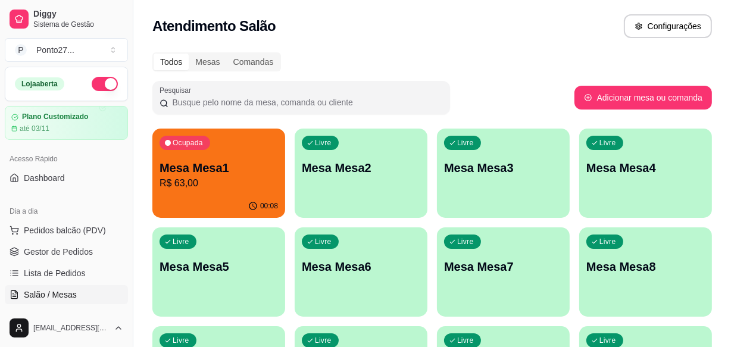
scroll to position [90, 0]
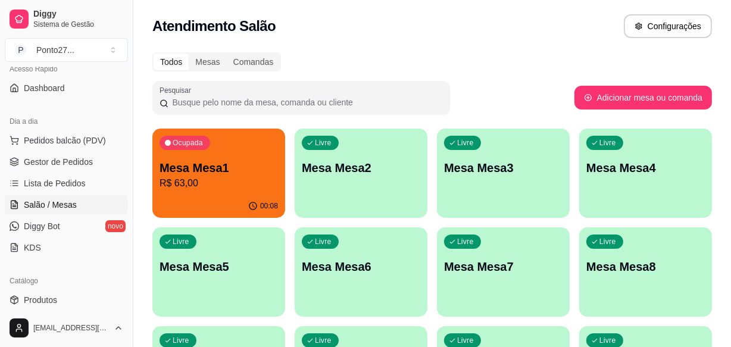
click at [209, 184] on p "R$ 63,00" at bounding box center [218, 183] width 118 height 14
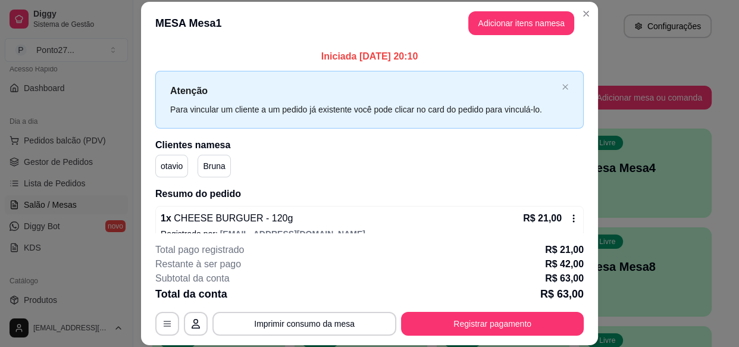
click at [110, 279] on div "Catálogo" at bounding box center [66, 280] width 123 height 19
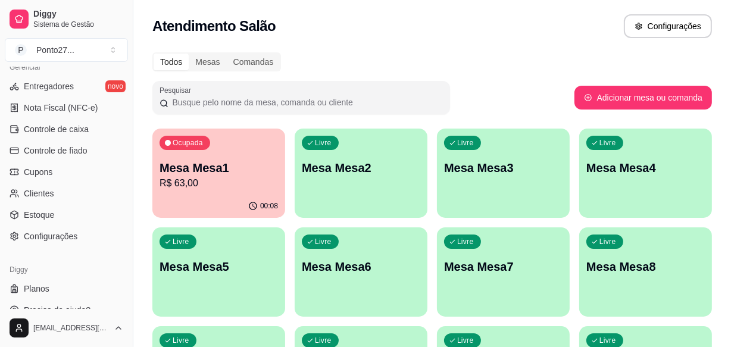
scroll to position [508, 0]
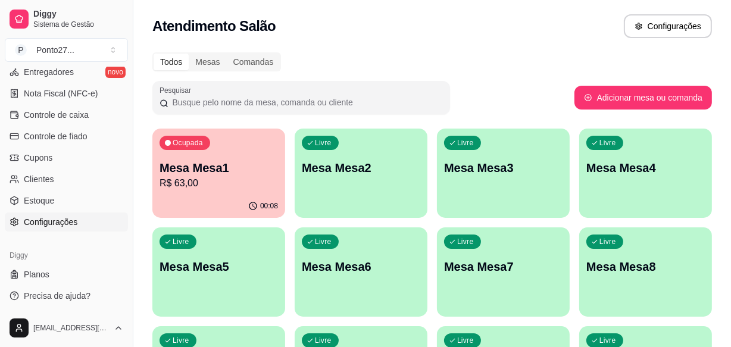
click at [71, 223] on span "Configurações" at bounding box center [51, 222] width 54 height 12
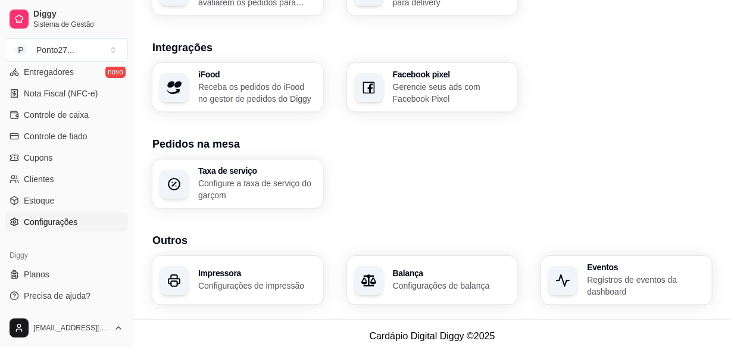
scroll to position [506, 0]
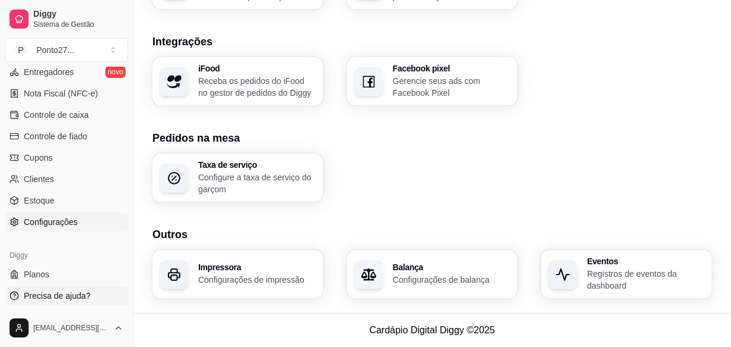
click at [61, 293] on span "Precisa de ajuda?" at bounding box center [57, 296] width 67 height 12
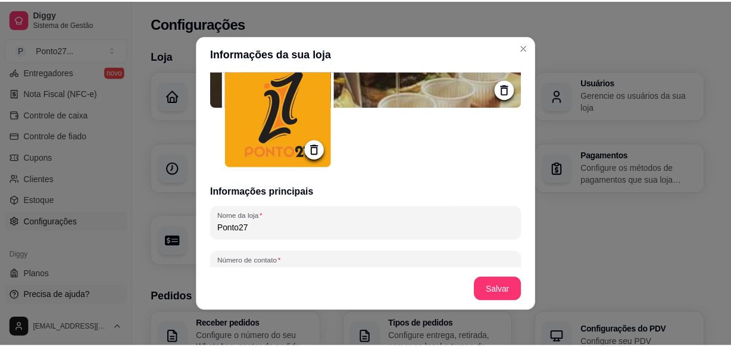
scroll to position [0, 0]
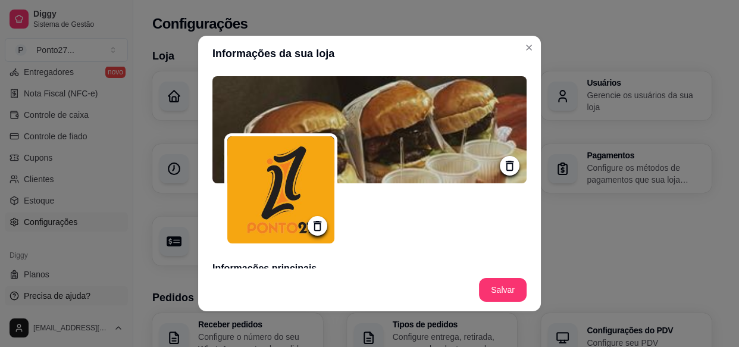
click at [528, 50] on h3 "Loja" at bounding box center [431, 56] width 559 height 17
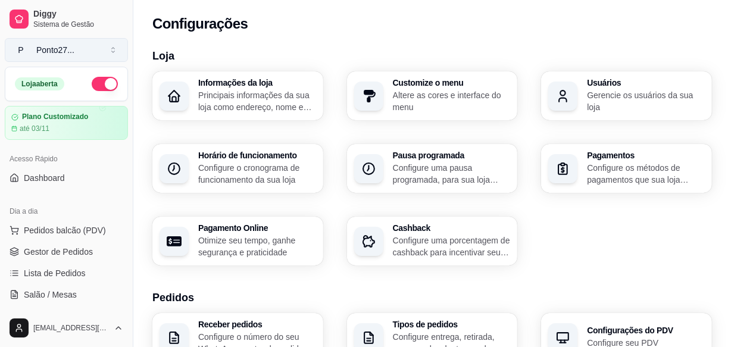
click at [112, 59] on button "P Ponto27 ..." at bounding box center [66, 50] width 123 height 24
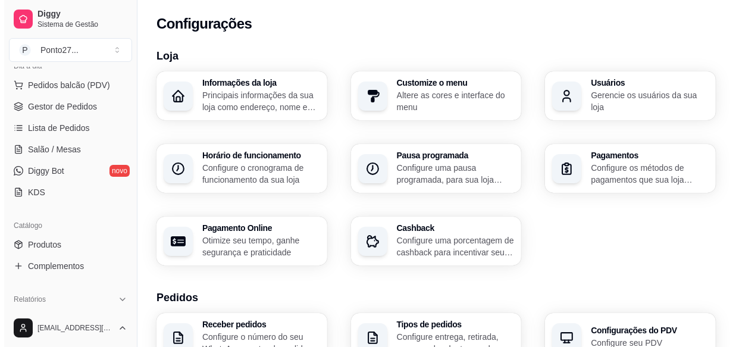
scroll to position [149, 0]
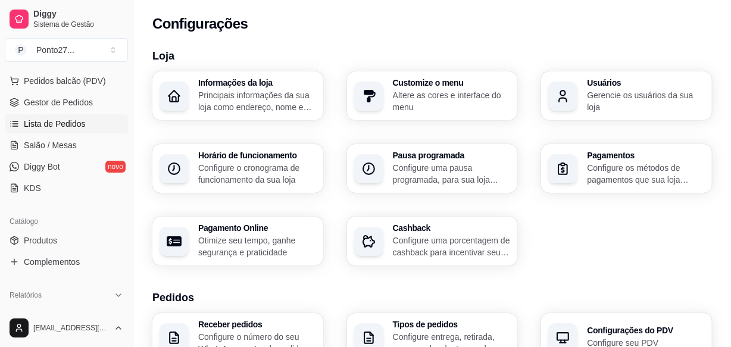
click at [63, 123] on span "Lista de Pedidos" at bounding box center [55, 124] width 62 height 12
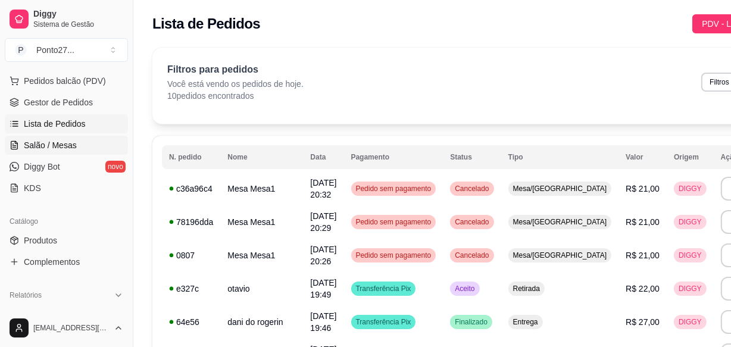
click at [61, 145] on span "Salão / Mesas" at bounding box center [50, 145] width 53 height 12
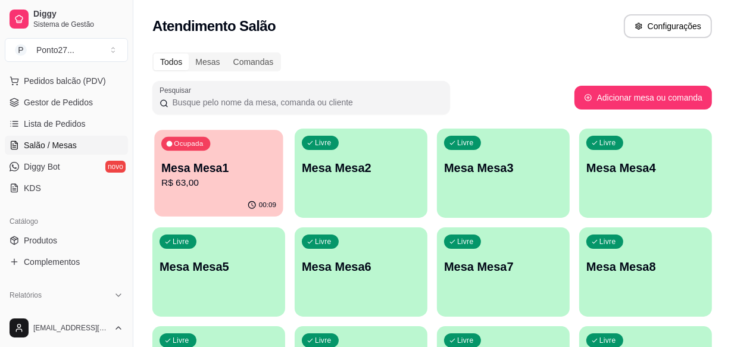
click at [206, 159] on div "Ocupada Mesa Mesa1 R$ 63,00" at bounding box center [218, 162] width 129 height 64
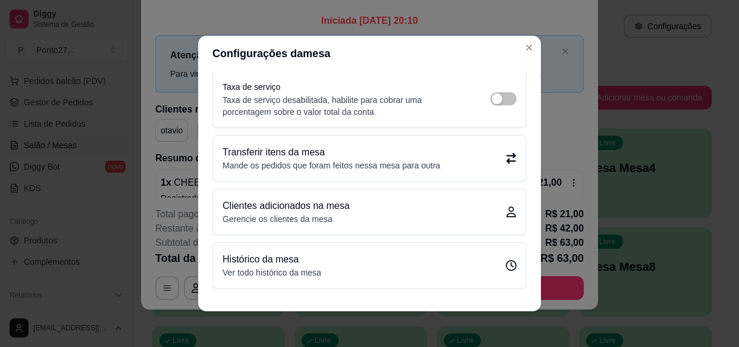
scroll to position [54, 0]
click at [569, 155] on h2 "Resumo do pedido" at bounding box center [369, 158] width 428 height 14
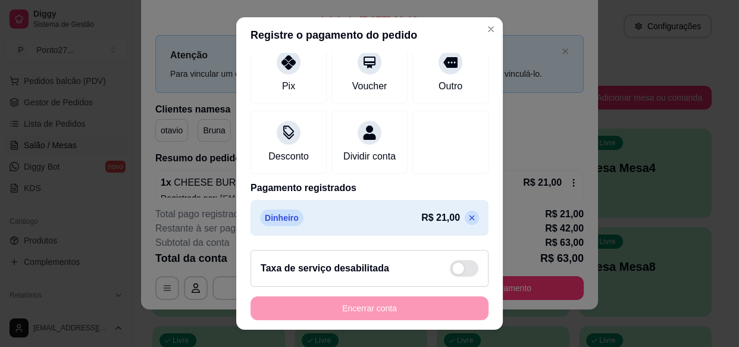
scroll to position [20, 0]
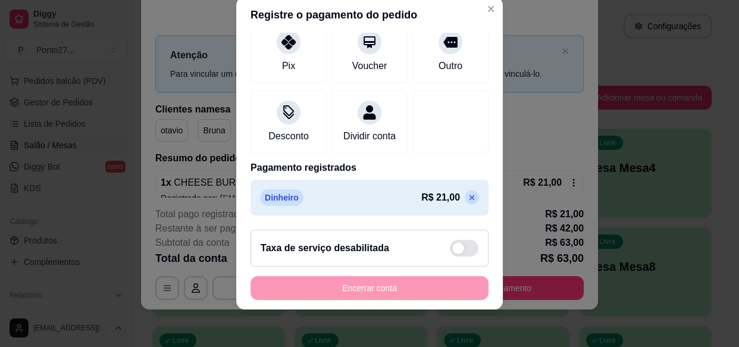
click at [469, 196] on icon at bounding box center [471, 197] width 5 height 5
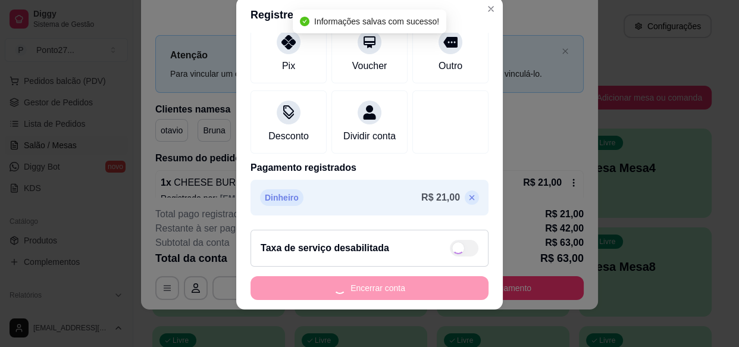
type input "R$ 63,00"
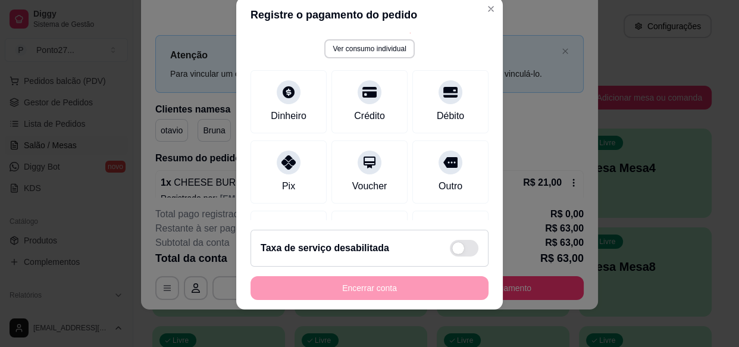
scroll to position [0, 0]
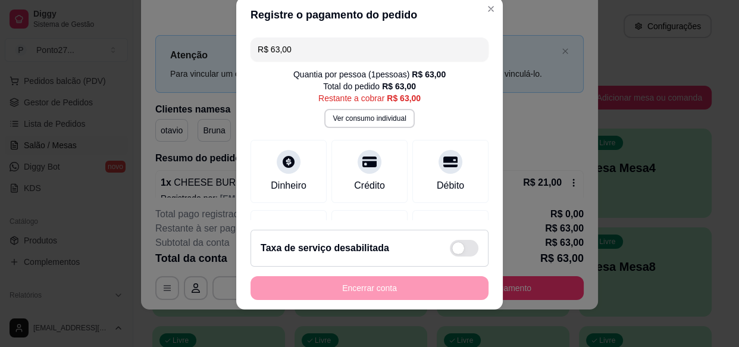
click at [312, 288] on div "Encerrar conta" at bounding box center [369, 288] width 238 height 24
click at [367, 292] on div "Encerrar conta" at bounding box center [369, 288] width 238 height 24
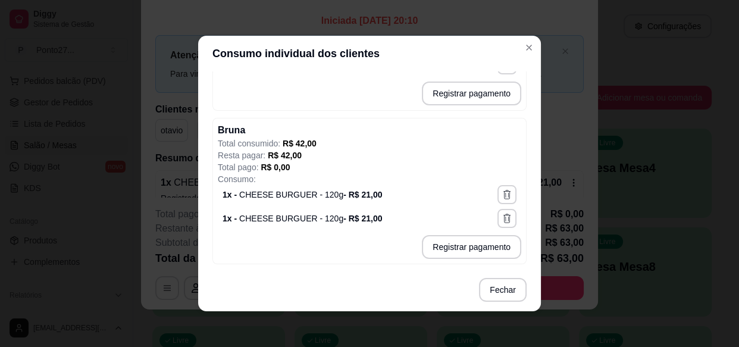
scroll to position [2, 0]
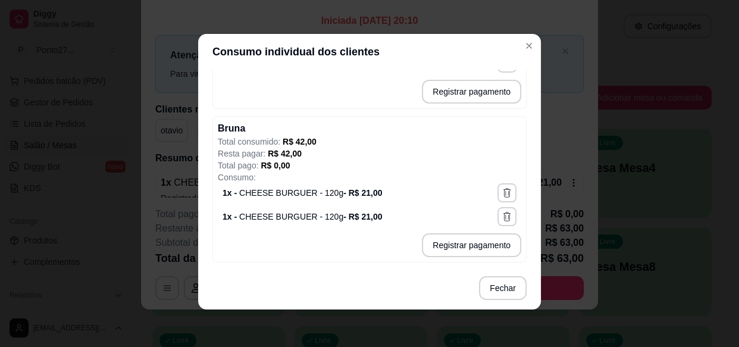
click at [497, 221] on button "button" at bounding box center [506, 216] width 19 height 19
click at [500, 217] on button "button" at bounding box center [506, 216] width 19 height 19
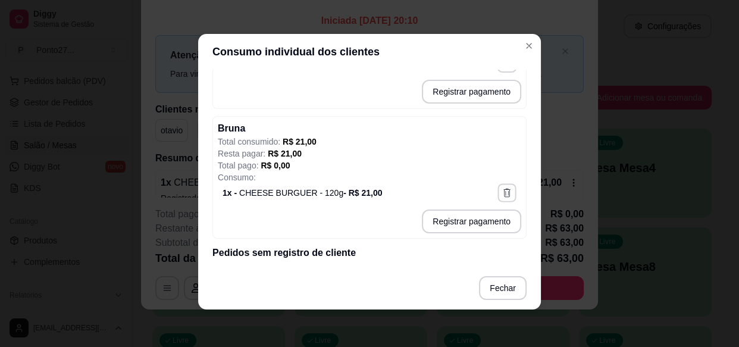
click at [508, 193] on icon "button" at bounding box center [508, 193] width 1 height 5
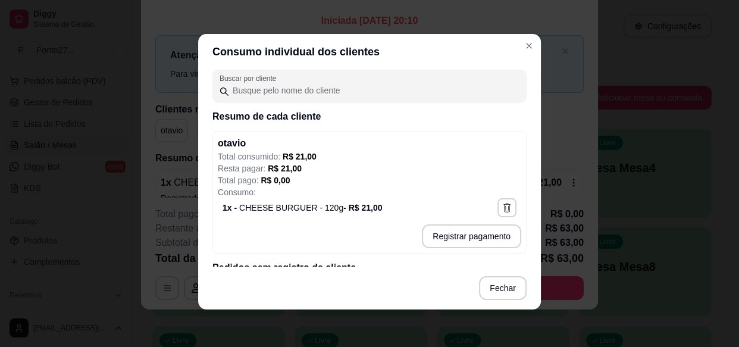
scroll to position [83, 0]
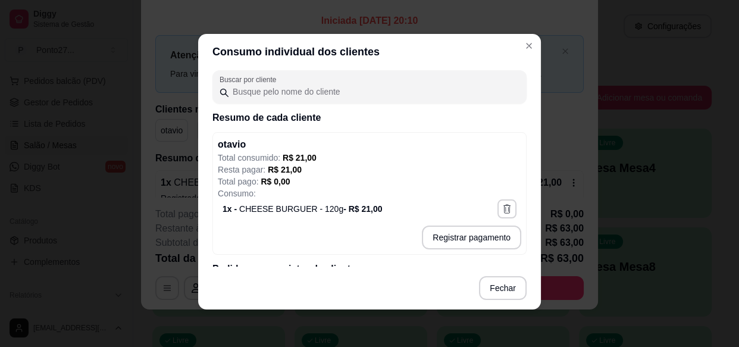
click at [502, 204] on icon "button" at bounding box center [507, 208] width 11 height 11
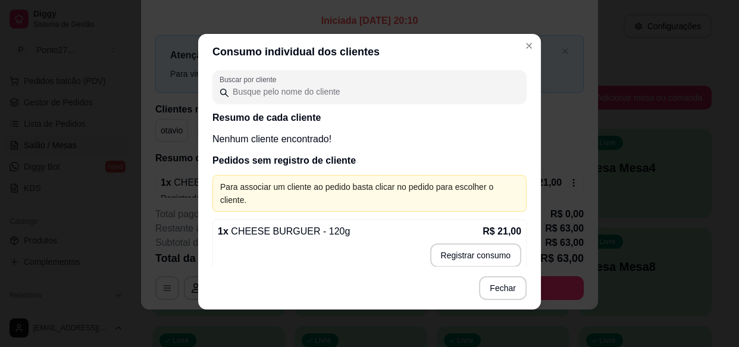
click at [501, 292] on div "Registre o pagamento do pedido R$ 63,00 Quantia por pessoa ( 1 pessoas) R$ 63,0…" at bounding box center [369, 173] width 739 height 347
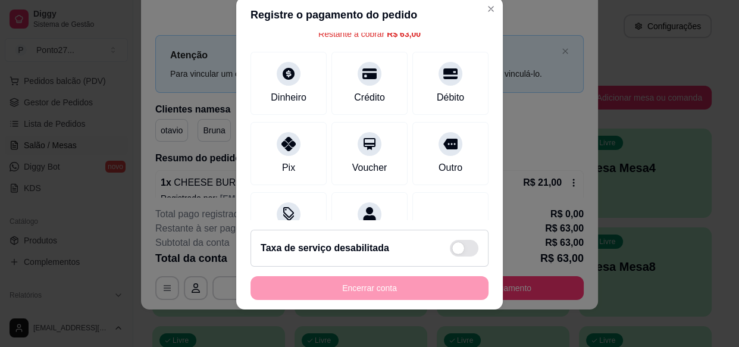
scroll to position [0, 0]
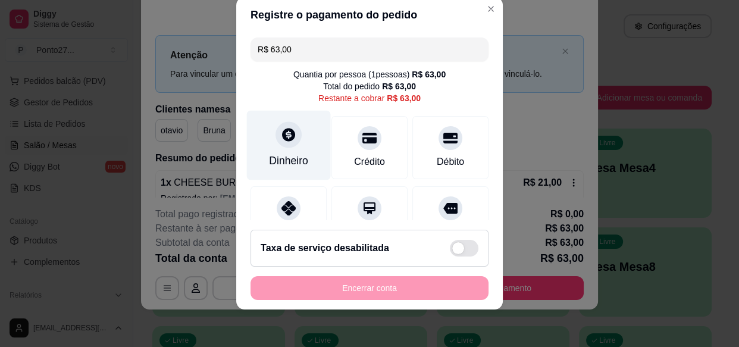
click at [281, 152] on div "Dinheiro" at bounding box center [289, 146] width 84 height 70
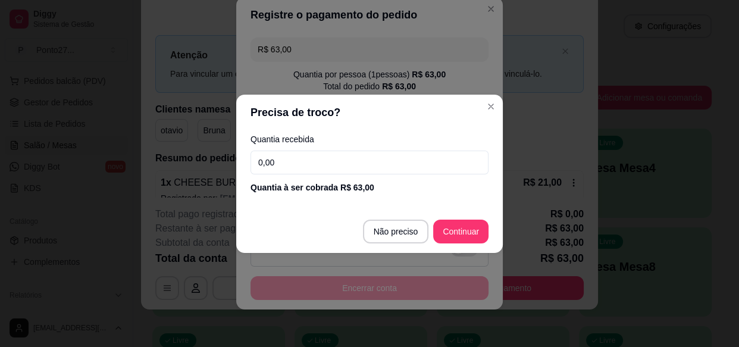
click at [453, 230] on div "Taxa de serviço desabilitada" at bounding box center [369, 248] width 238 height 37
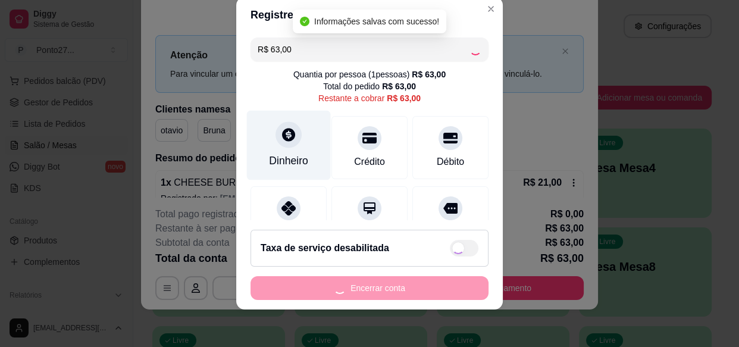
checkbox input "true"
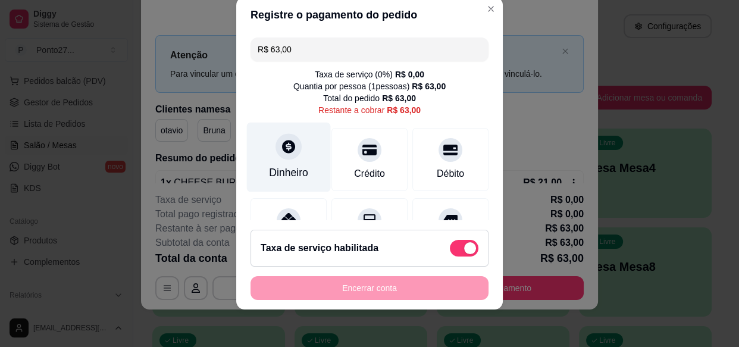
click at [295, 151] on div "Dinheiro" at bounding box center [289, 158] width 84 height 70
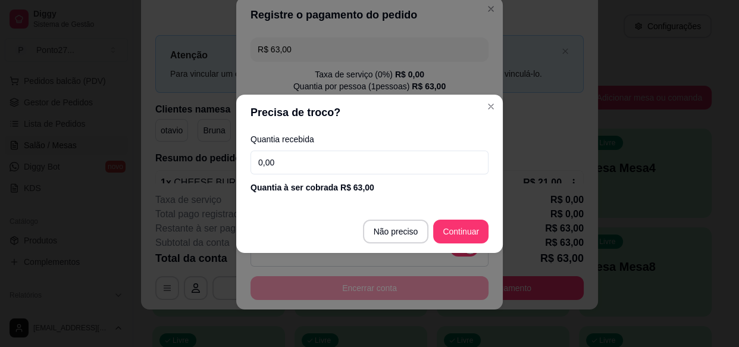
click at [338, 164] on input "0,00" at bounding box center [369, 163] width 238 height 24
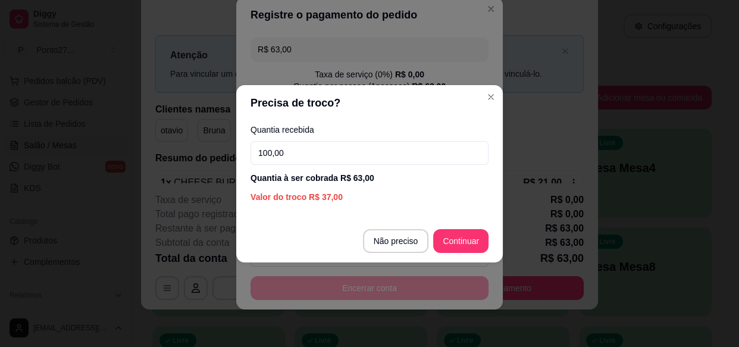
type input "100,00"
click at [470, 236] on div "Taxa de serviço habilitada" at bounding box center [369, 248] width 238 height 37
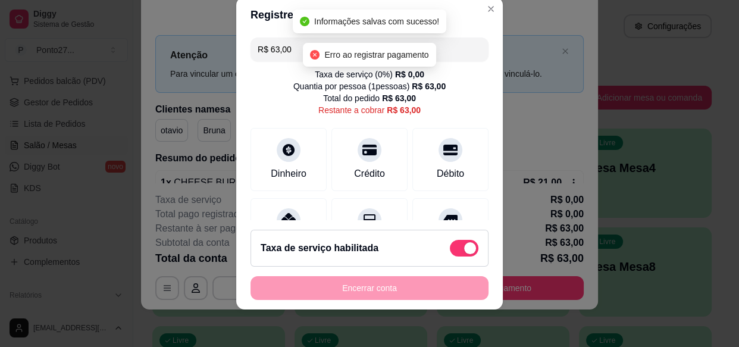
type input "R$ 0,00"
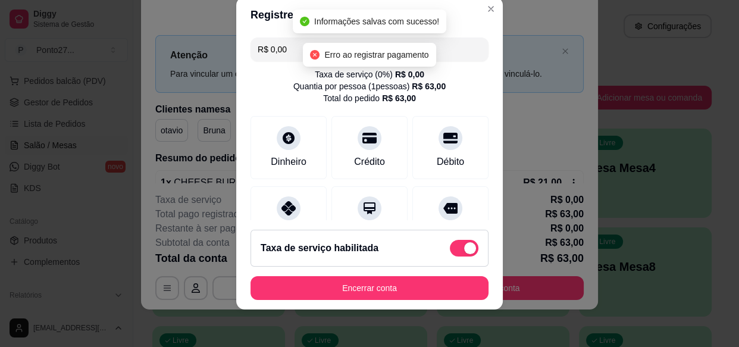
click at [413, 289] on button "Encerrar conta" at bounding box center [369, 288] width 238 height 24
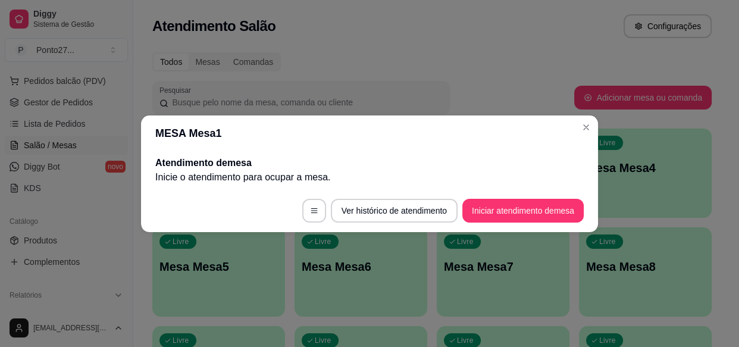
click at [474, 54] on div "Todos Mesas Comandas" at bounding box center [431, 61] width 559 height 19
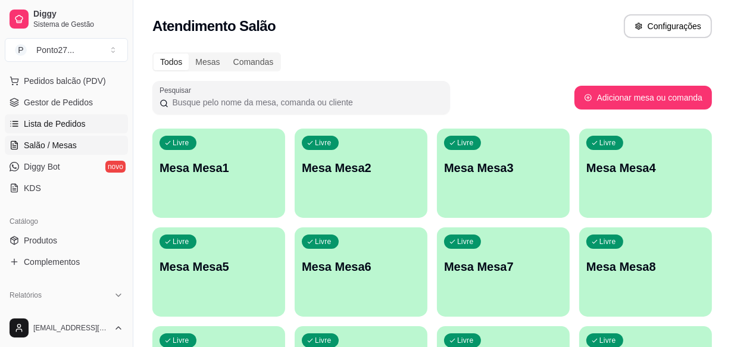
click at [69, 123] on span "Lista de Pedidos" at bounding box center [55, 124] width 62 height 12
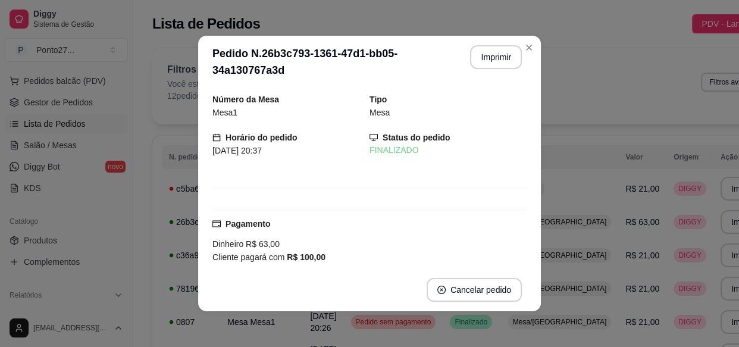
click at [583, 105] on div "Filtros para pedidos Você está vendo os pedidos de hoje. 12 pedidos encontrados…" at bounding box center [470, 86] width 636 height 76
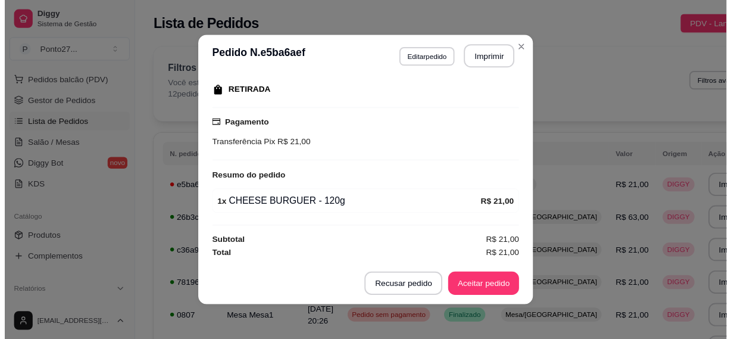
scroll to position [2, 0]
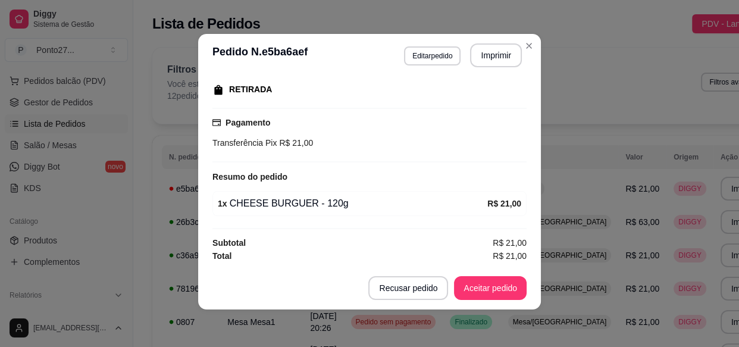
click at [418, 288] on button "Recusar pedido" at bounding box center [408, 288] width 80 height 24
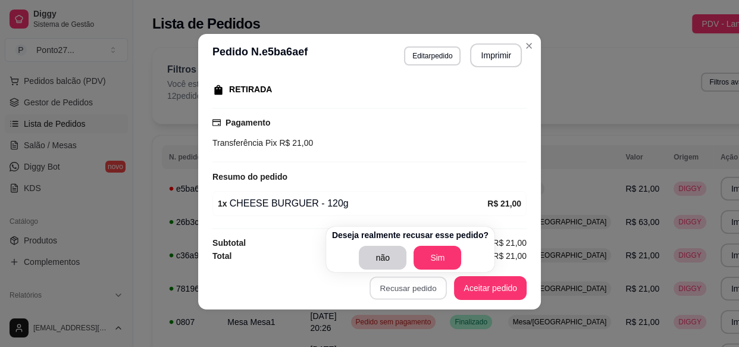
click at [428, 260] on button "Sim" at bounding box center [438, 258] width 48 height 24
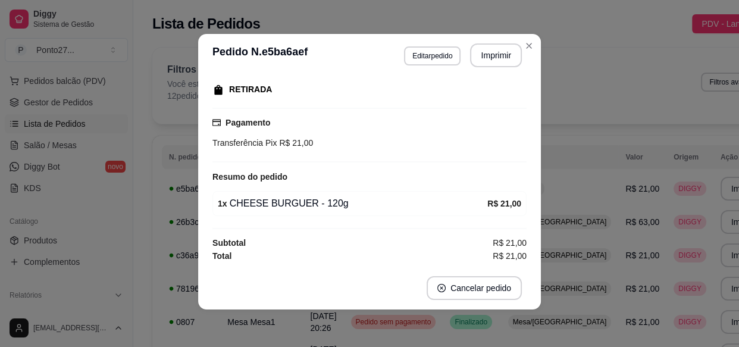
click at [454, 285] on button "Cancelar pedido" at bounding box center [474, 288] width 95 height 24
click at [447, 258] on button "não" at bounding box center [450, 258] width 46 height 23
click at [455, 293] on button "Cancelar pedido" at bounding box center [474, 288] width 95 height 24
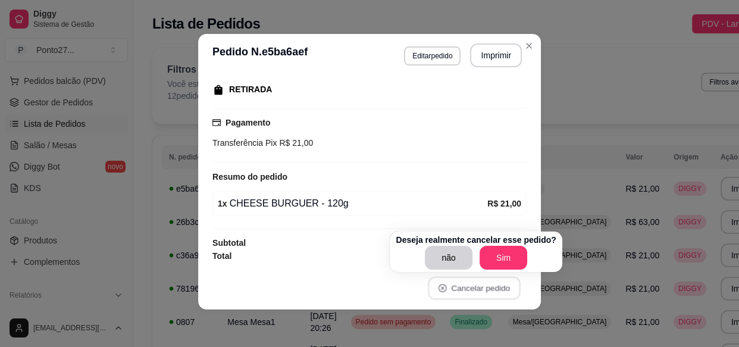
click at [505, 254] on button "Sim" at bounding box center [504, 258] width 48 height 24
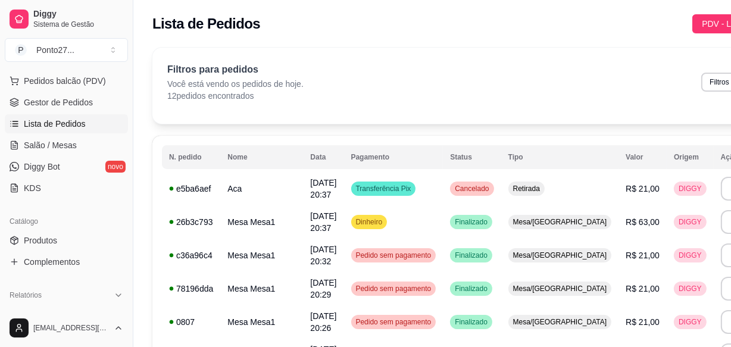
click at [496, 113] on div "Filtros para pedidos Você está vendo os pedidos de hoje. 12 pedidos encontrados…" at bounding box center [470, 86] width 636 height 76
click at [59, 143] on span "Salão / Mesas" at bounding box center [50, 145] width 53 height 12
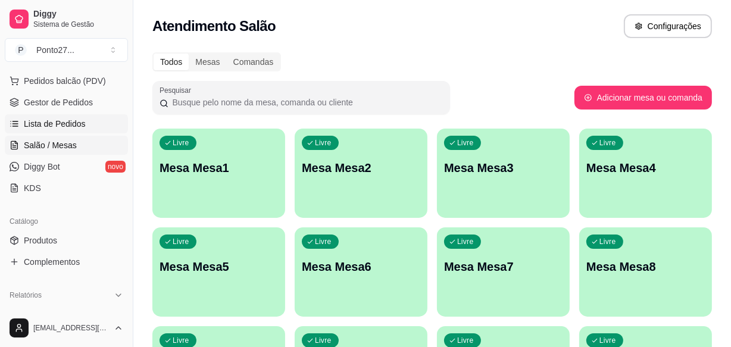
click at [82, 125] on span "Lista de Pedidos" at bounding box center [55, 124] width 62 height 12
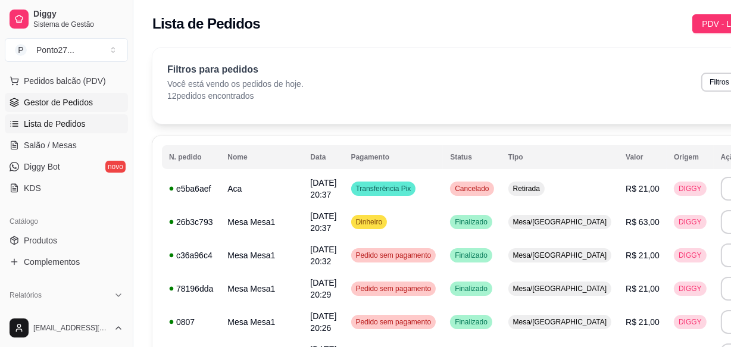
click at [77, 99] on span "Gestor de Pedidos" at bounding box center [58, 102] width 69 height 12
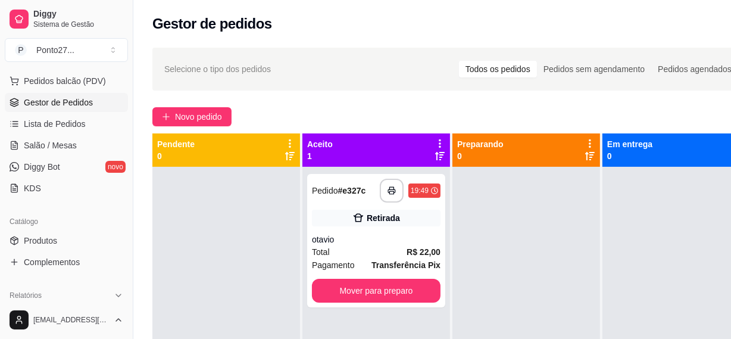
click at [459, 107] on div "Novo pedido" at bounding box center [451, 116] width 599 height 19
click at [67, 121] on span "Lista de Pedidos" at bounding box center [55, 124] width 62 height 12
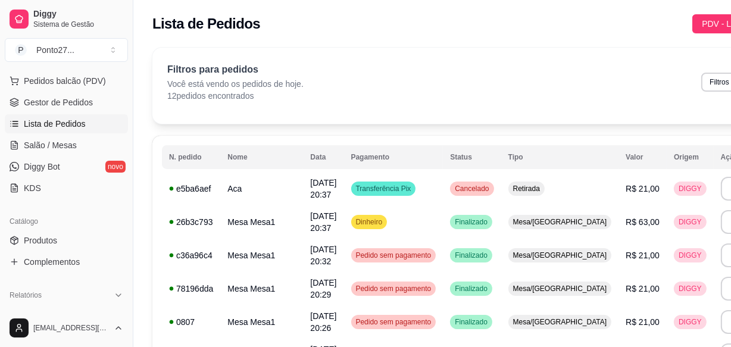
click at [493, 105] on div "Filtros para pedidos Você está vendo os pedidos de hoje. 12 pedidos encontrados…" at bounding box center [470, 86] width 636 height 76
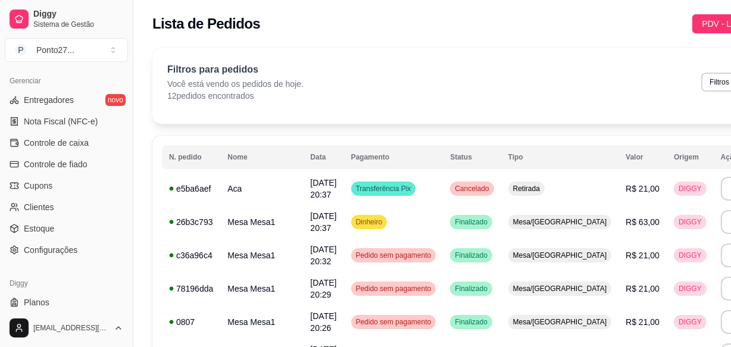
scroll to position [508, 0]
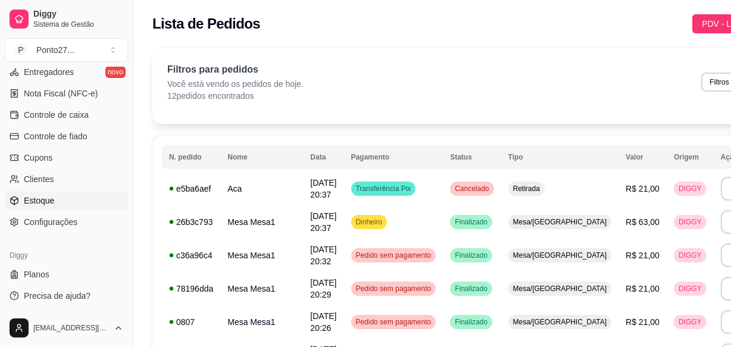
click at [48, 201] on span "Estoque" at bounding box center [39, 201] width 30 height 12
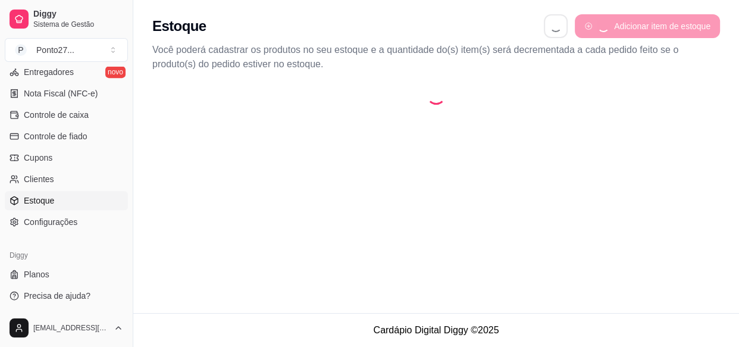
select select "QUANTITY_ORDER"
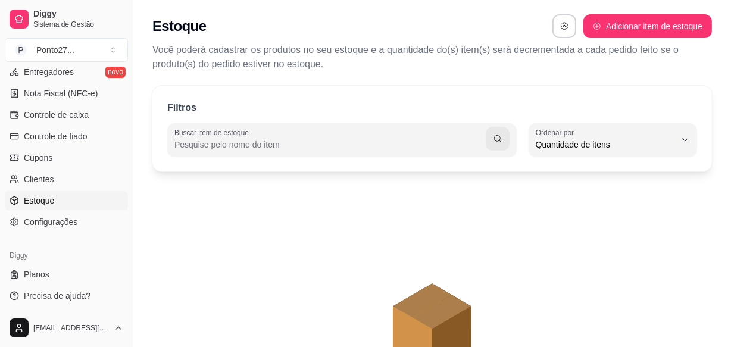
select select "UN"
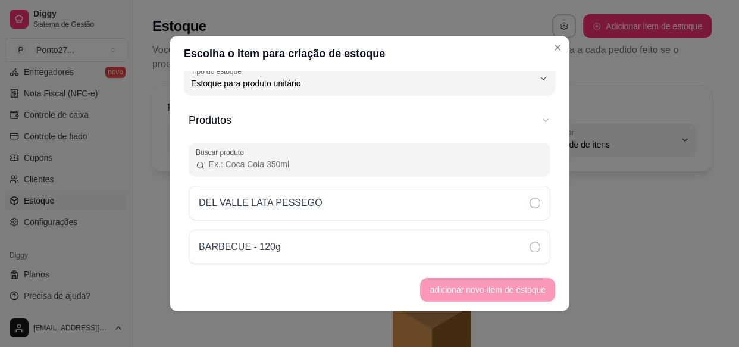
scroll to position [7, 0]
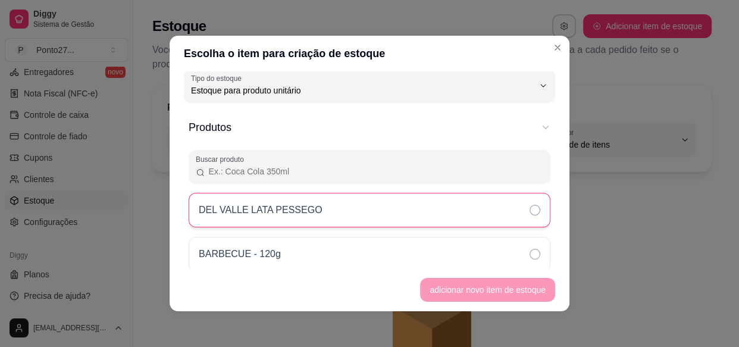
click at [369, 205] on div "DEL VALLE LATA PESSEGO" at bounding box center [370, 210] width 362 height 35
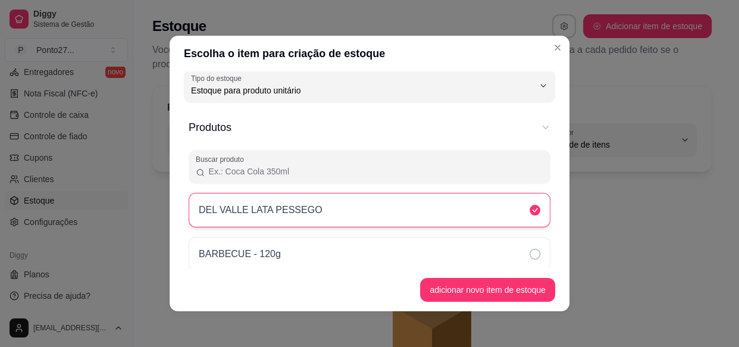
click at [474, 290] on button "adicionar novo item de estoque" at bounding box center [487, 290] width 135 height 24
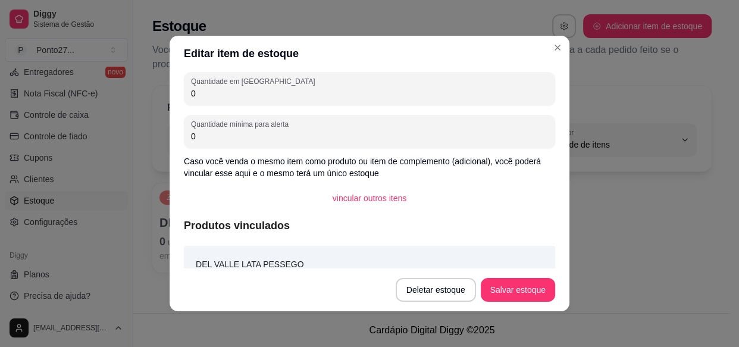
scroll to position [0, 0]
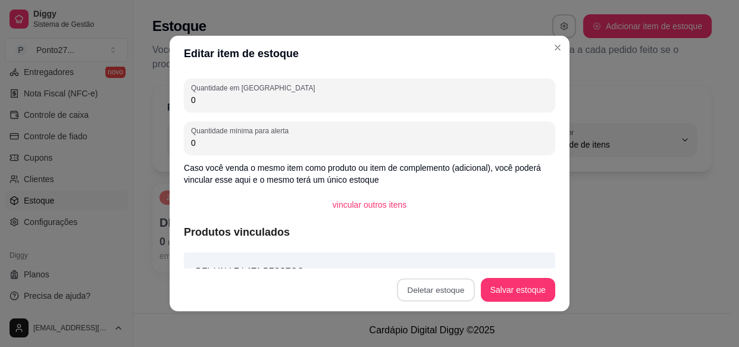
click at [445, 260] on button "Confirmar" at bounding box center [438, 256] width 42 height 18
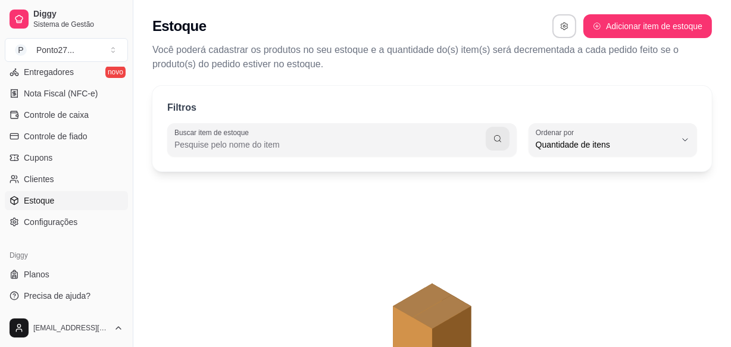
click at [568, 26] on button "button" at bounding box center [564, 26] width 24 height 24
click at [462, 280] on icon "animation" at bounding box center [431, 287] width 559 height 208
click at [54, 183] on link "Clientes" at bounding box center [66, 179] width 123 height 19
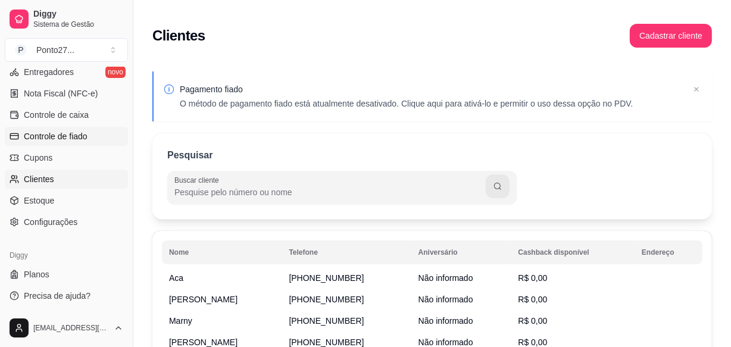
click at [71, 136] on span "Controle de fiado" at bounding box center [56, 136] width 64 height 12
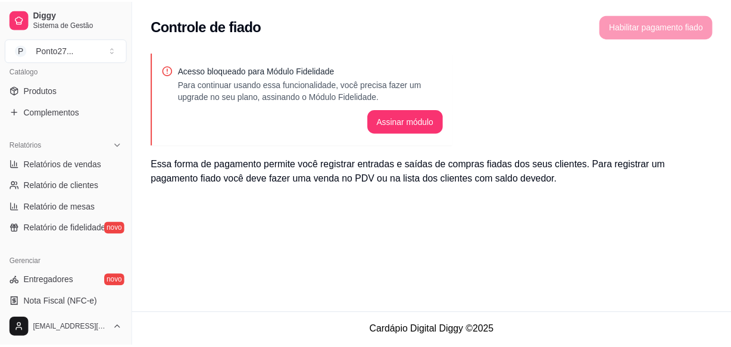
scroll to position [297, 0]
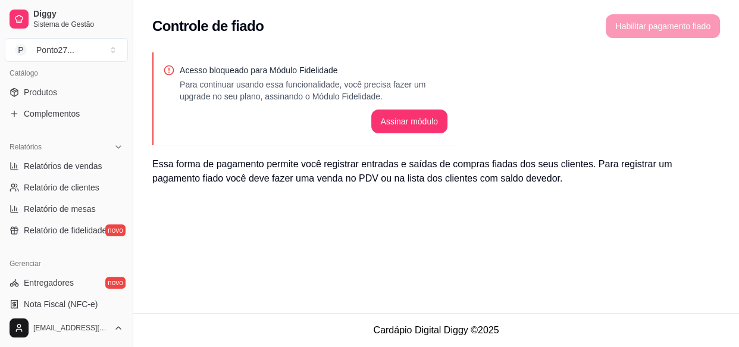
click at [70, 207] on span "Relatório de mesas" at bounding box center [60, 209] width 72 height 12
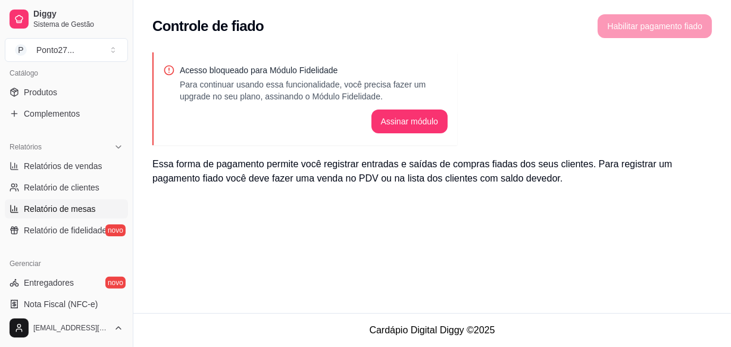
select select "TOTAL_OF_ORDERS"
select select "7"
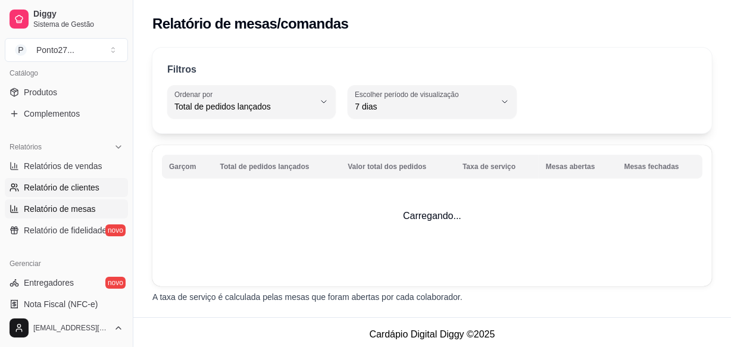
click at [73, 183] on span "Relatório de clientes" at bounding box center [62, 187] width 76 height 12
select select "30"
select select "HIGHEST_TOTAL_SPENT_WITH_ORDERS"
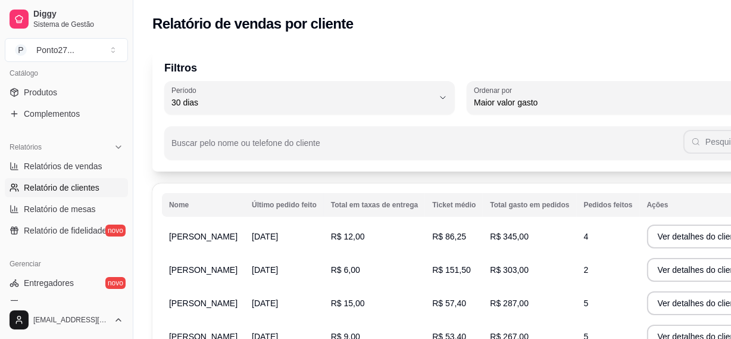
click at [81, 163] on span "Relatórios de vendas" at bounding box center [63, 166] width 79 height 12
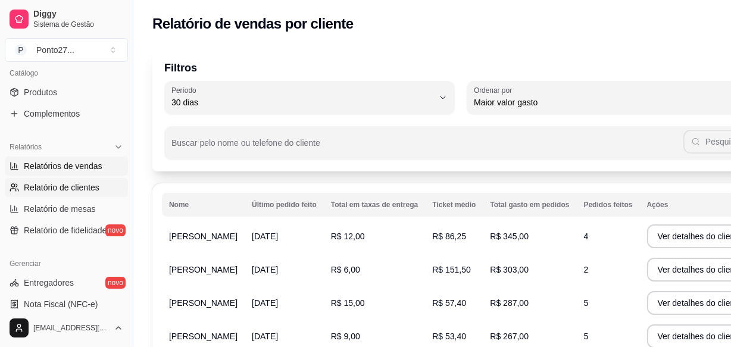
select select "ALL"
select select "0"
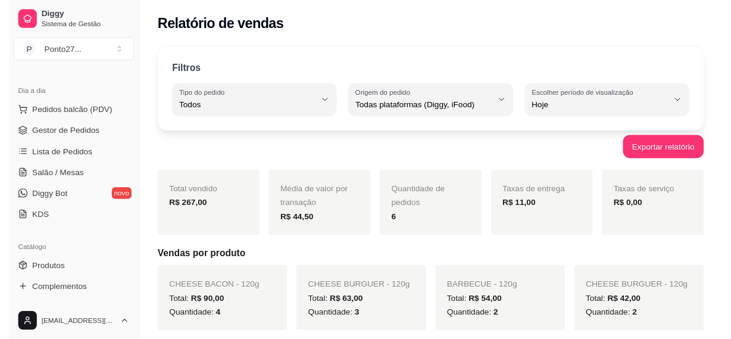
scroll to position [117, 0]
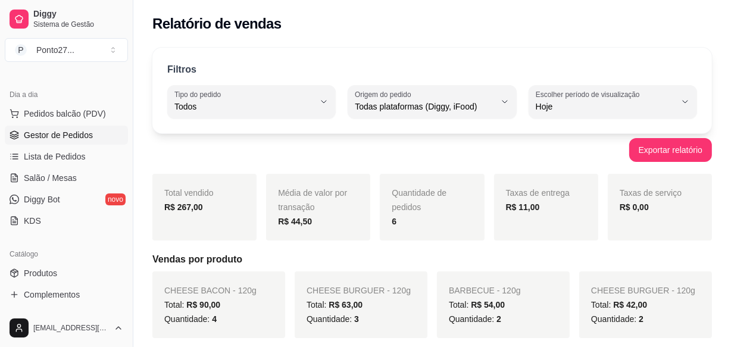
click at [74, 134] on span "Gestor de Pedidos" at bounding box center [58, 135] width 69 height 12
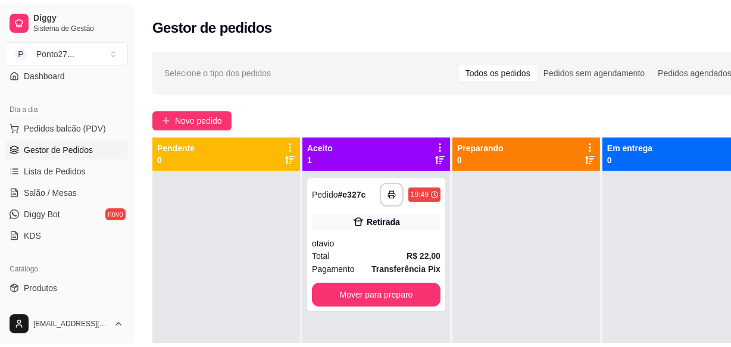
scroll to position [71, 0]
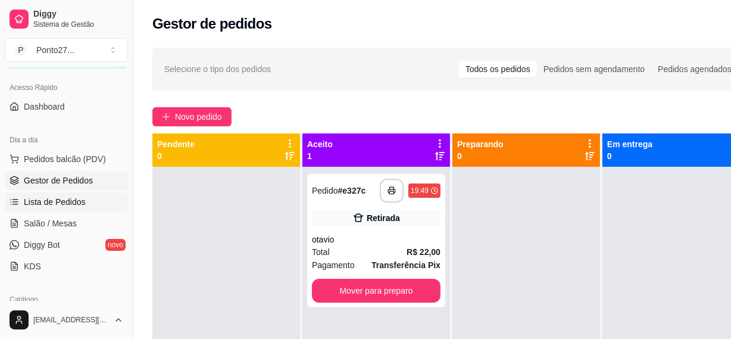
click at [64, 203] on span "Lista de Pedidos" at bounding box center [55, 202] width 62 height 12
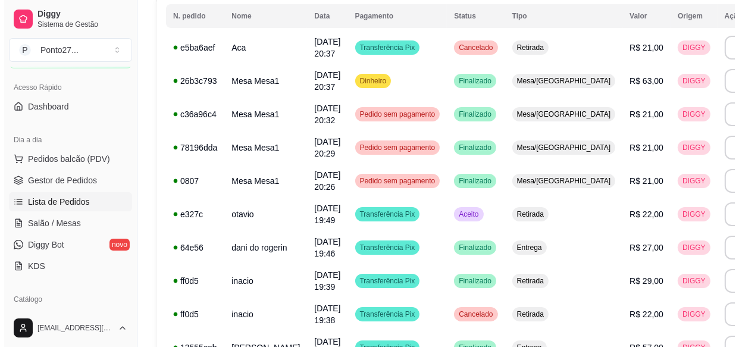
scroll to position [143, 0]
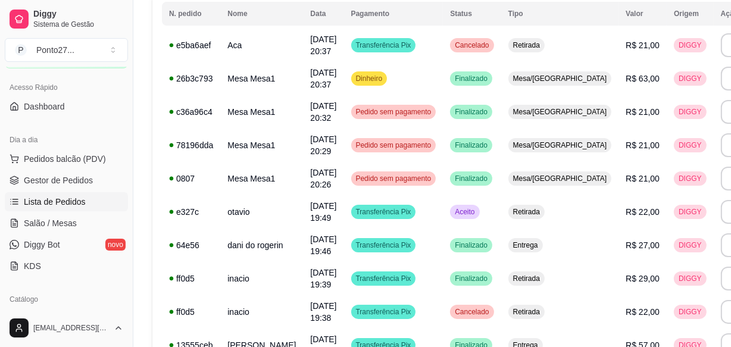
click at [534, 186] on div "Horário do pedido [DATE] 19:46 Status do pedido FINALIZADO Nome do cliente dani…" at bounding box center [365, 173] width 350 height 194
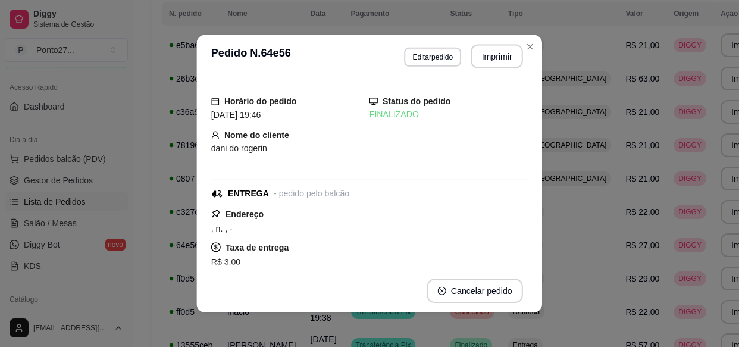
click at [547, 176] on div "**********" at bounding box center [369, 173] width 744 height 349
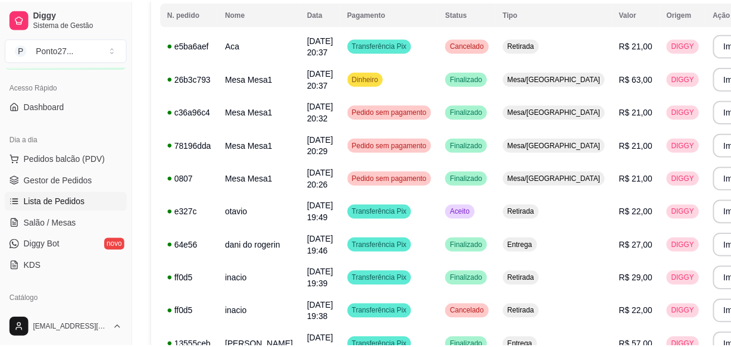
scroll to position [2, 0]
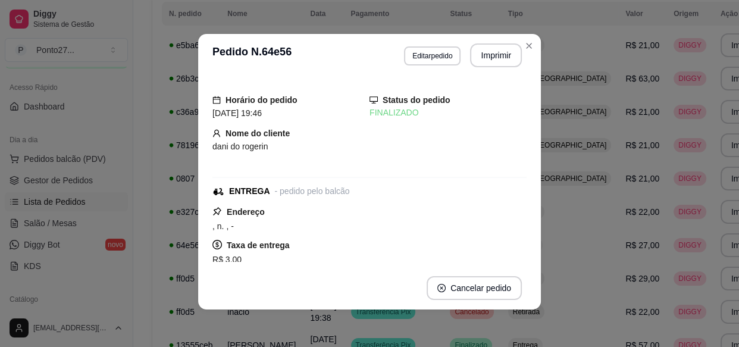
click at [501, 328] on td "Entrega" at bounding box center [560, 344] width 118 height 33
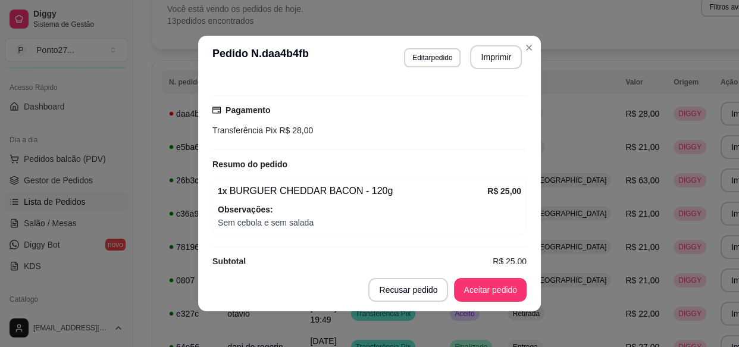
scroll to position [312, 0]
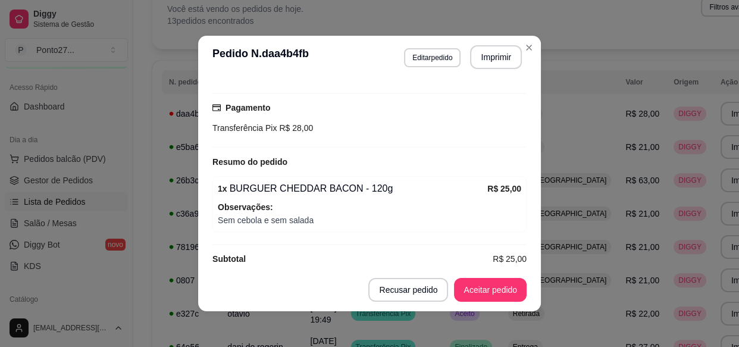
click at [496, 291] on button "Aceitar pedido" at bounding box center [490, 290] width 73 height 24
click at [476, 292] on button "Mover para preparo" at bounding box center [480, 289] width 89 height 23
click at [583, 47] on div "Filtros para pedidos Você está vendo os pedidos de hoje. 13 pedidos encontrados…" at bounding box center [472, 11] width 640 height 76
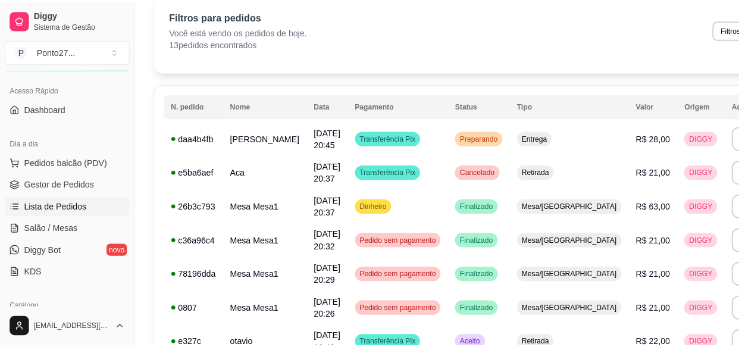
scroll to position [0, 0]
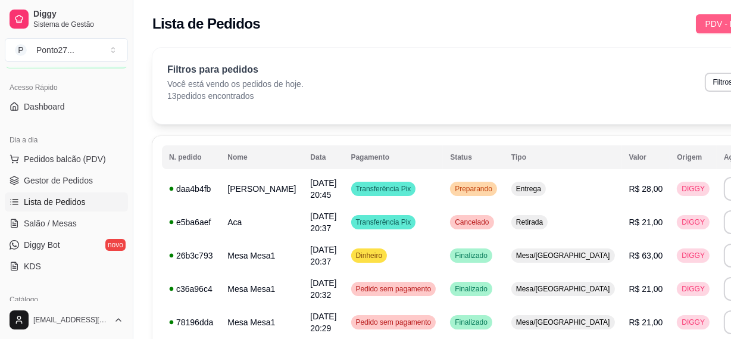
click at [705, 27] on span "PDV - Lançar pedido" at bounding box center [743, 23] width 77 height 13
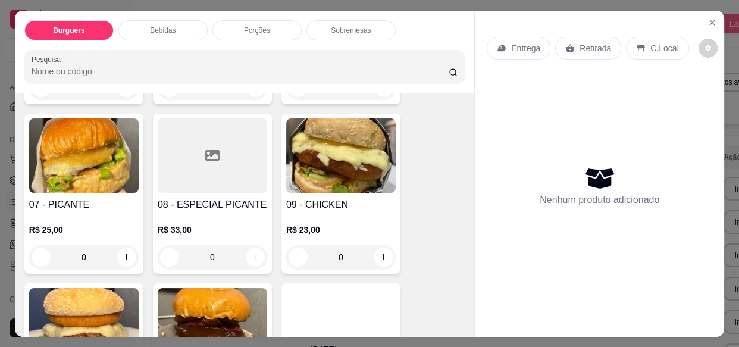
scroll to position [423, 0]
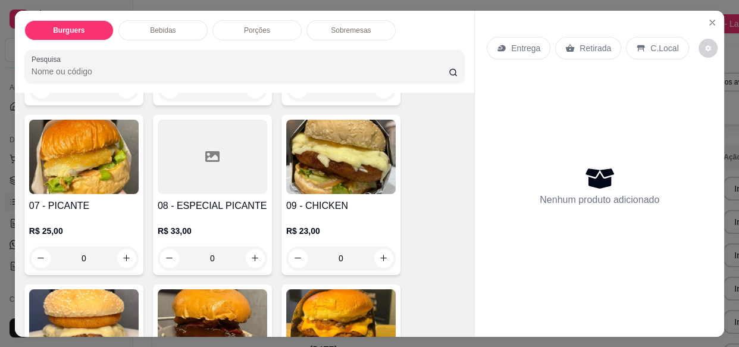
click at [245, 246] on div "0" at bounding box center [212, 258] width 109 height 24
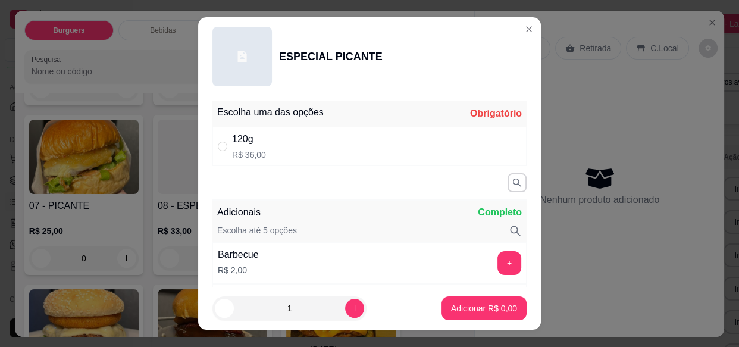
click at [346, 140] on div "120g R$ 36,00" at bounding box center [369, 146] width 314 height 39
radio input "true"
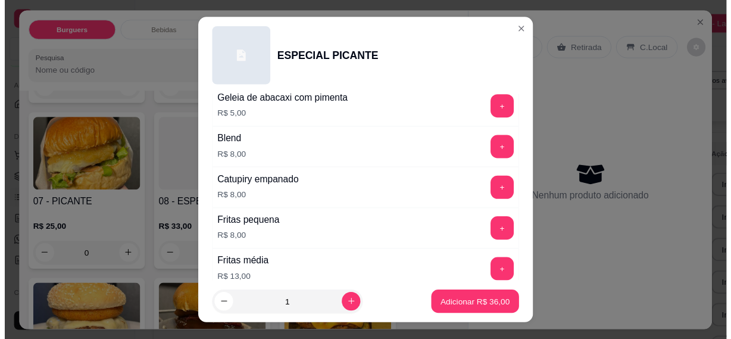
scroll to position [488, 0]
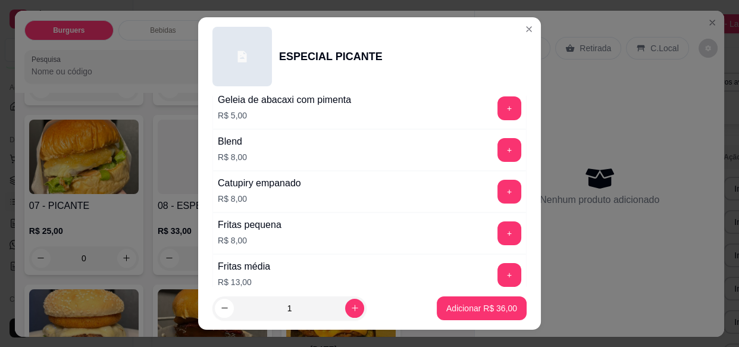
click at [497, 155] on button "+" at bounding box center [509, 150] width 24 height 24
click at [477, 305] on p "Adicionar R$ 44,00" at bounding box center [481, 308] width 71 height 12
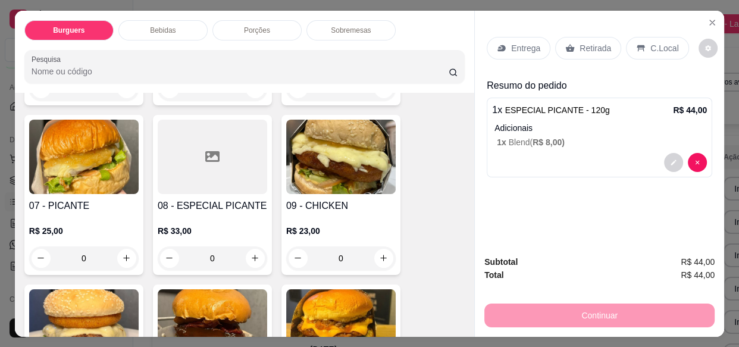
click at [517, 45] on p "Entrega" at bounding box center [525, 48] width 29 height 12
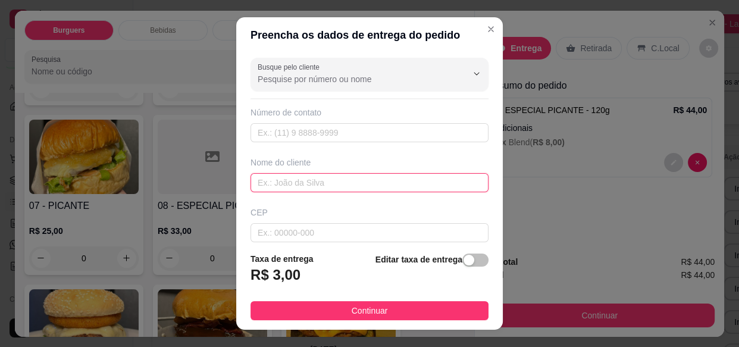
click at [381, 181] on input "text" at bounding box center [369, 182] width 238 height 19
type input "lorena"
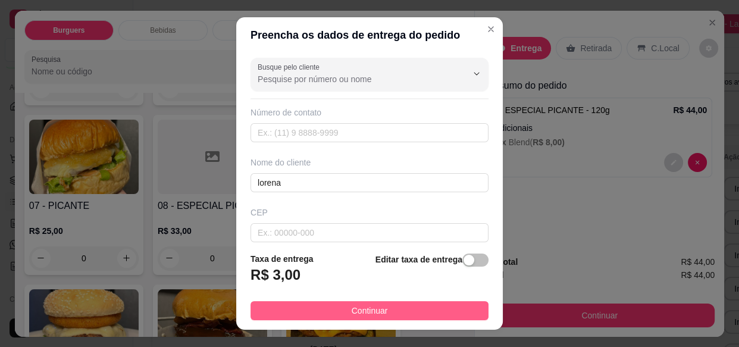
click at [400, 308] on button "Continuar" at bounding box center [369, 310] width 238 height 19
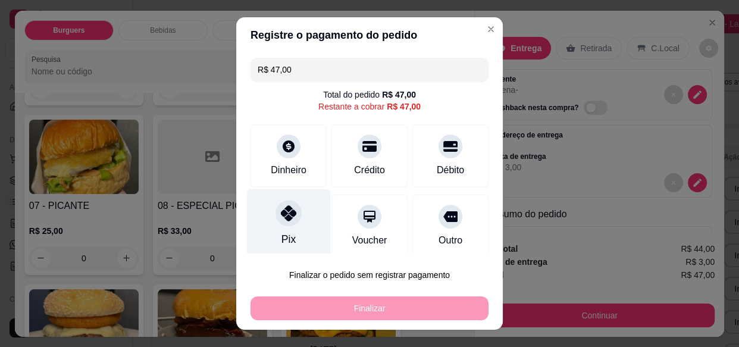
click at [286, 209] on icon at bounding box center [288, 212] width 15 height 15
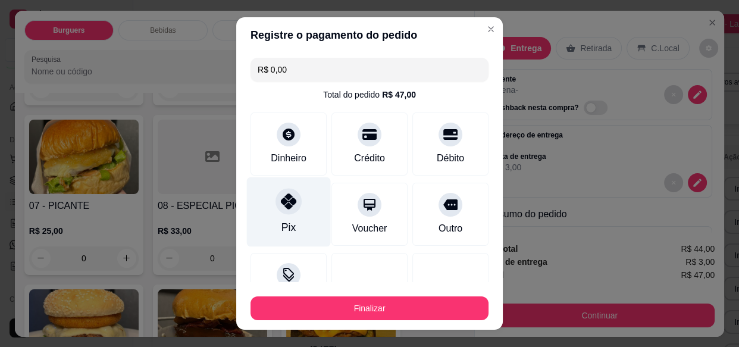
click at [400, 312] on button "Finalizar" at bounding box center [369, 308] width 238 height 24
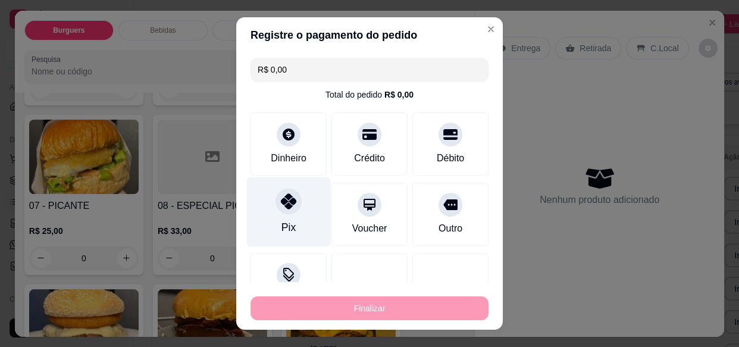
type input "-R$ 47,00"
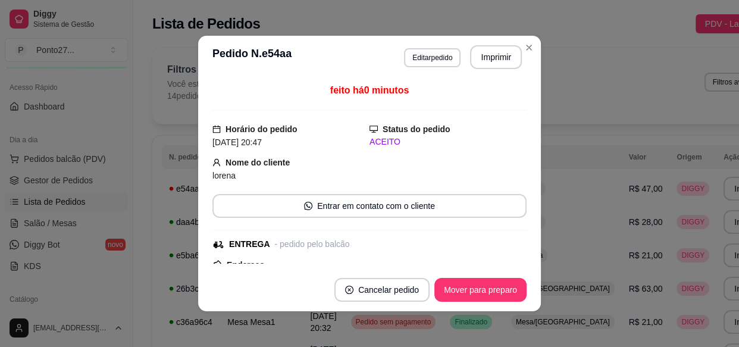
click at [460, 296] on button "Mover para preparo" at bounding box center [480, 290] width 92 height 24
click at [565, 84] on div "Filtros para pedidos Você está vendo os pedidos de hoje. 14 pedidos encontrados…" at bounding box center [472, 81] width 610 height 39
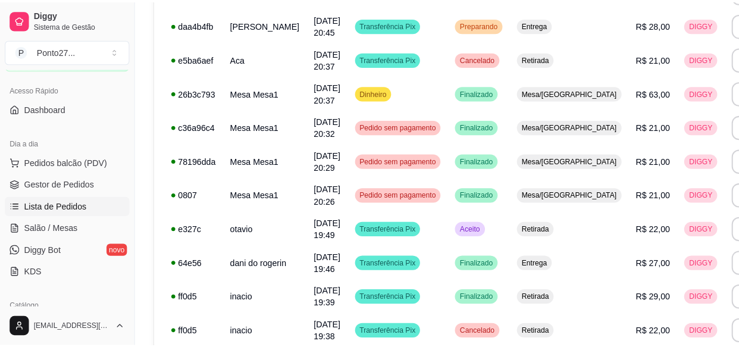
scroll to position [202, 0]
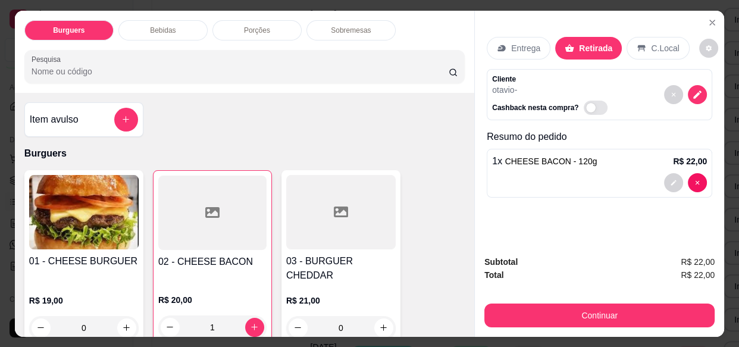
click at [180, 24] on div "Bebidas" at bounding box center [162, 30] width 89 height 20
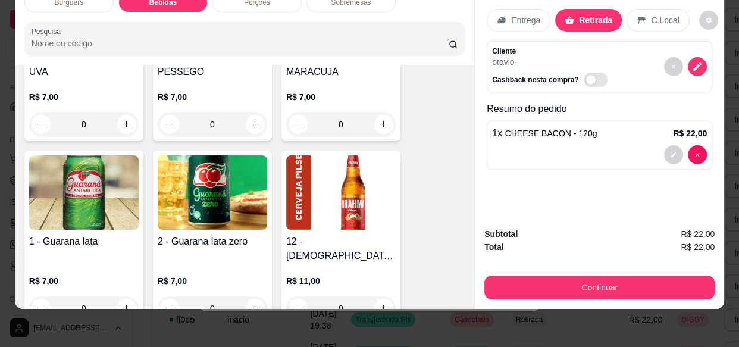
scroll to position [1442, 0]
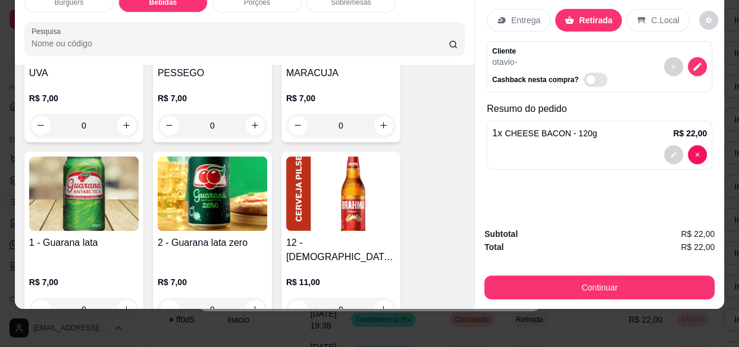
click at [381, 306] on icon "increase-product-quantity" at bounding box center [384, 309] width 7 height 7
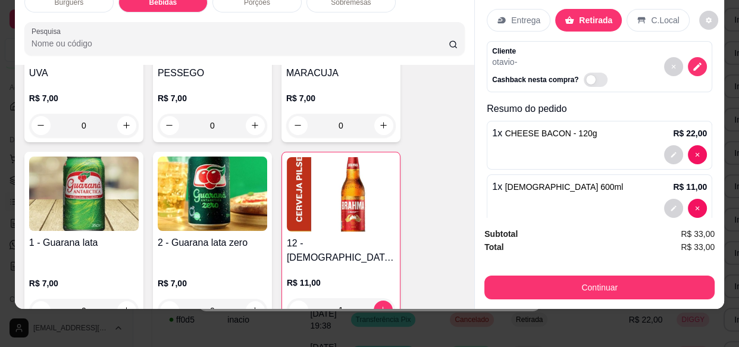
click at [378, 305] on icon "increase-product-quantity" at bounding box center [382, 309] width 9 height 9
type input "2"
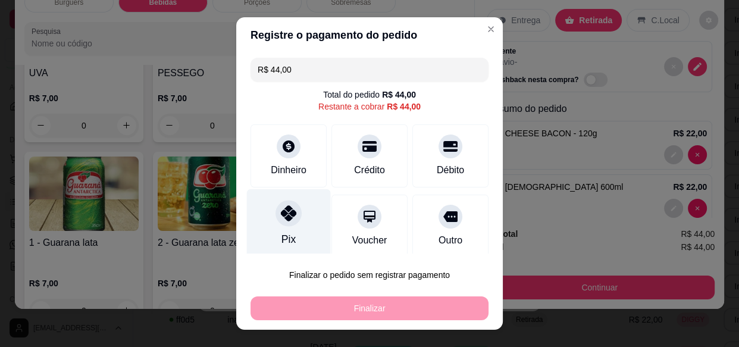
click at [295, 231] on div "Pix" at bounding box center [289, 224] width 84 height 70
type input "R$ 0,00"
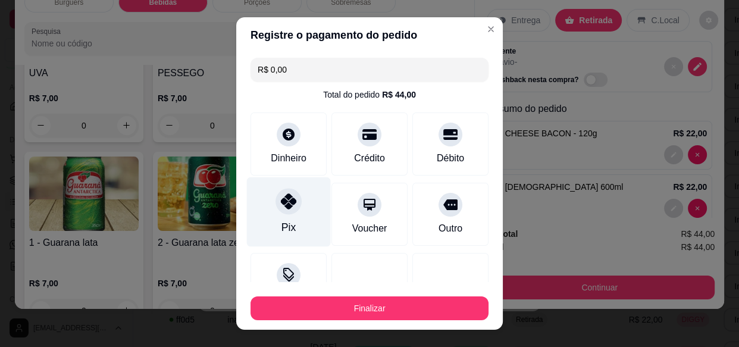
click at [385, 309] on button "Finalizar" at bounding box center [369, 308] width 238 height 24
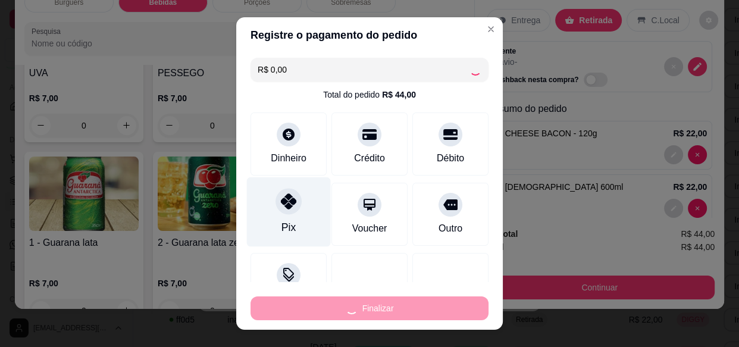
type input "0"
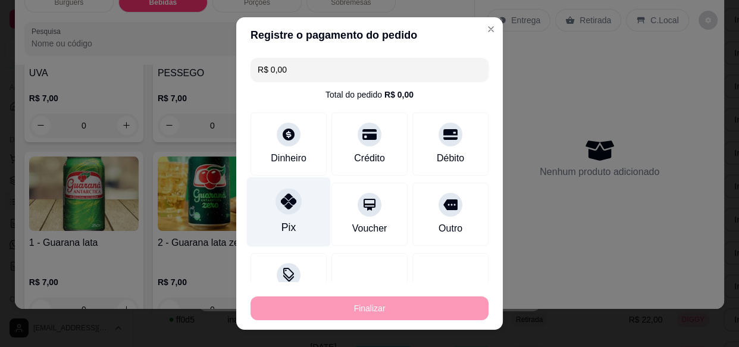
type input "-R$ 44,00"
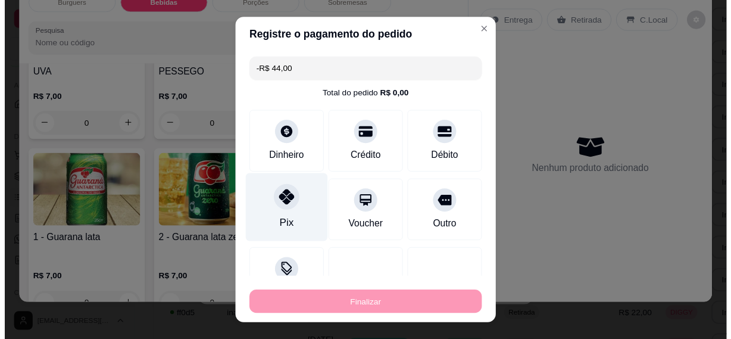
scroll to position [1441, 0]
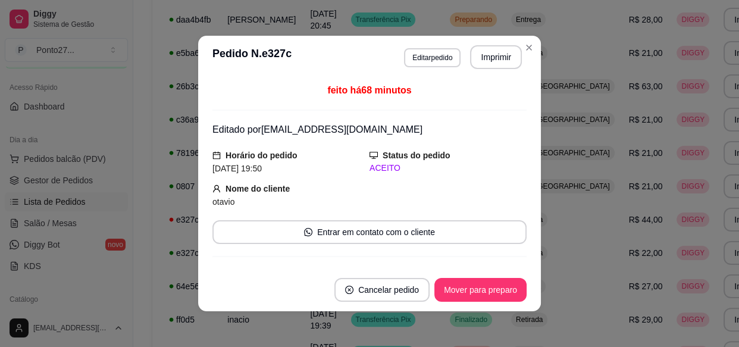
click at [622, 40] on td "R$ 21,00" at bounding box center [646, 52] width 48 height 33
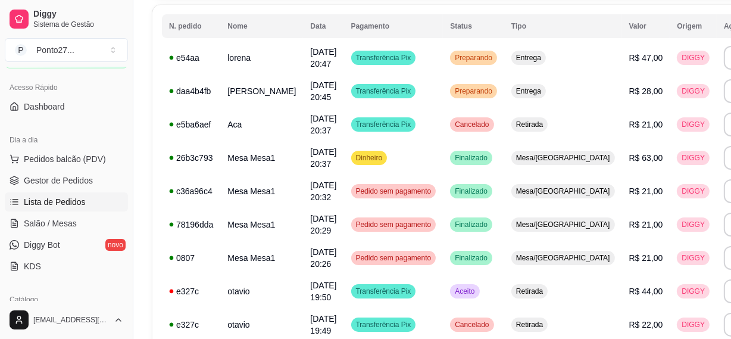
click at [470, 274] on td "Finalizado" at bounding box center [473, 257] width 61 height 33
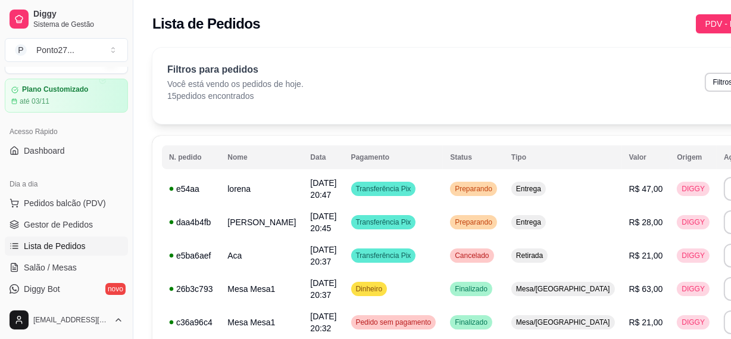
scroll to position [0, 0]
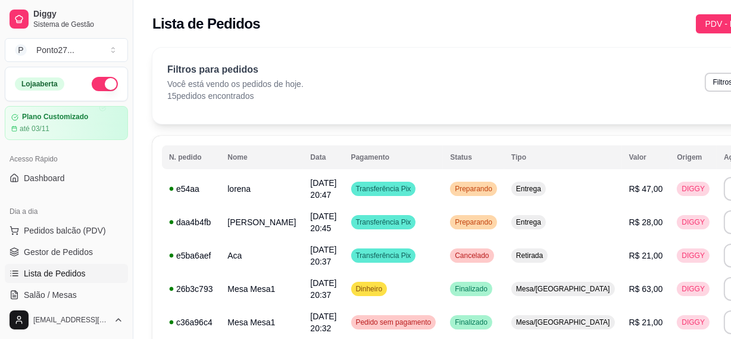
click at [104, 86] on button "button" at bounding box center [105, 84] width 26 height 14
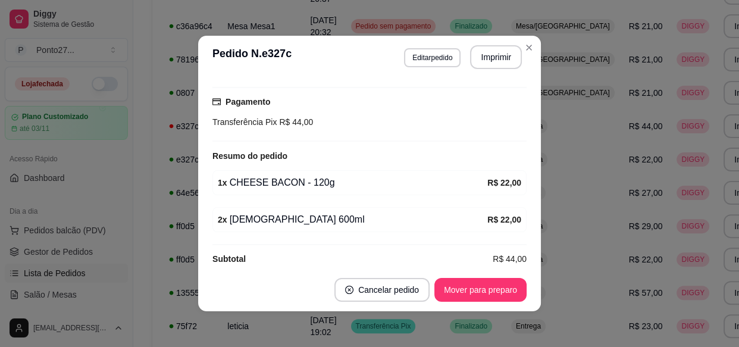
scroll to position [208, 0]
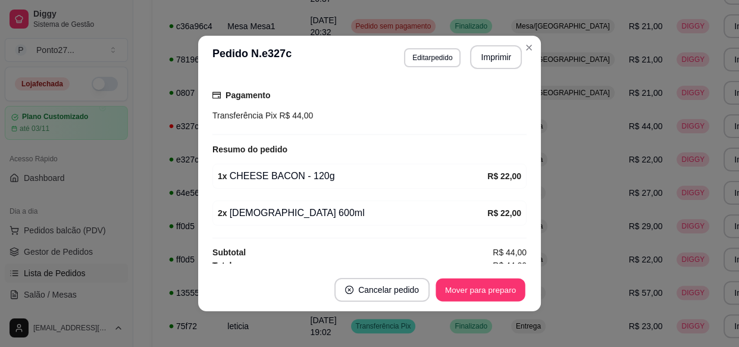
click at [474, 292] on button "Mover para preparo" at bounding box center [480, 289] width 89 height 23
click at [484, 293] on button "Mover para retirada disponível" at bounding box center [460, 290] width 131 height 24
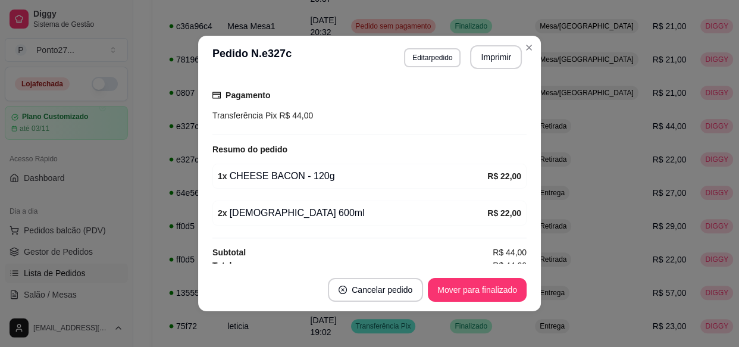
click at [492, 293] on button "Mover para finalizado" at bounding box center [477, 290] width 99 height 24
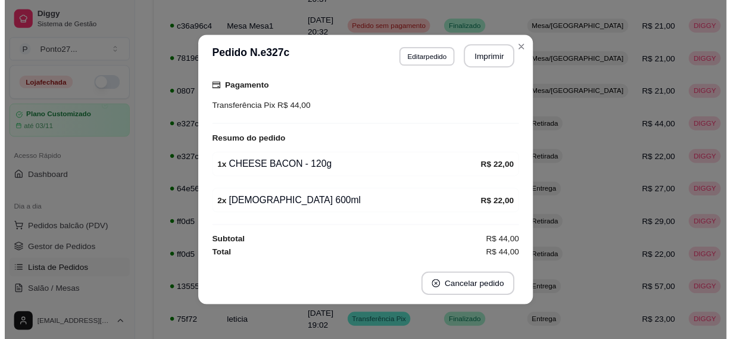
scroll to position [145, 0]
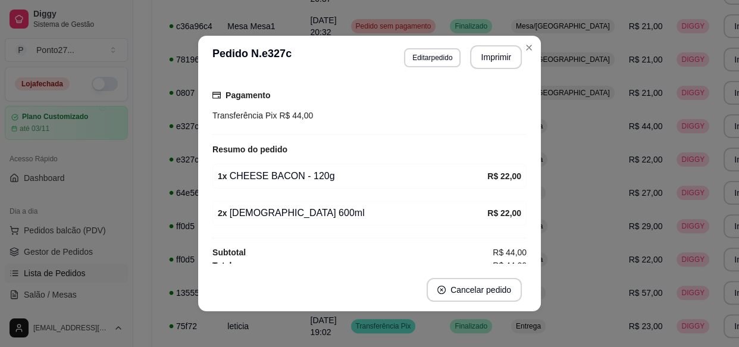
click at [622, 44] on td "R$ 21,00" at bounding box center [646, 59] width 48 height 33
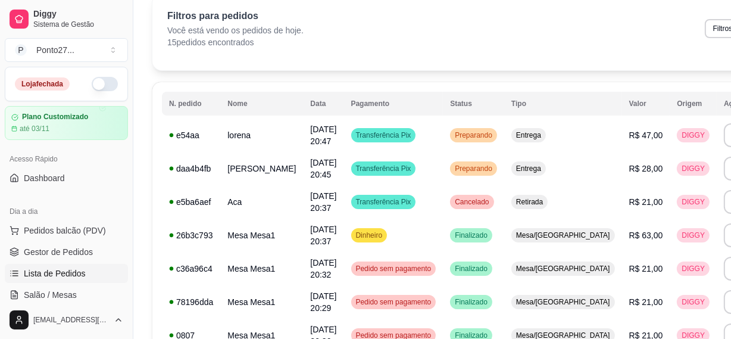
scroll to position [51, 0]
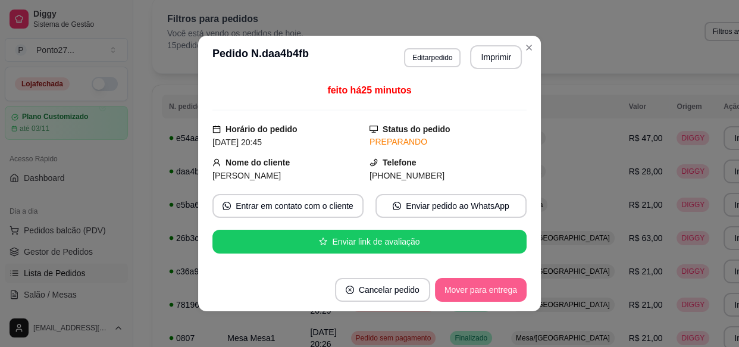
click at [502, 290] on button "Mover para entrega" at bounding box center [481, 290] width 92 height 24
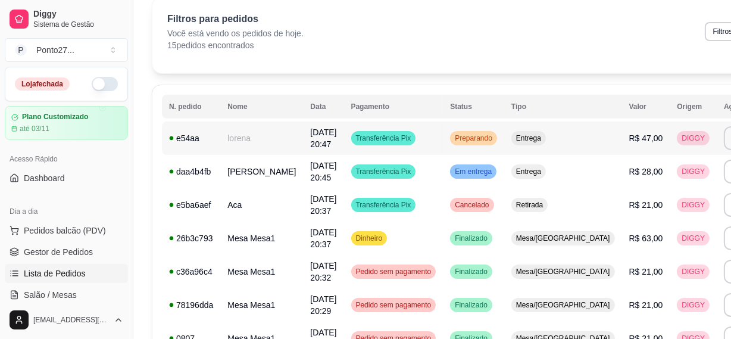
click at [455, 134] on span "Preparando" at bounding box center [473, 138] width 42 height 10
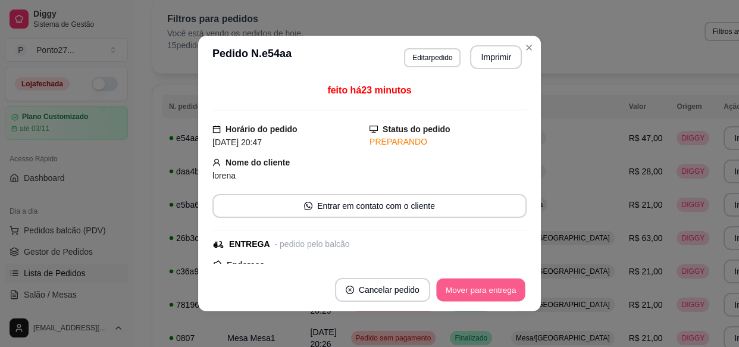
click at [459, 283] on button "Mover para entrega" at bounding box center [480, 289] width 89 height 23
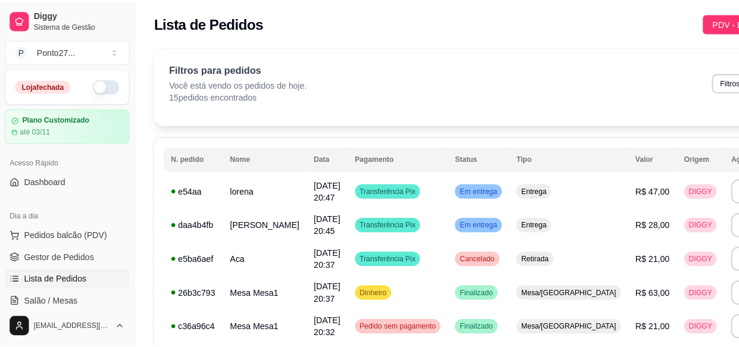
scroll to position [0, 0]
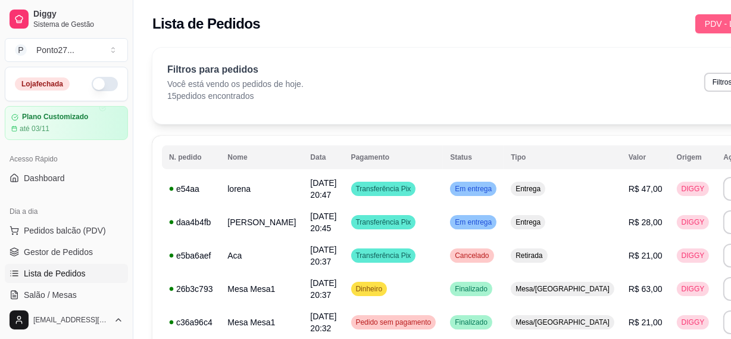
click at [704, 23] on span "PDV - Lançar pedido" at bounding box center [742, 23] width 77 height 13
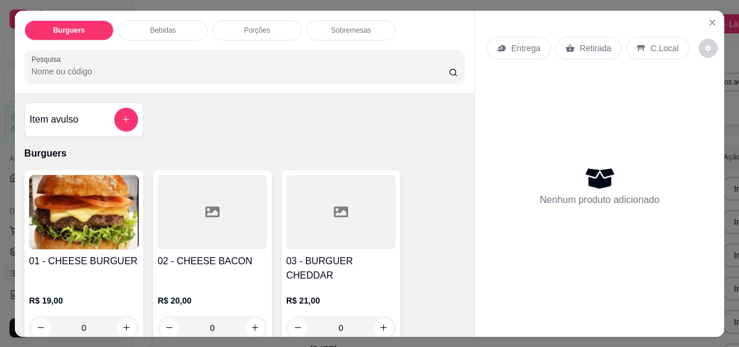
click at [514, 42] on p "Entrega" at bounding box center [525, 48] width 29 height 12
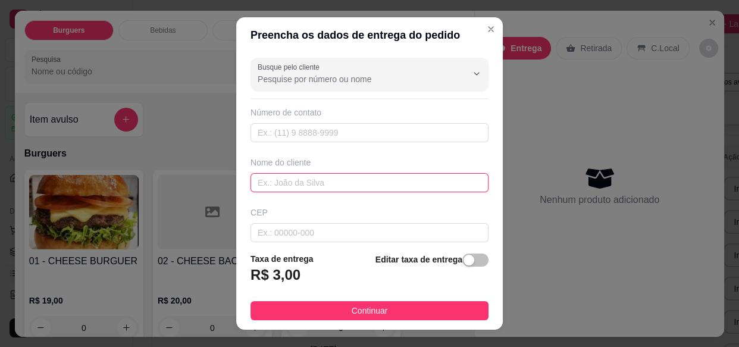
click at [275, 184] on input "text" at bounding box center [369, 182] width 238 height 19
type input "[PERSON_NAME]"
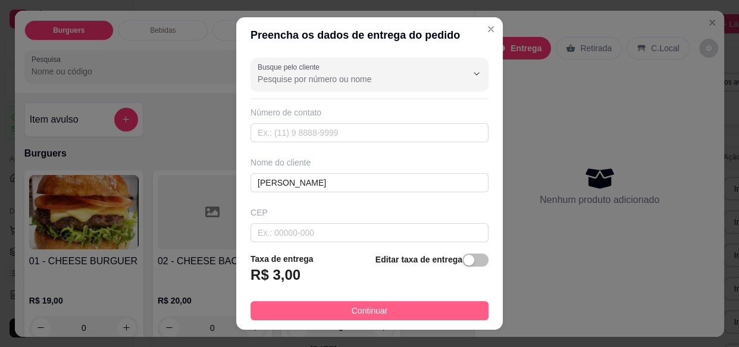
click at [420, 310] on button "Continuar" at bounding box center [369, 310] width 238 height 19
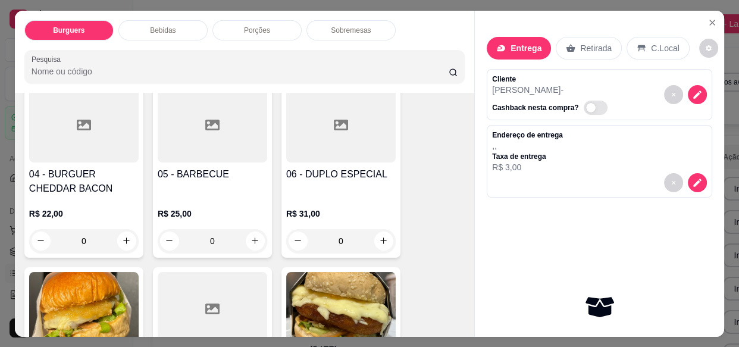
scroll to position [283, 0]
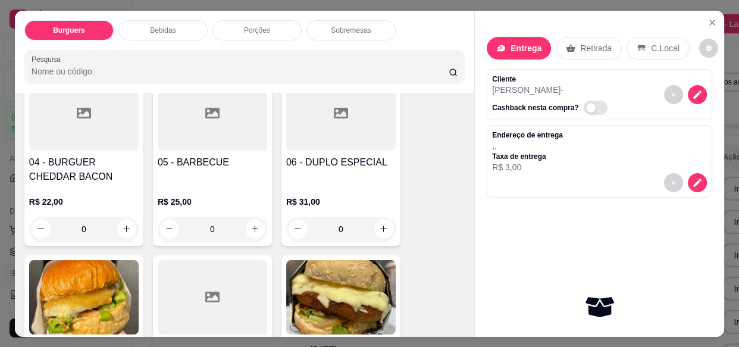
click at [378, 217] on div "0" at bounding box center [340, 229] width 109 height 24
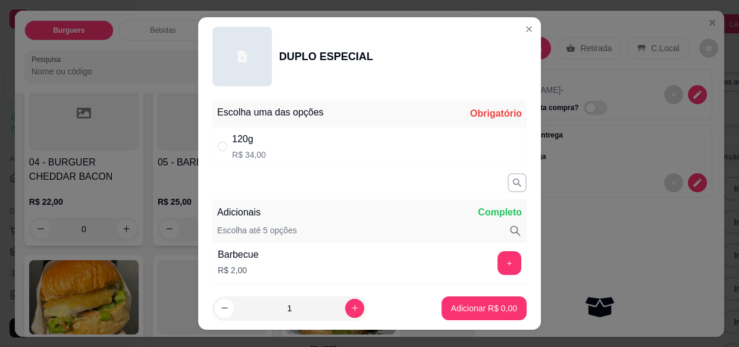
click at [422, 152] on div "120g R$ 34,00" at bounding box center [369, 146] width 314 height 39
radio input "true"
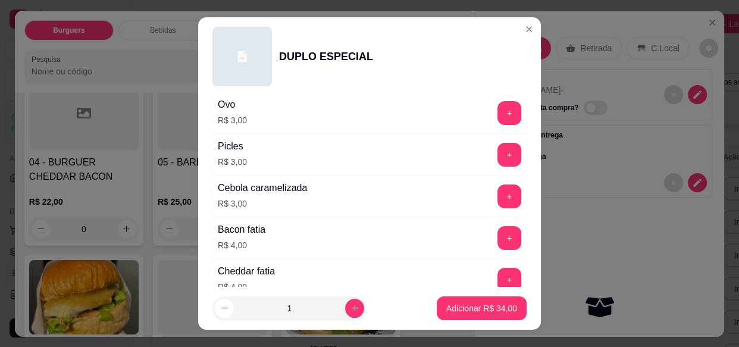
scroll to position [195, 0]
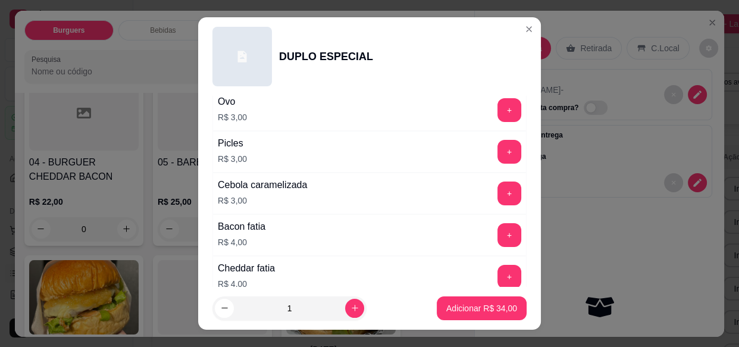
click at [497, 234] on button "+" at bounding box center [509, 235] width 24 height 24
click at [474, 305] on p "Adicionar R$ 38,00" at bounding box center [481, 308] width 71 height 12
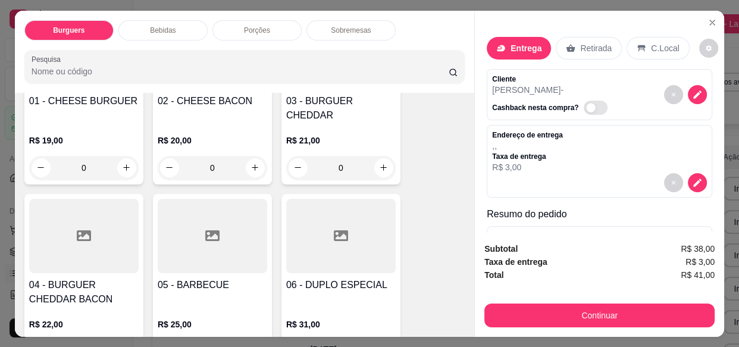
scroll to position [151, 0]
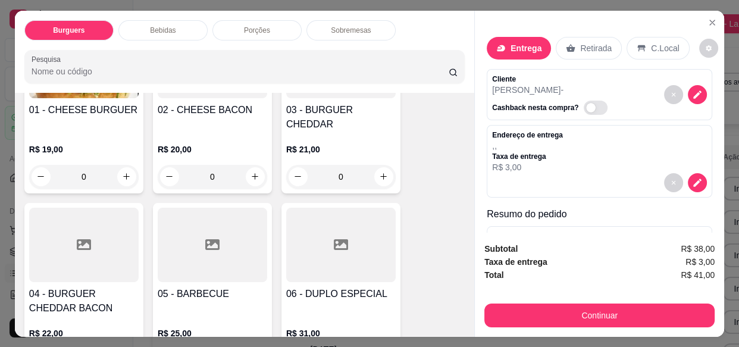
click at [124, 165] on div "0" at bounding box center [83, 177] width 109 height 24
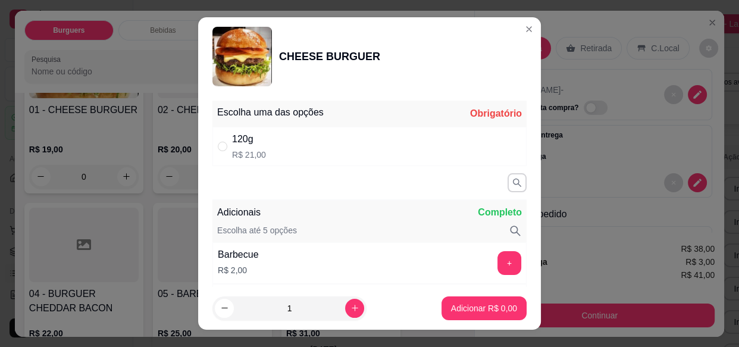
click at [386, 145] on div "120g R$ 21,00" at bounding box center [369, 146] width 314 height 39
radio input "true"
click at [471, 314] on button "Adicionar R$ 21,00" at bounding box center [482, 308] width 90 height 24
type input "1"
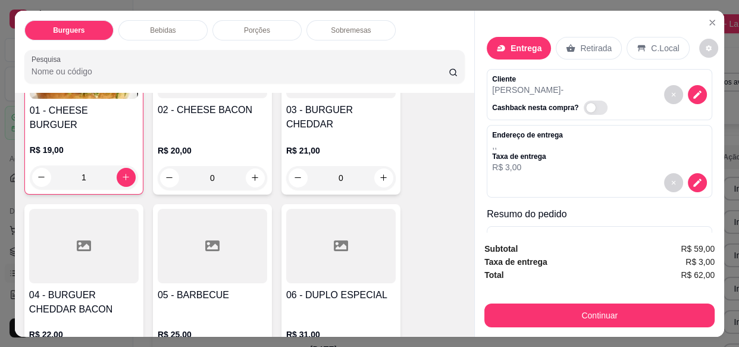
scroll to position [152, 0]
click at [122, 165] on div "1" at bounding box center [84, 177] width 108 height 24
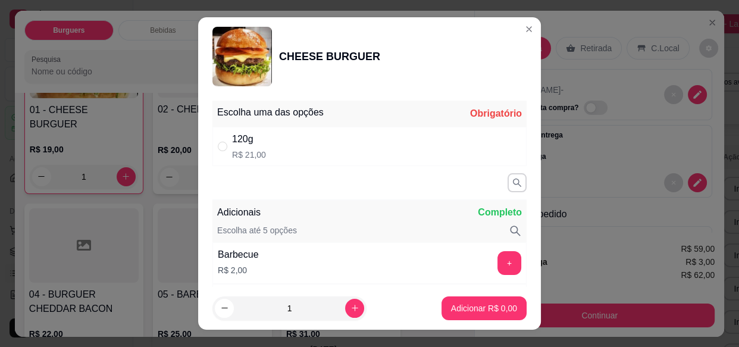
click at [341, 143] on div "120g R$ 21,00" at bounding box center [369, 146] width 314 height 39
radio input "true"
click at [350, 305] on icon "increase-product-quantity" at bounding box center [354, 307] width 9 height 9
type input "2"
click at [470, 304] on p "Adicionar R$ 42,00" at bounding box center [481, 308] width 71 height 12
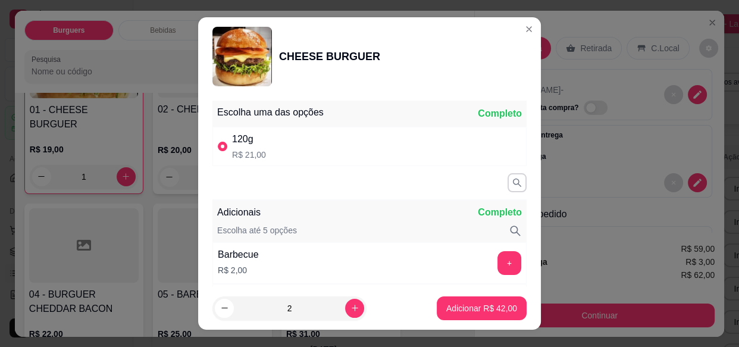
type input "3"
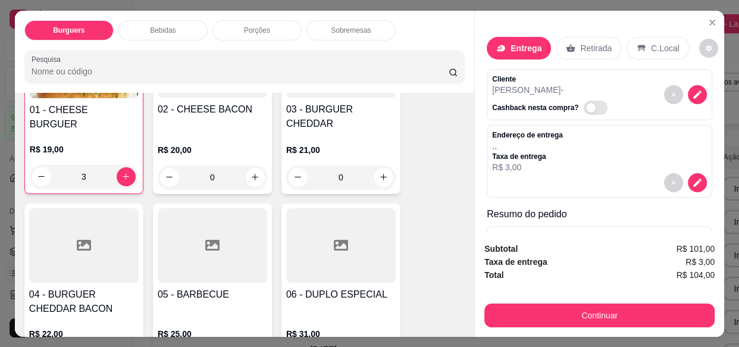
click at [37, 165] on div "3" at bounding box center [84, 177] width 108 height 24
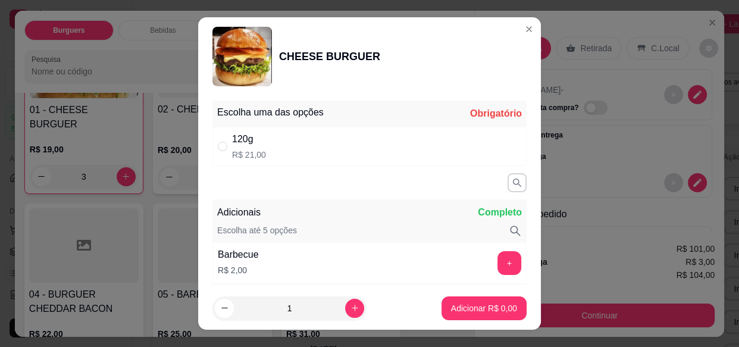
click at [513, 28] on div "Entrega Retirada C.Local" at bounding box center [600, 48] width 226 height 42
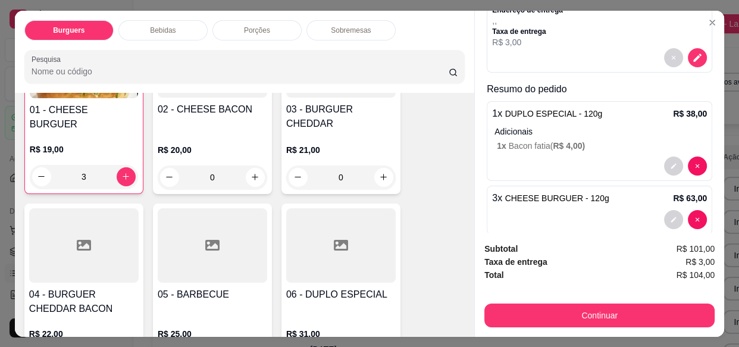
scroll to position [143, 0]
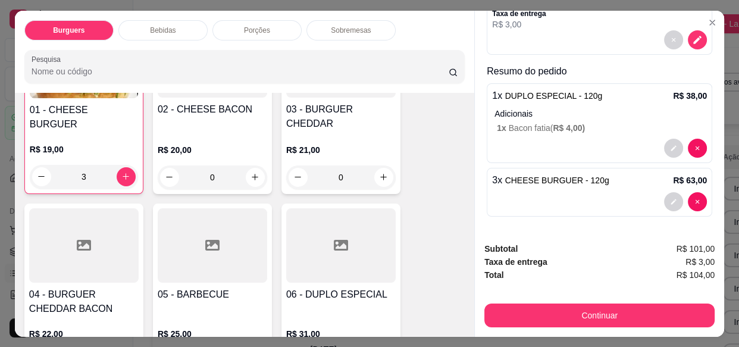
click at [671, 218] on div "Entrega Retirada C.Local Cliente [PERSON_NAME] nesta compra? Endereço de entreg…" at bounding box center [599, 122] width 249 height 222
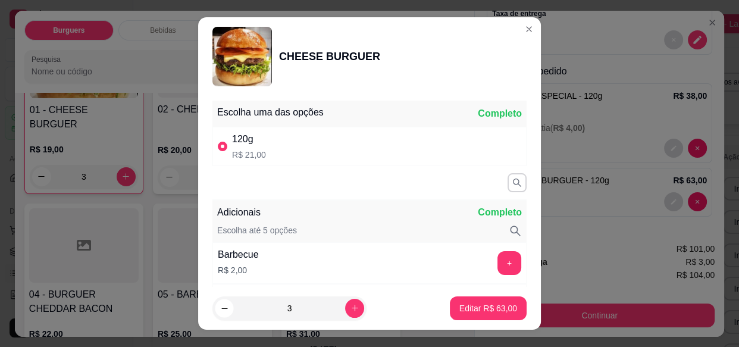
click at [222, 309] on icon "decrease-product-quantity" at bounding box center [224, 308] width 9 height 9
type input "2"
click at [471, 307] on p "Editar R$ 42,00" at bounding box center [488, 308] width 58 height 12
type input "2"
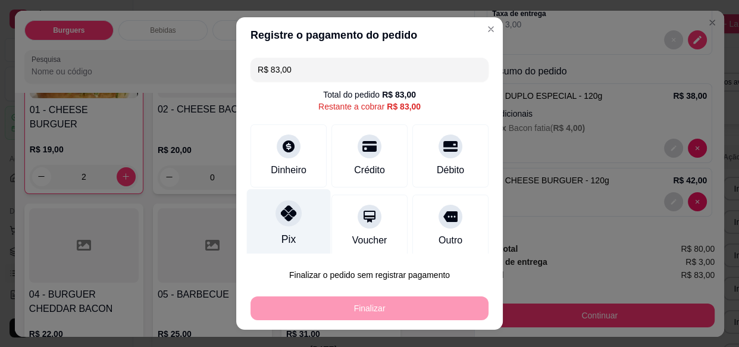
click at [288, 227] on div "Pix" at bounding box center [289, 224] width 84 height 70
type input "R$ 0,00"
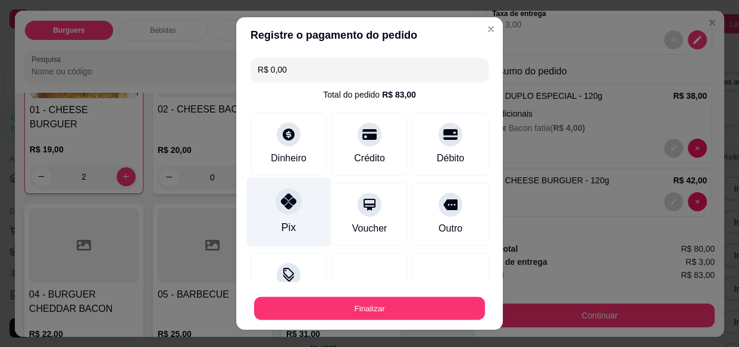
click at [381, 309] on button "Finalizar" at bounding box center [369, 307] width 231 height 23
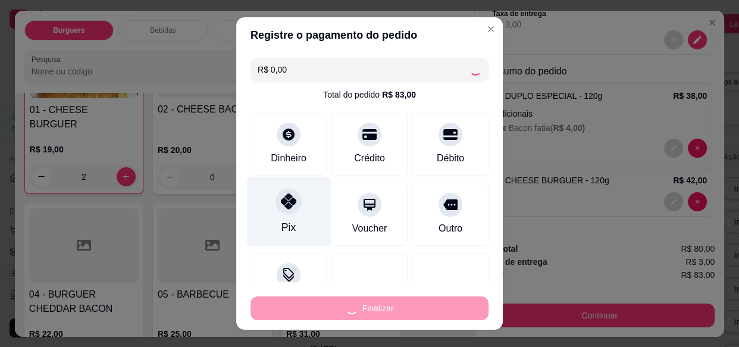
type input "0"
type input "-R$ 83,00"
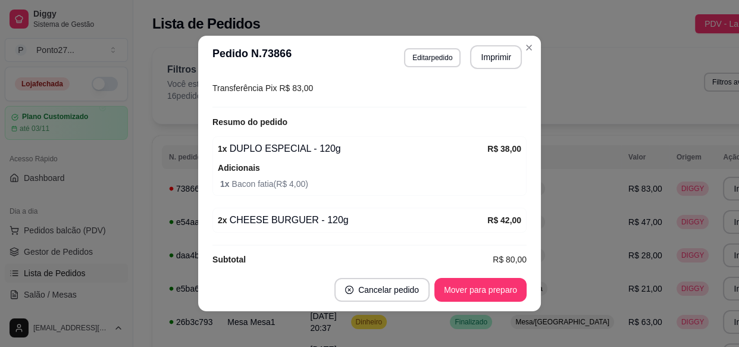
scroll to position [317, 0]
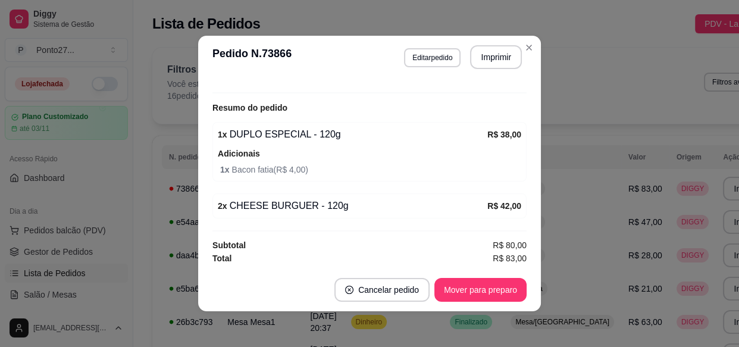
click at [581, 105] on div "Filtros para pedidos Você está vendo os pedidos de hoje. 16 pedidos encontrados…" at bounding box center [471, 86] width 639 height 76
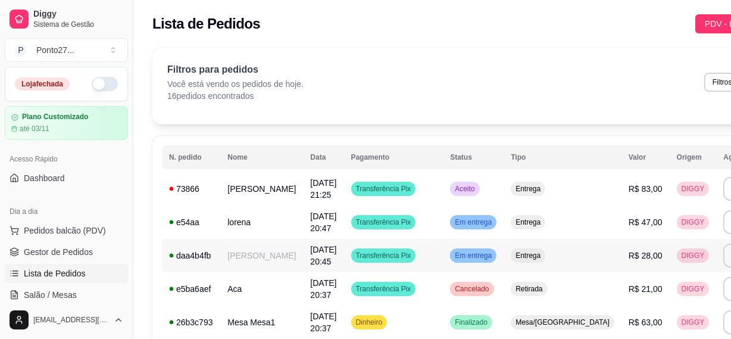
click at [452, 255] on span "Em entrega" at bounding box center [473, 255] width 42 height 10
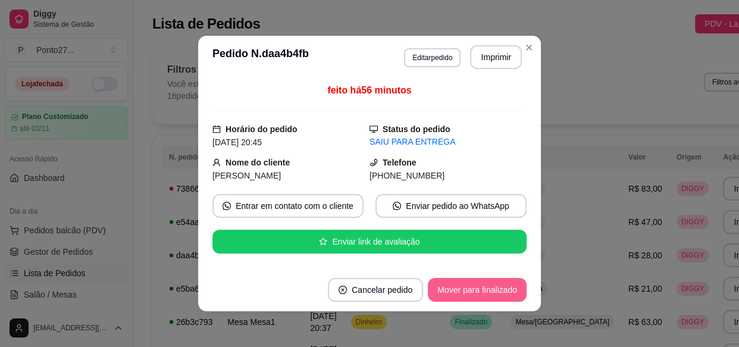
click at [461, 290] on button "Mover para finalizado" at bounding box center [477, 290] width 99 height 24
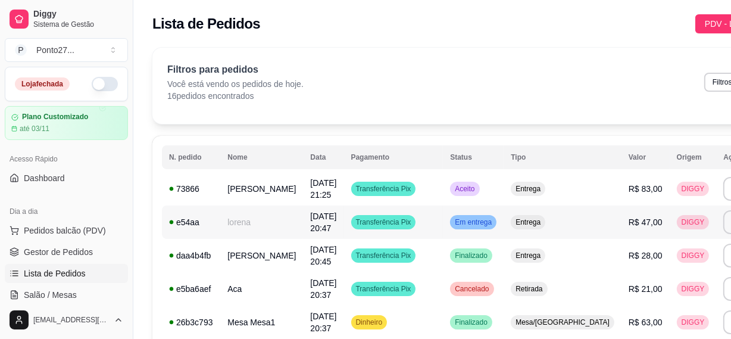
click at [453, 226] on div "Em entrega" at bounding box center [473, 222] width 46 height 14
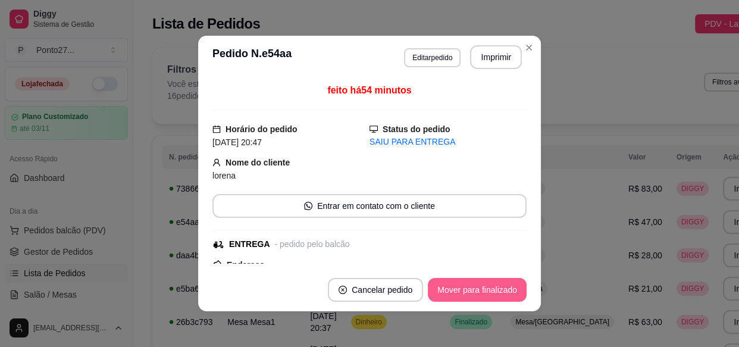
click at [466, 286] on button "Mover para finalizado" at bounding box center [477, 290] width 99 height 24
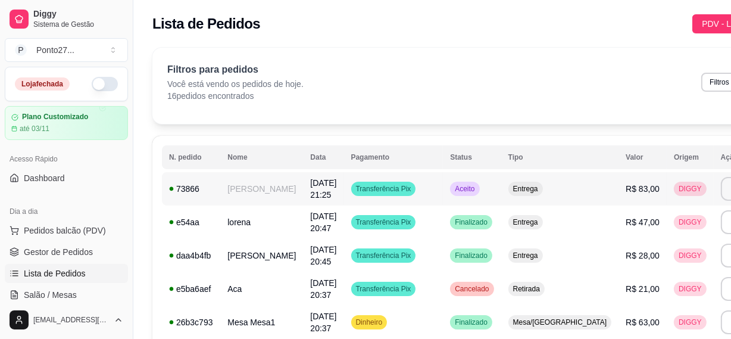
click at [450, 183] on div "Aceito" at bounding box center [464, 188] width 29 height 14
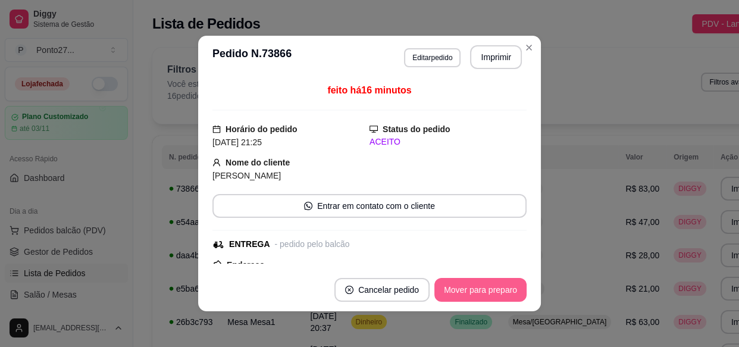
click at [458, 290] on button "Mover para preparo" at bounding box center [480, 290] width 92 height 24
click at [458, 289] on button "Mover para entrega" at bounding box center [480, 289] width 89 height 23
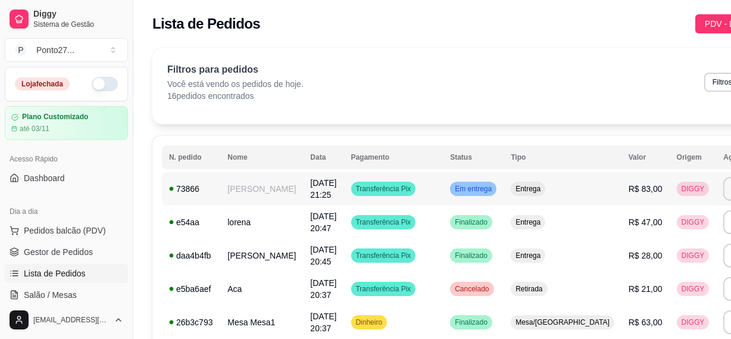
click at [469, 184] on td "Em entrega" at bounding box center [473, 188] width 61 height 33
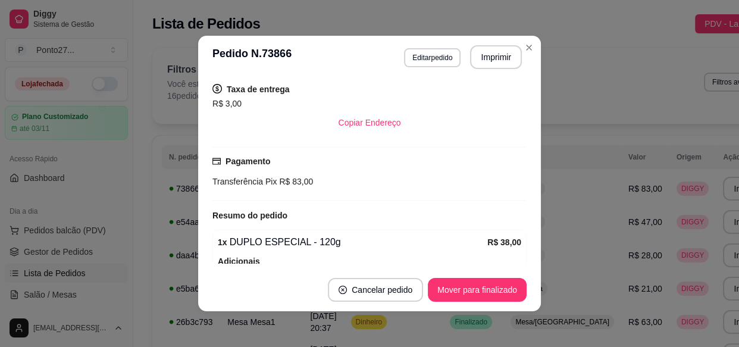
scroll to position [243, 0]
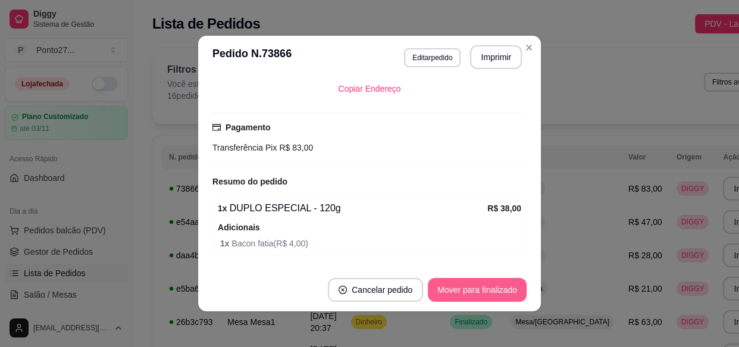
click at [471, 292] on button "Mover para finalizado" at bounding box center [477, 290] width 99 height 24
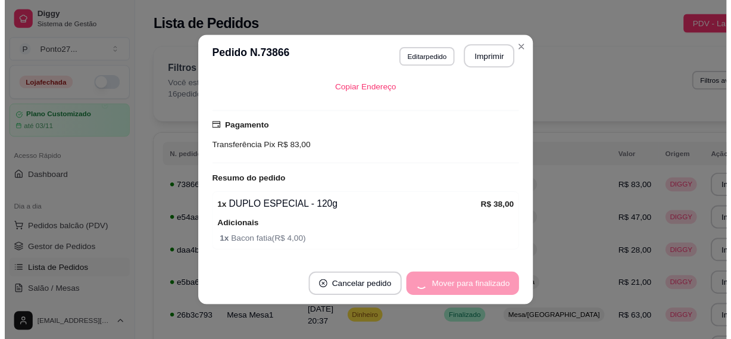
scroll to position [192, 0]
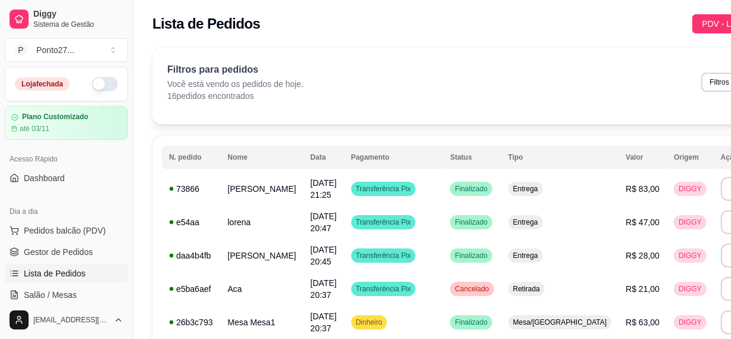
click at [526, 52] on div "Filtros para pedidos Você está vendo os pedidos de hoje. 16 pedidos encontrados…" at bounding box center [470, 86] width 636 height 76
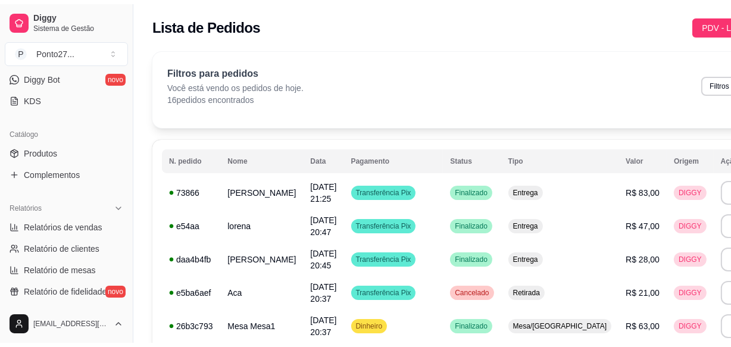
scroll to position [244, 0]
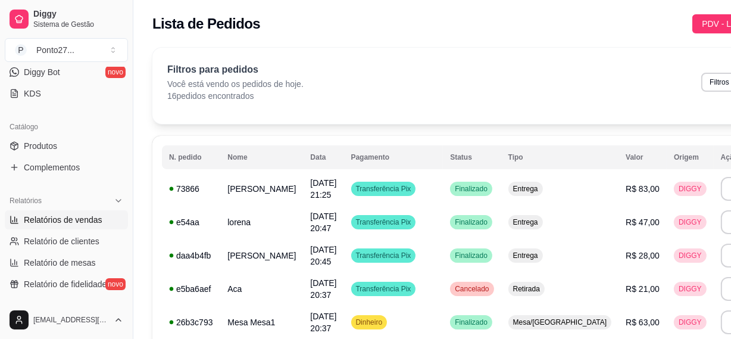
click at [93, 220] on span "Relatórios de vendas" at bounding box center [63, 220] width 79 height 12
select select "ALL"
select select "0"
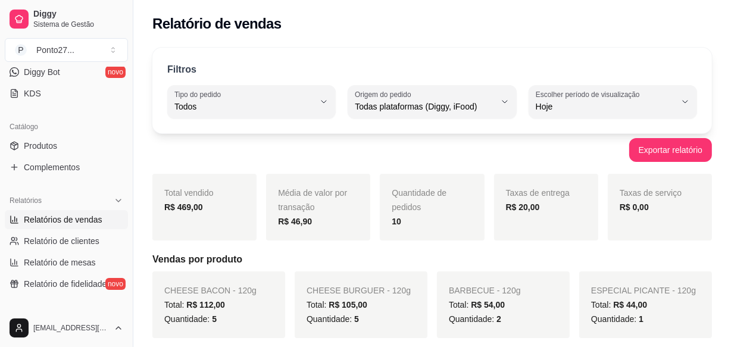
click at [568, 149] on div "Exportar relatório" at bounding box center [431, 150] width 559 height 24
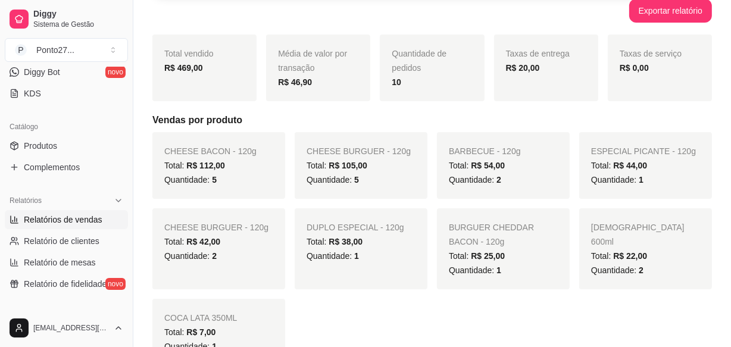
scroll to position [196, 0]
